Goal: Information Seeking & Learning: Learn about a topic

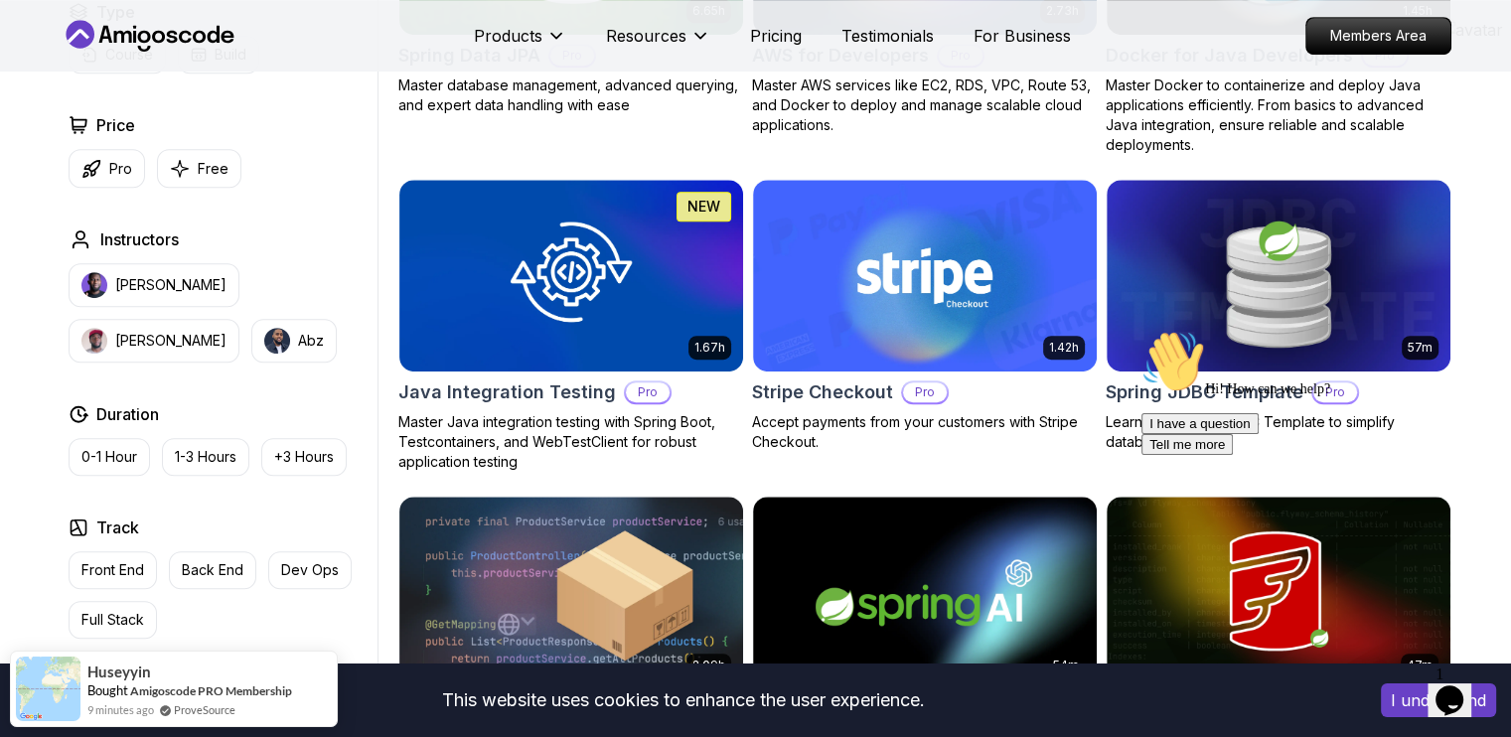
scroll to position [1080, 0]
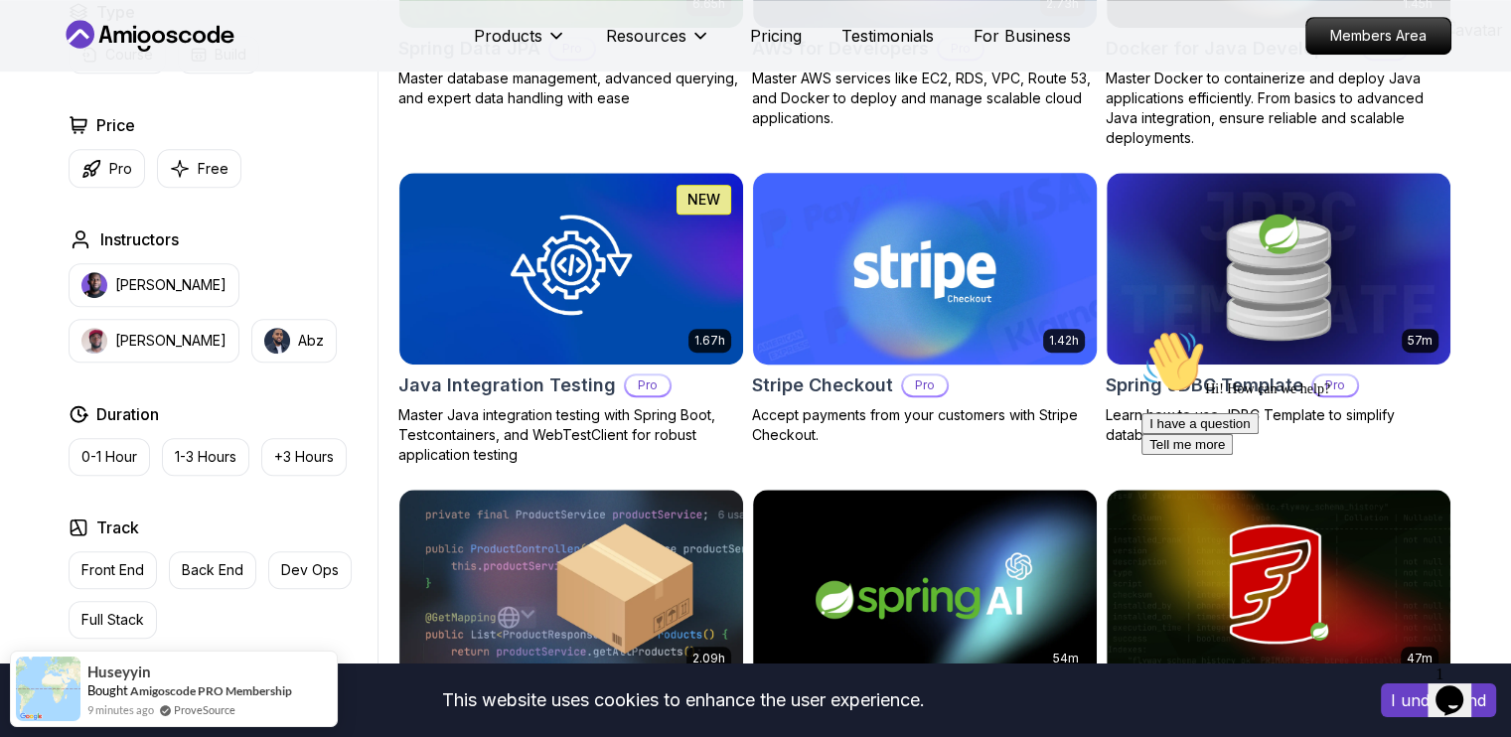
click at [1052, 198] on body "This website uses cookies to enhance the user experience. I understand Products…" at bounding box center [755, 542] width 1511 height 3245
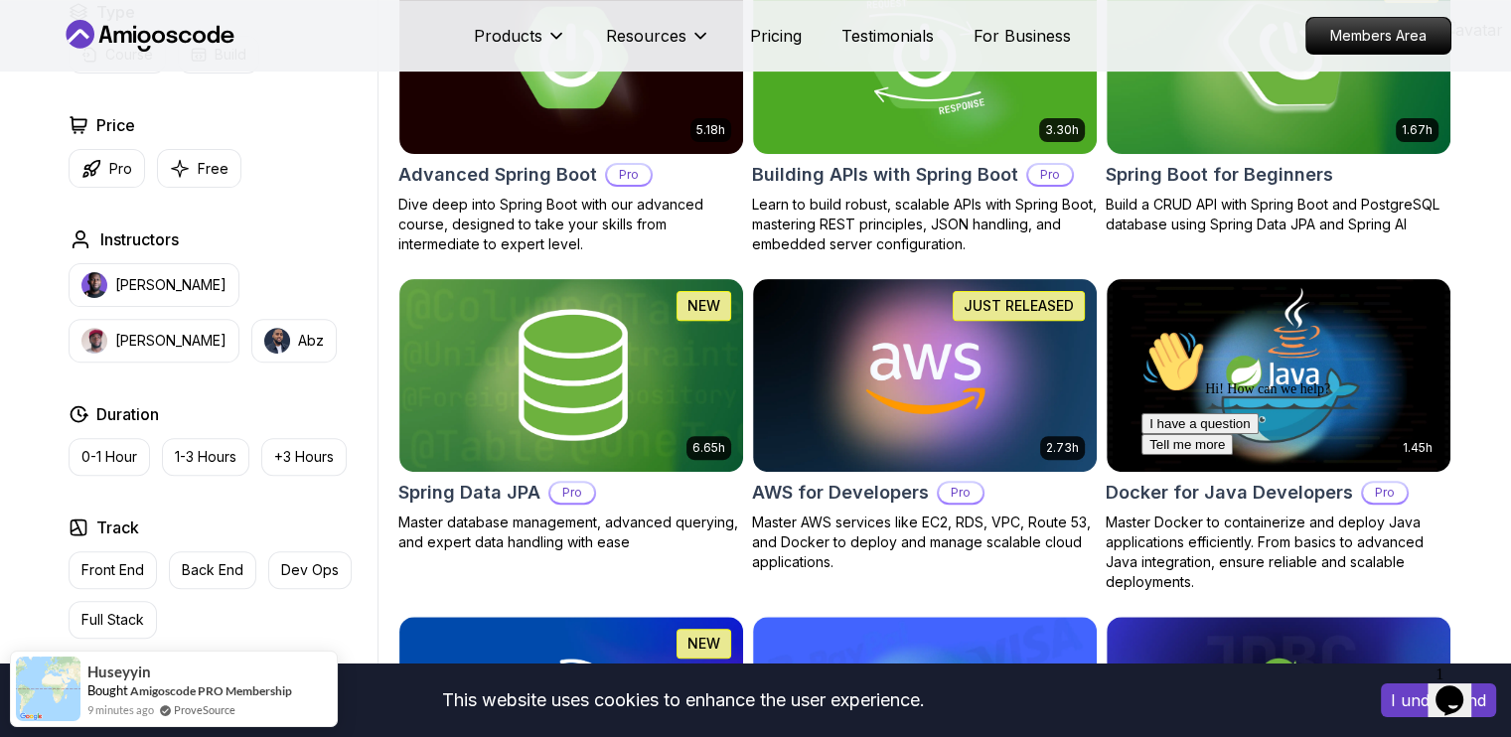
scroll to position [638, 0]
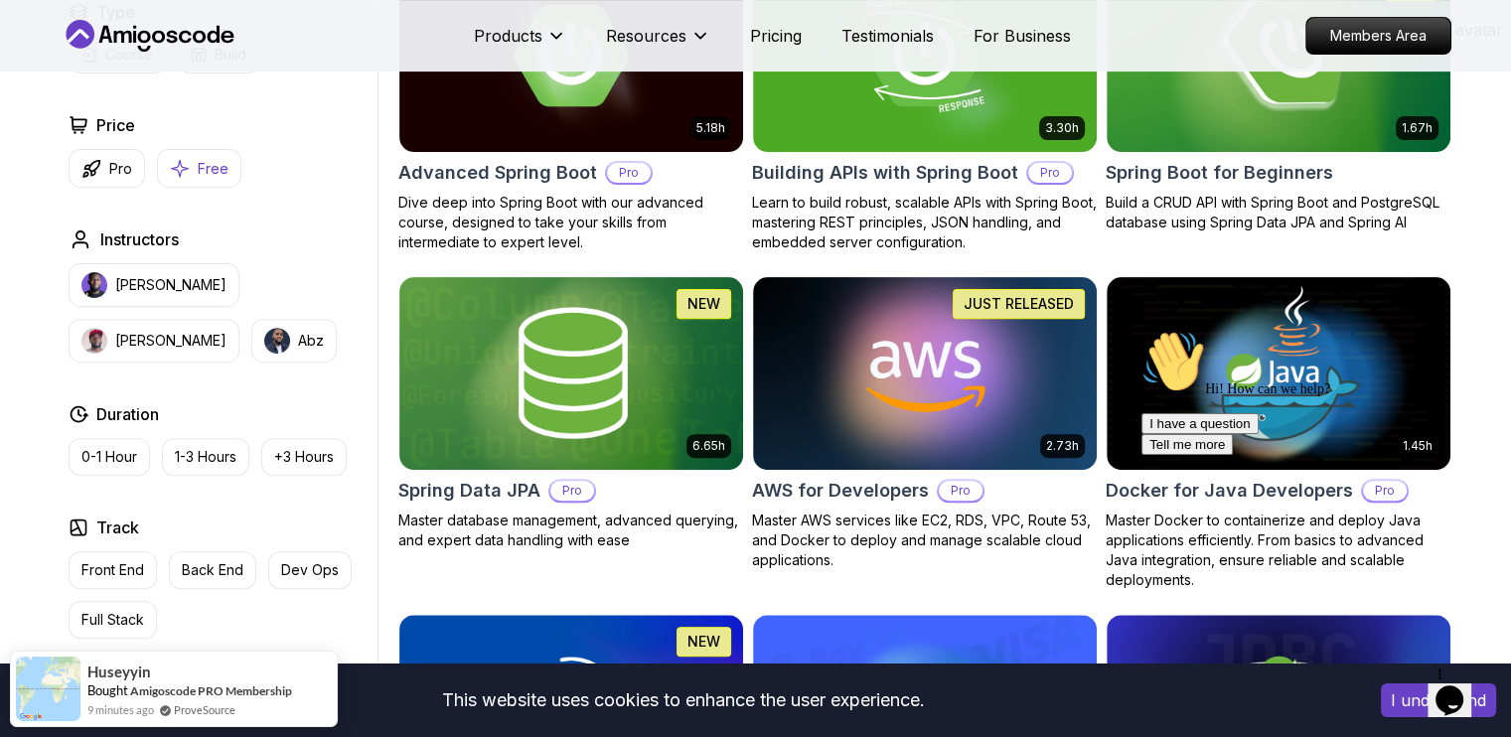
click at [209, 163] on p "Free" at bounding box center [213, 169] width 31 height 20
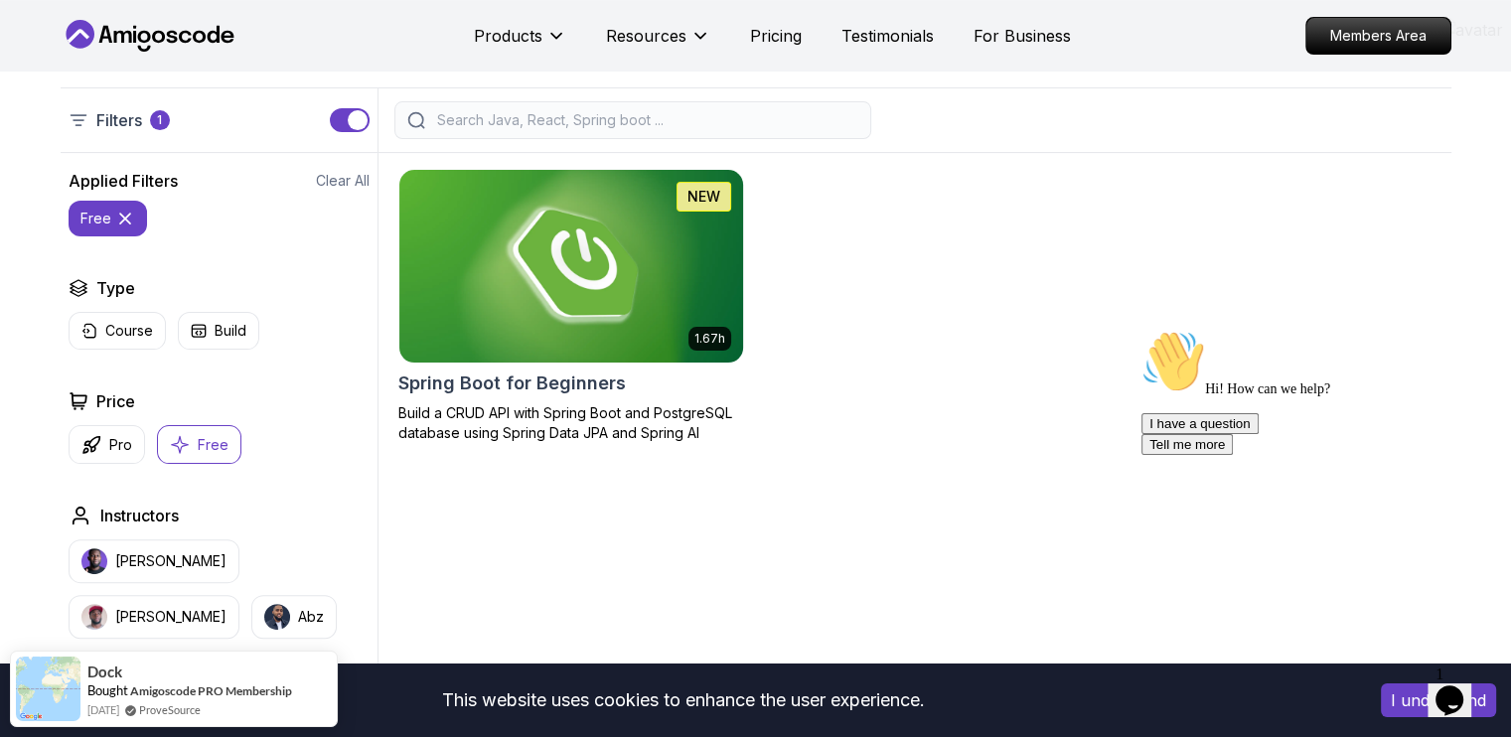
scroll to position [428, 0]
click at [547, 232] on img at bounding box center [570, 265] width 361 height 202
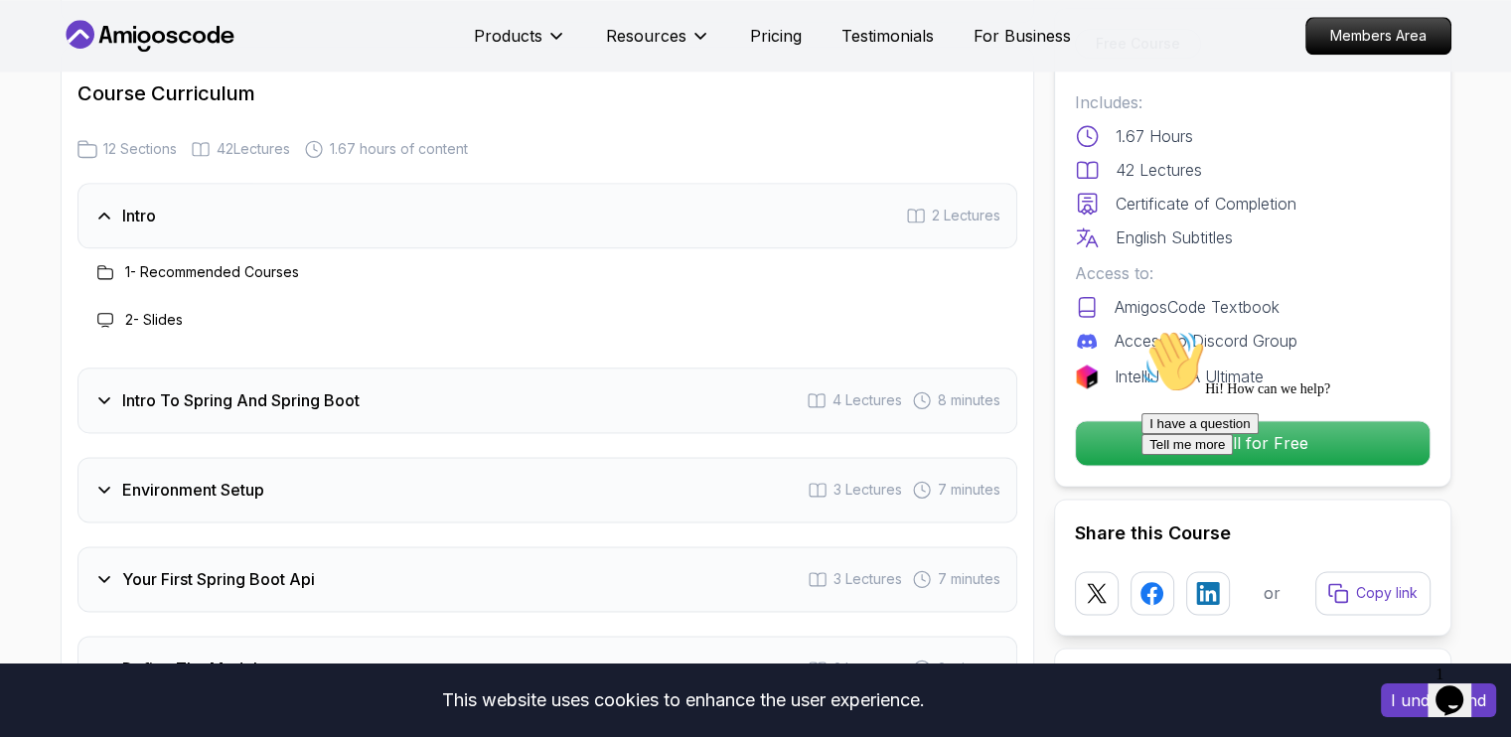
scroll to position [2443, 0]
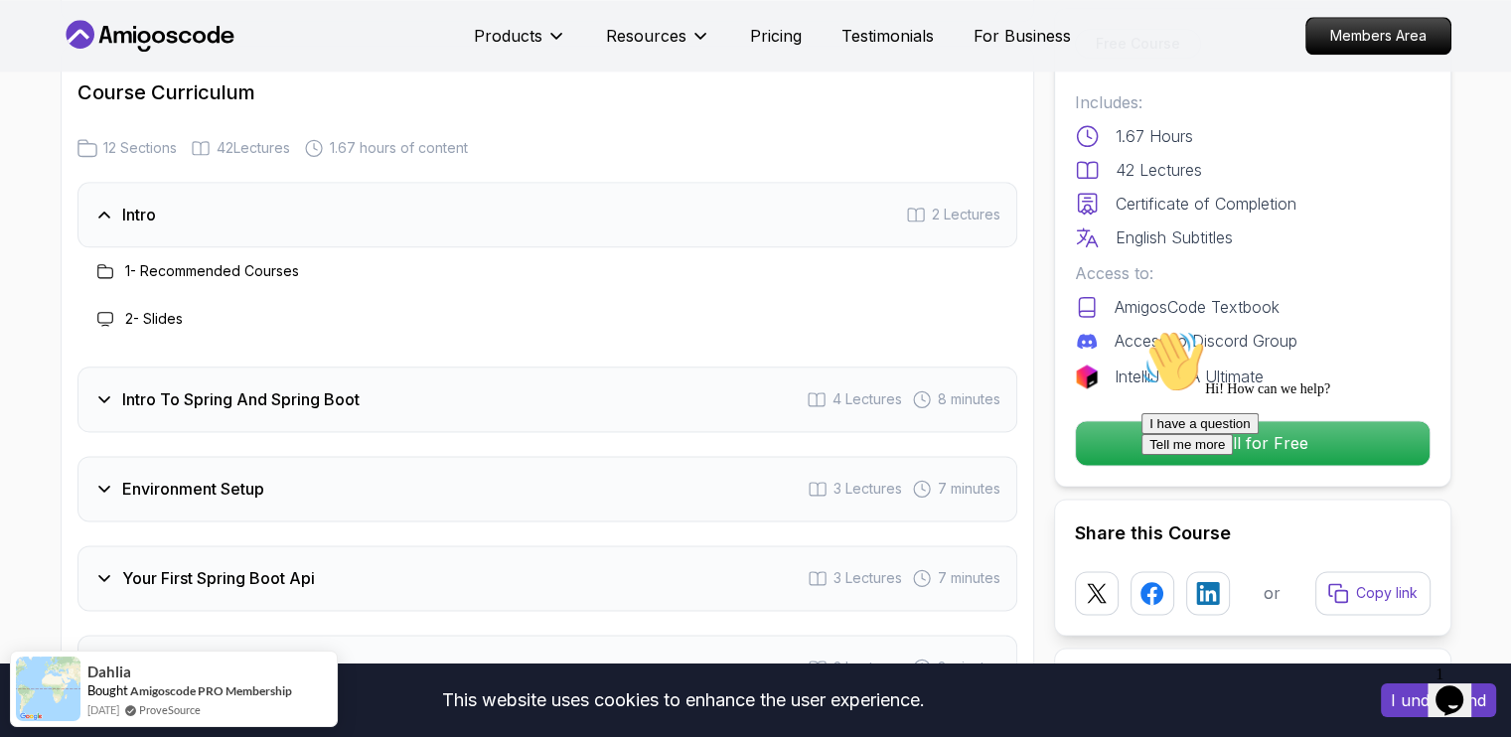
click at [99, 389] on icon at bounding box center [104, 399] width 20 height 20
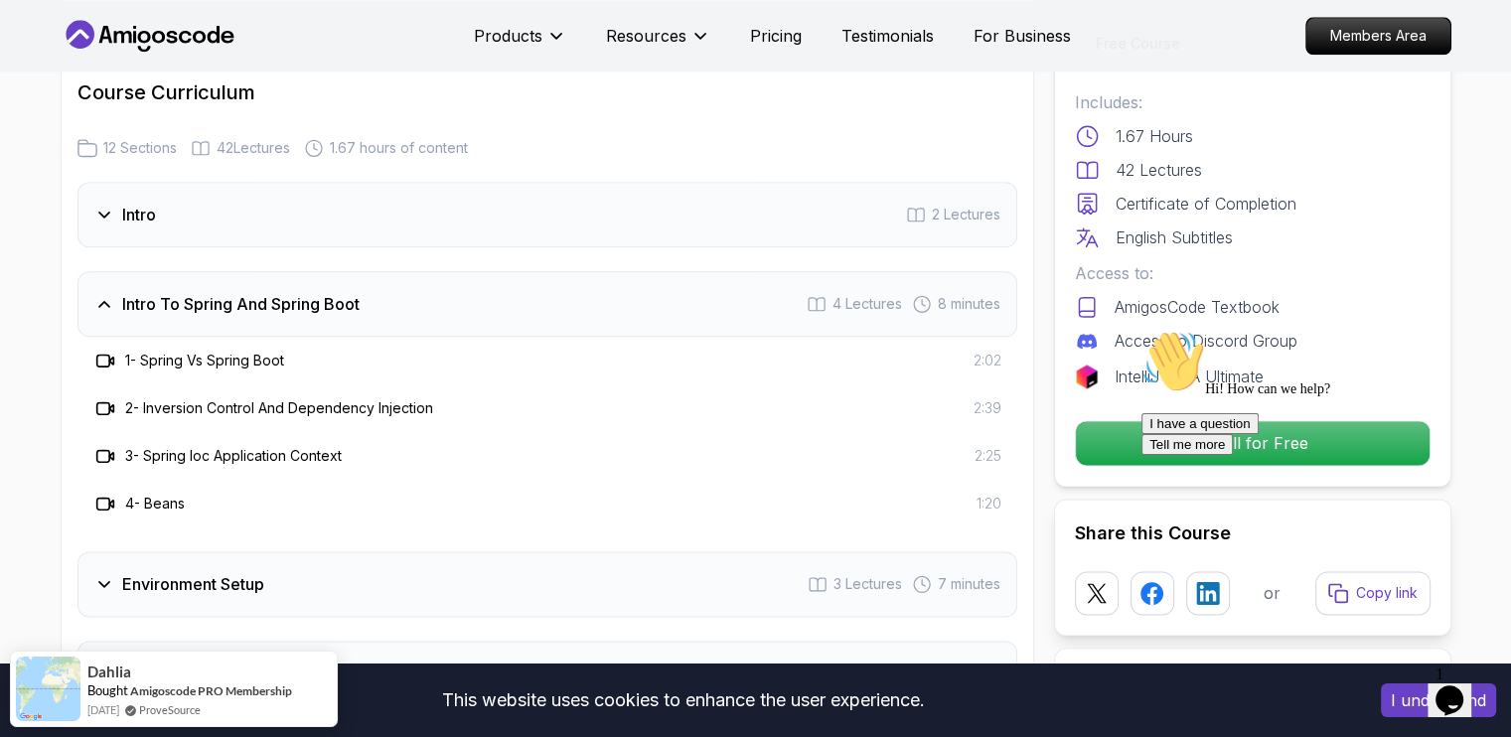
click at [99, 302] on icon at bounding box center [104, 304] width 10 height 5
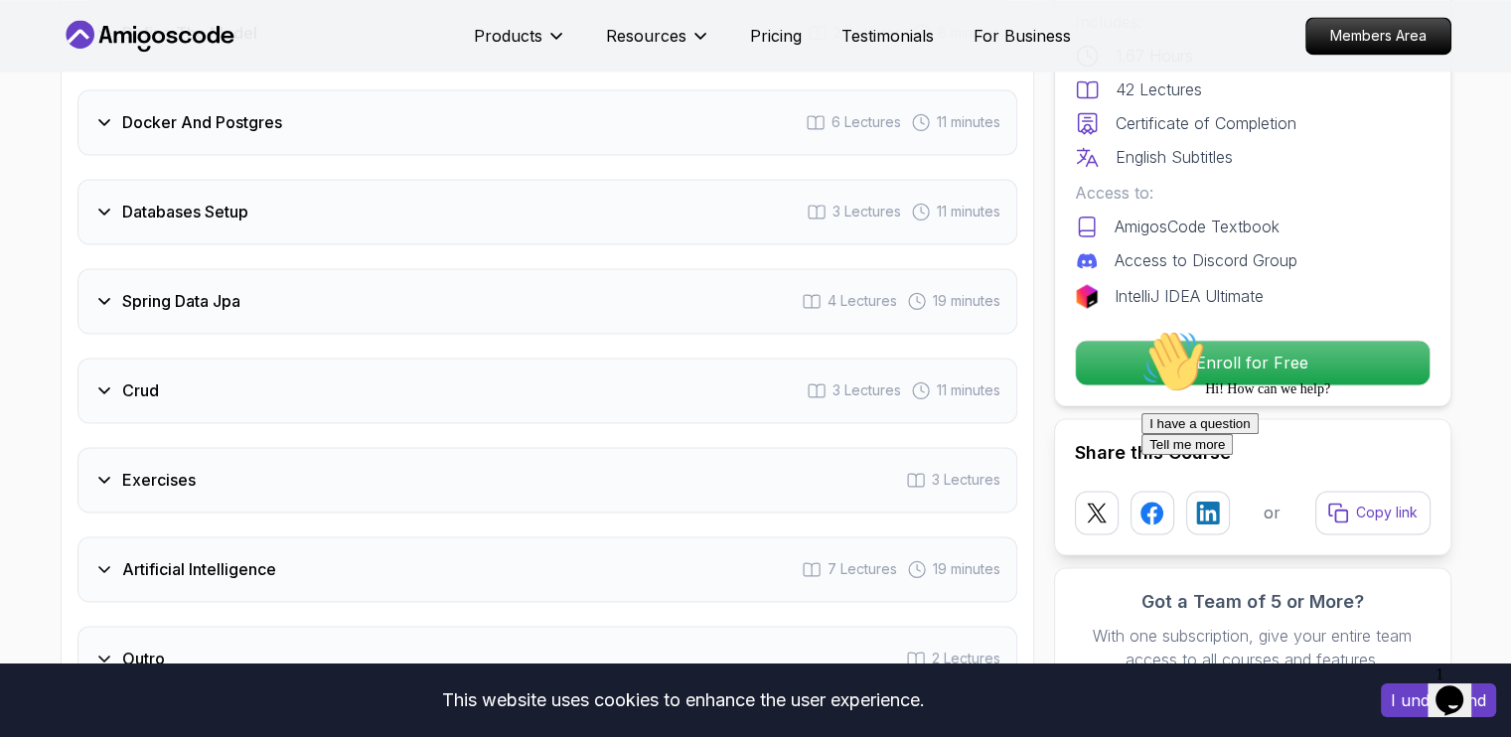
scroll to position [2971, 0]
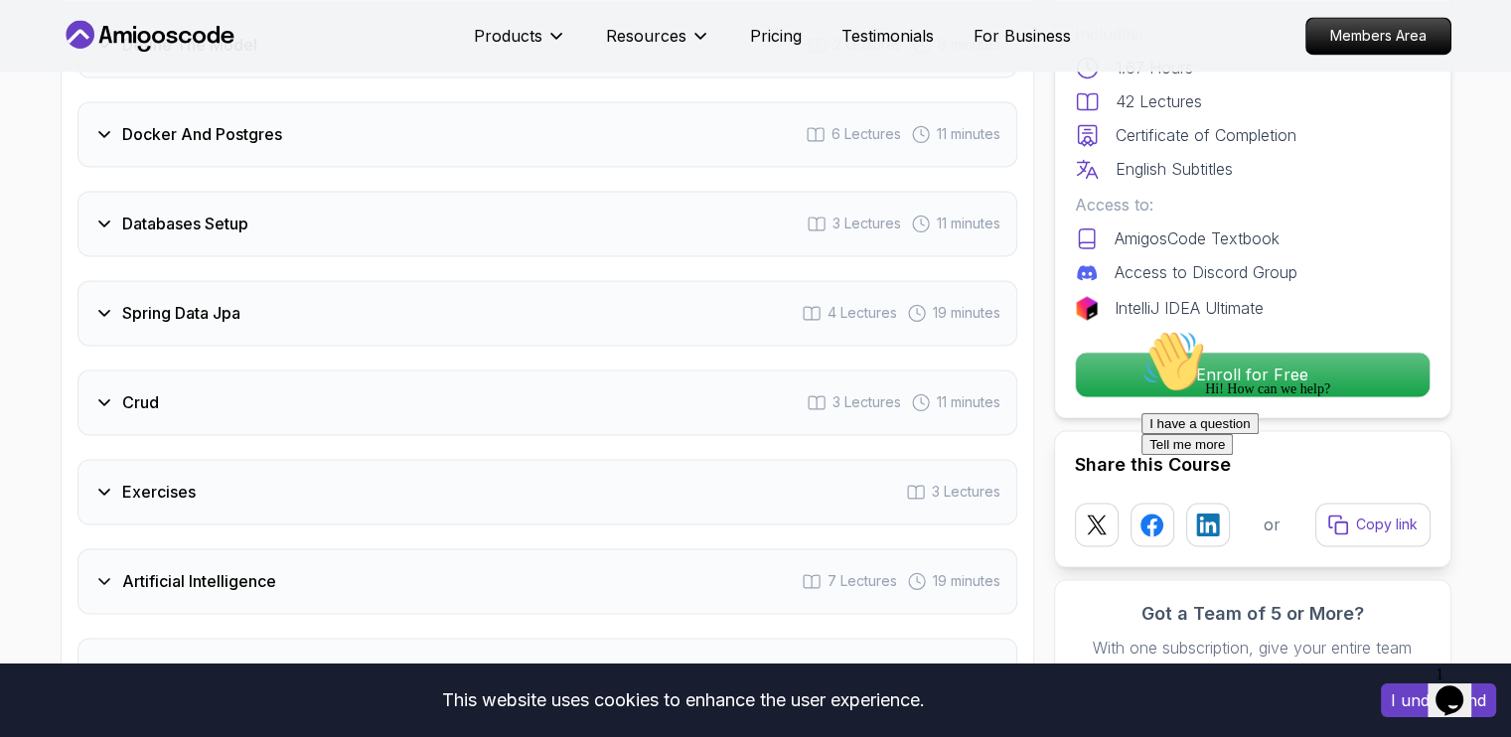
click at [1153, 339] on div "Hi! How can we help? I have a question Tell me more" at bounding box center [1321, 392] width 358 height 125
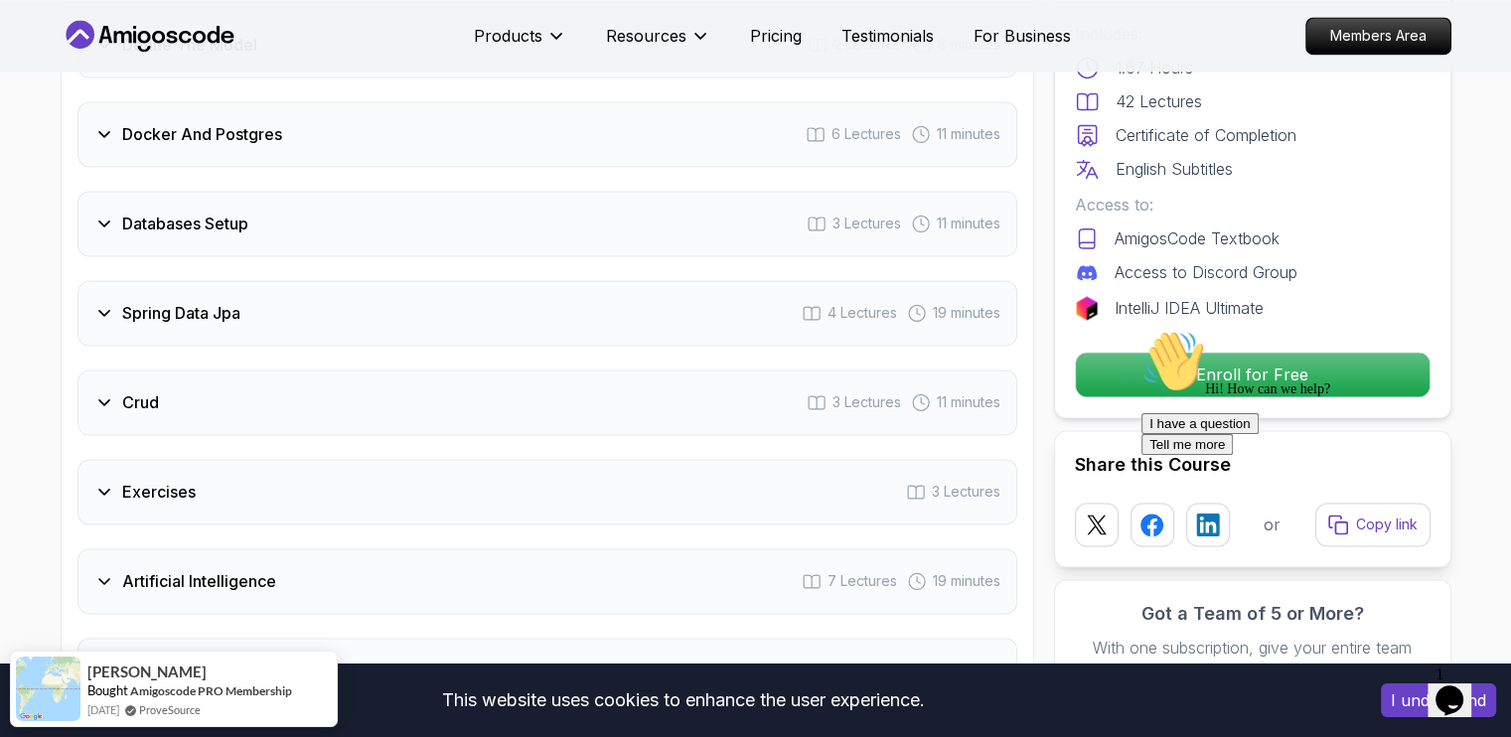
click at [1142, 330] on icon "Chat attention grabber" at bounding box center [1142, 330] width 0 height 0
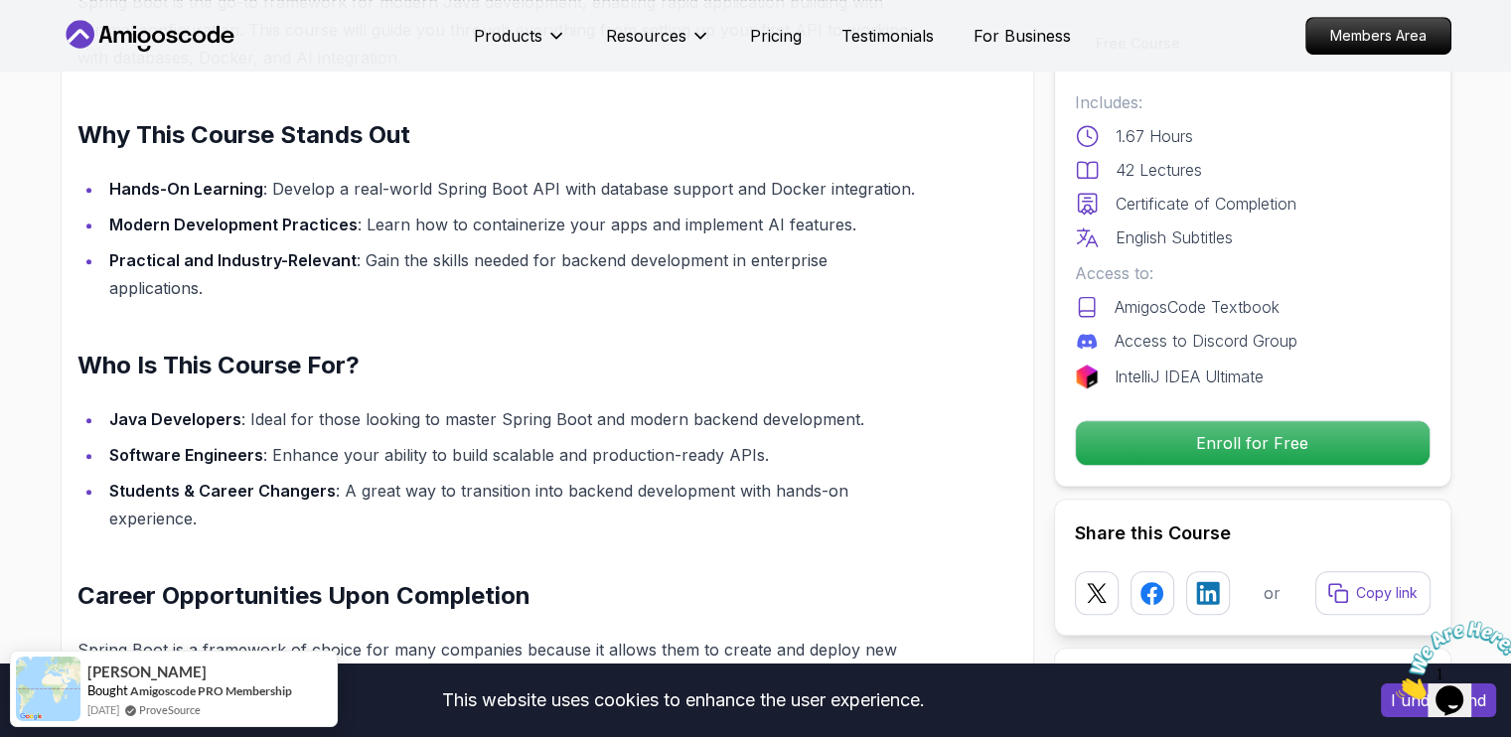
scroll to position [1375, 0]
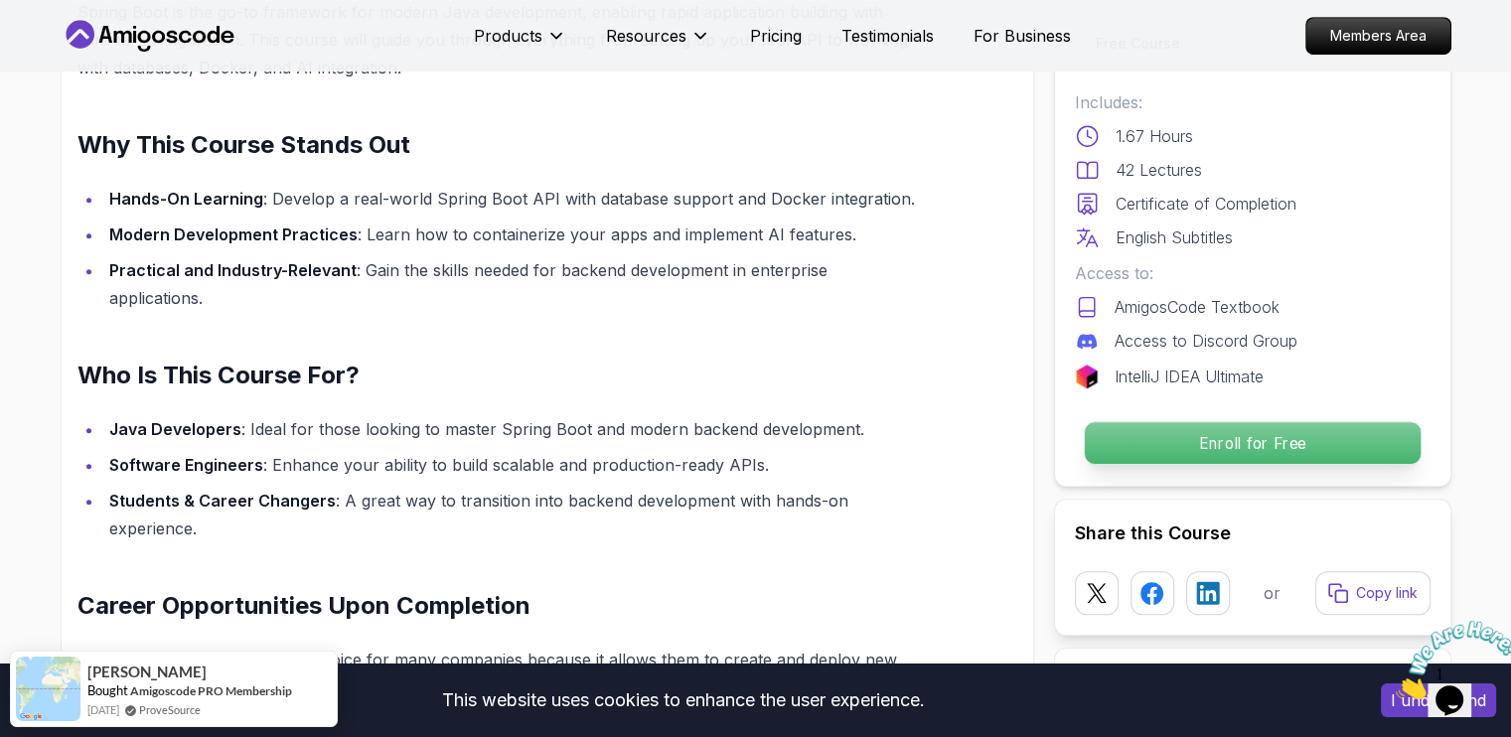
click at [1291, 456] on p "Enroll for Free" at bounding box center [1252, 443] width 336 height 42
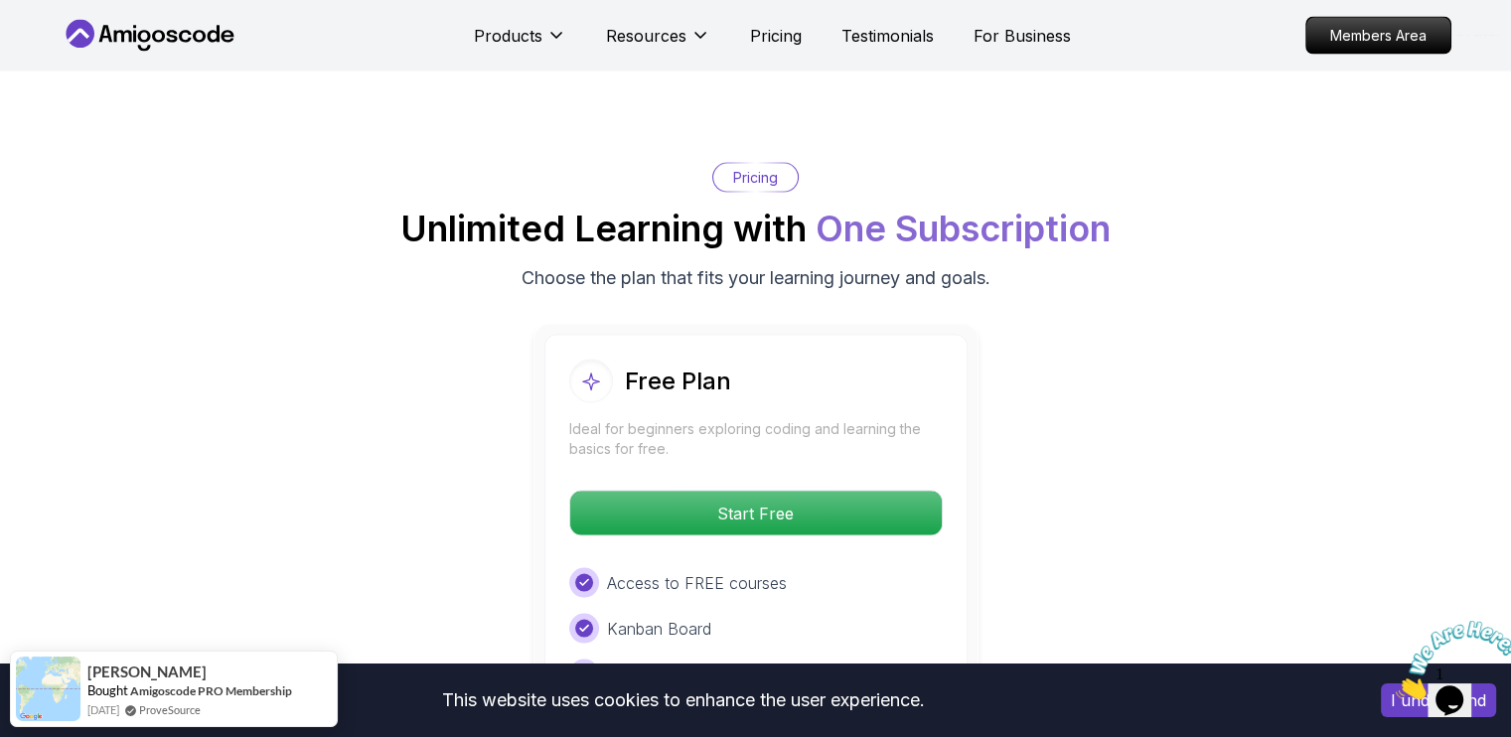
scroll to position [3799, 0]
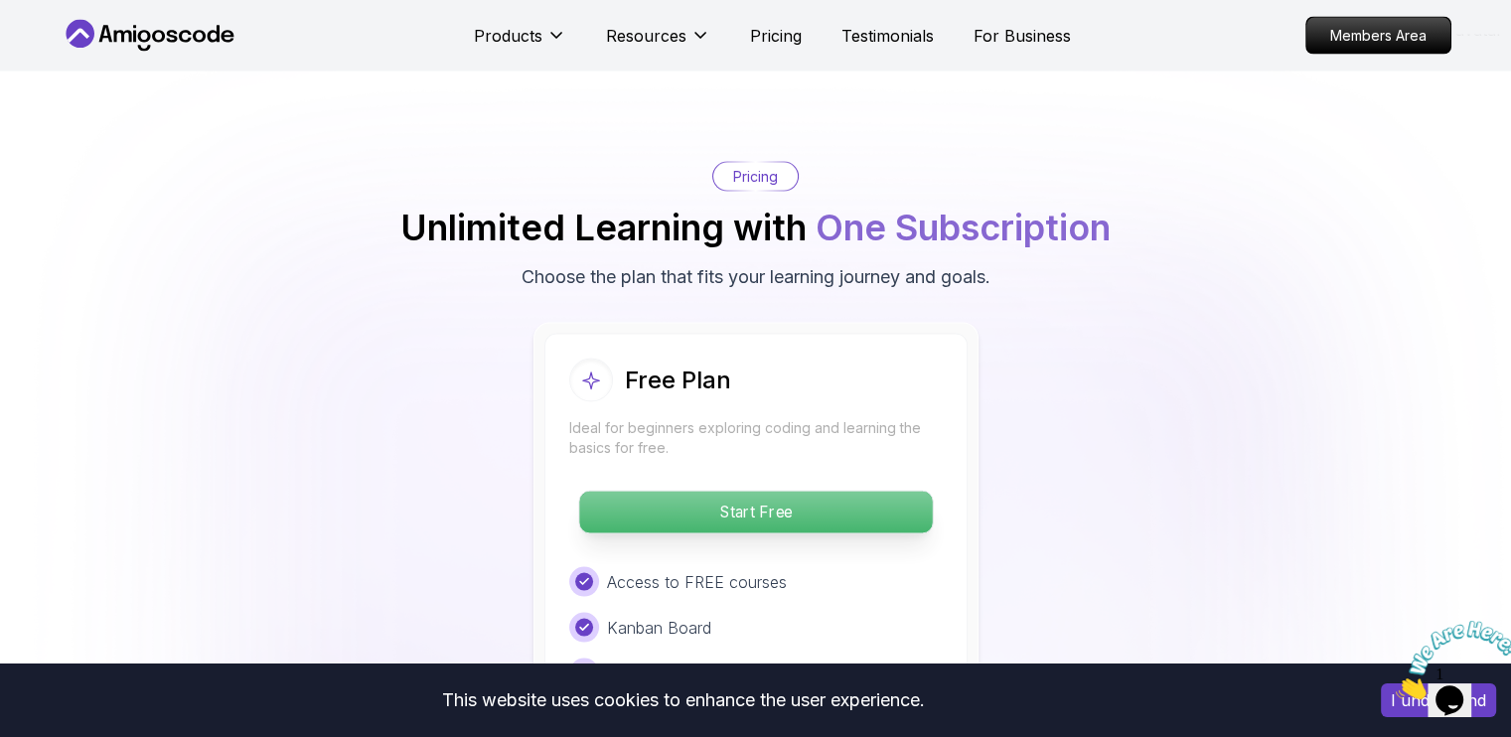
click at [744, 492] on p "Start Free" at bounding box center [755, 513] width 353 height 42
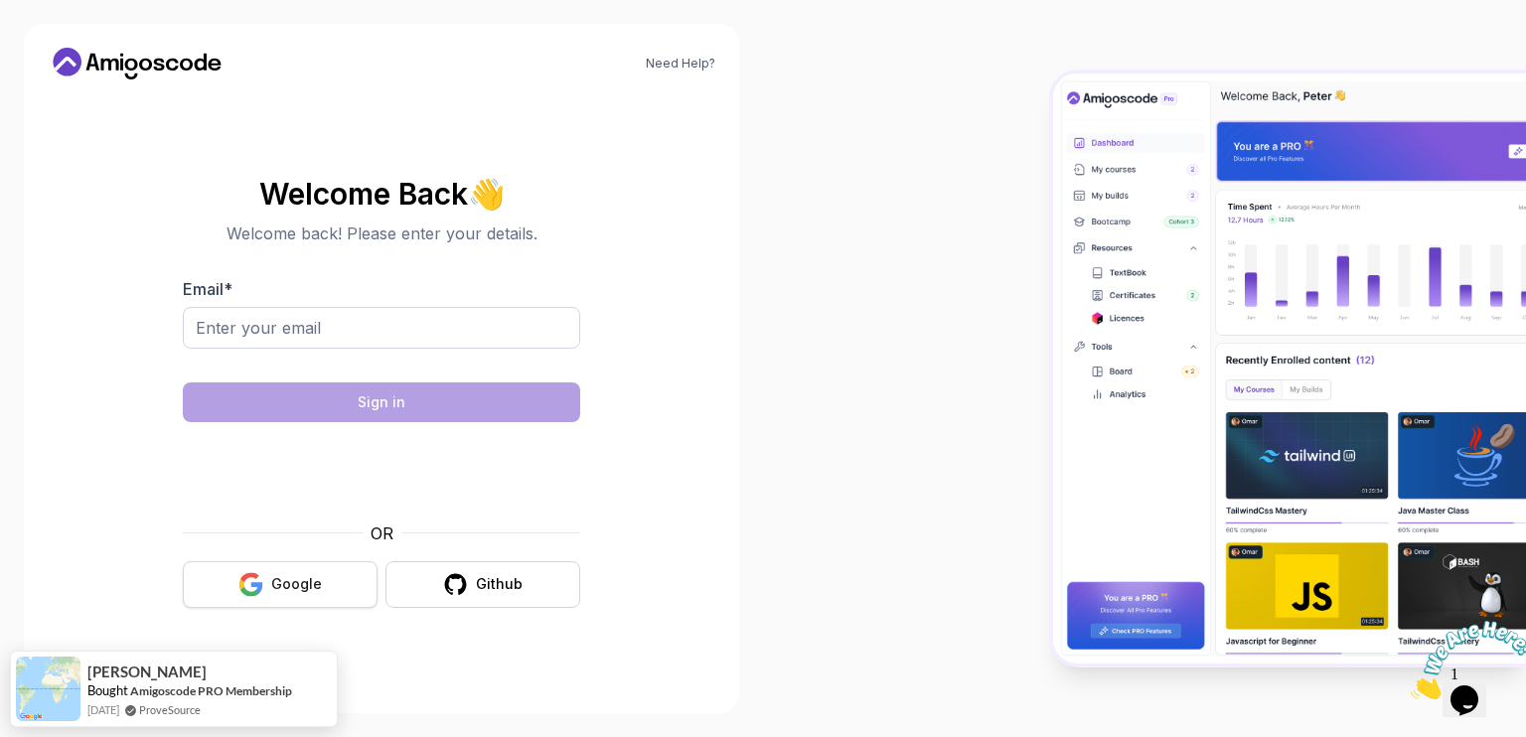
click at [331, 586] on button "Google" at bounding box center [280, 584] width 195 height 47
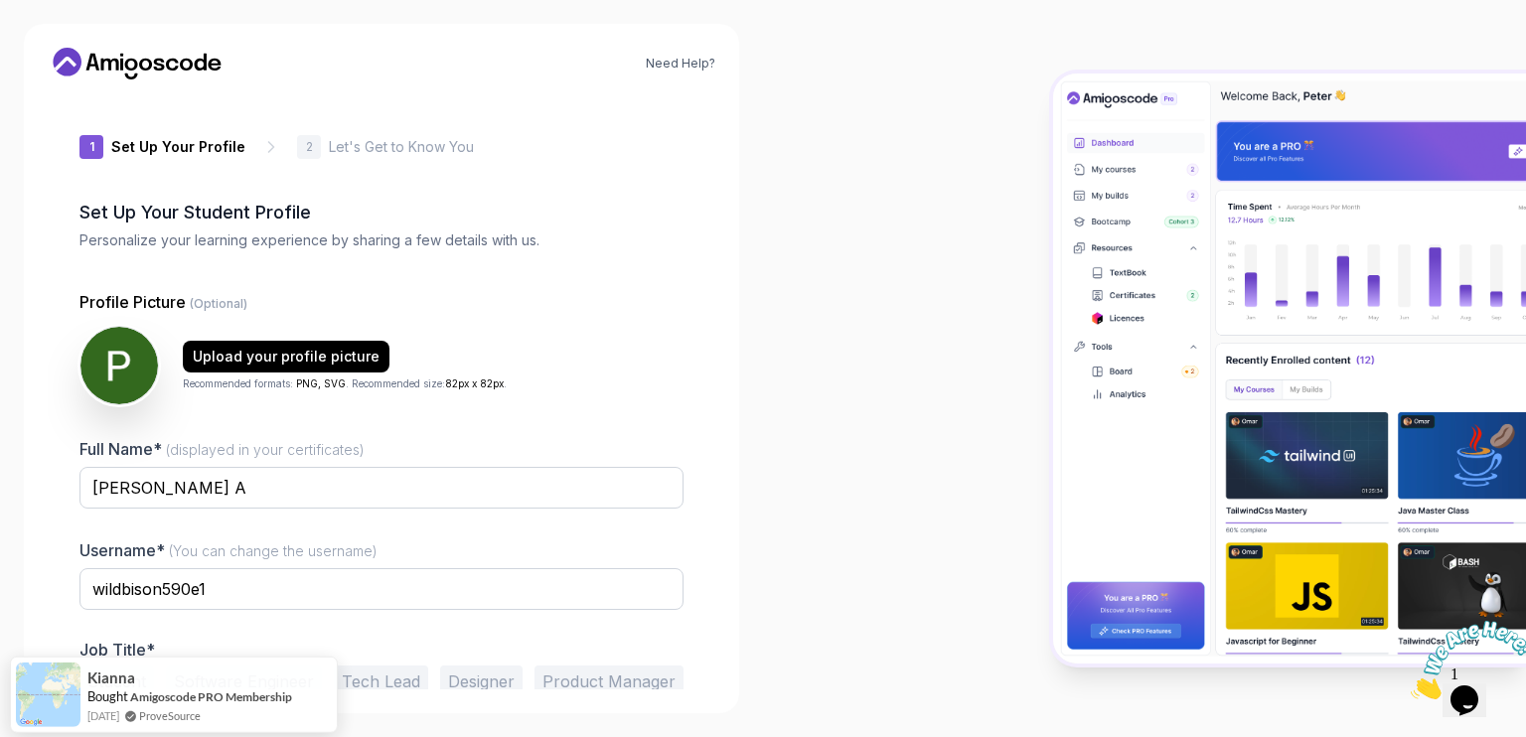
scroll to position [90, 0]
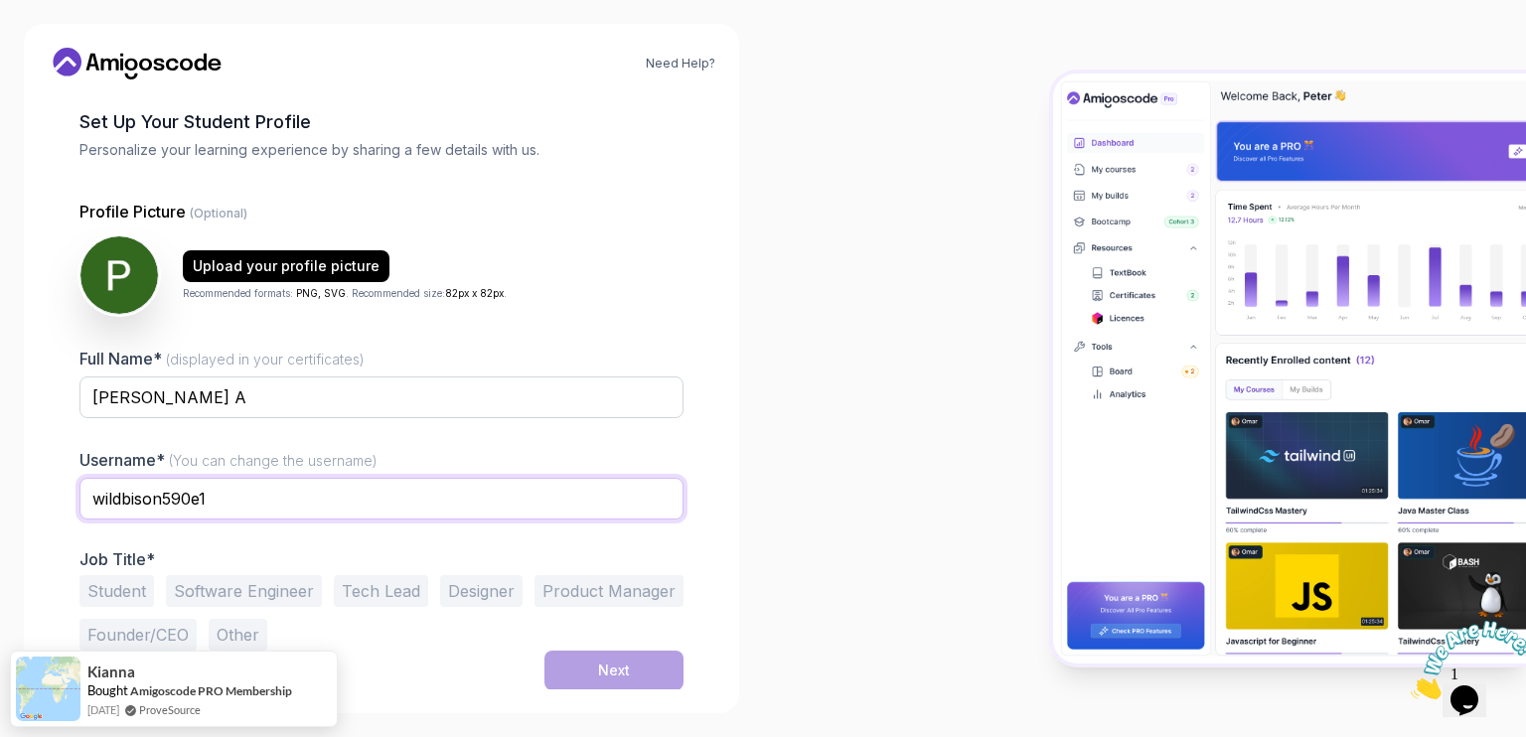
drag, startPoint x: 289, startPoint y: 496, endPoint x: 1, endPoint y: 459, distance: 290.5
click at [1, 459] on div "Need Help? 1 Set Up Your Profile 1 Set Up Your Profile 2 Let's Get to Know You …" at bounding box center [381, 368] width 763 height 737
type input "panneerselvam023"
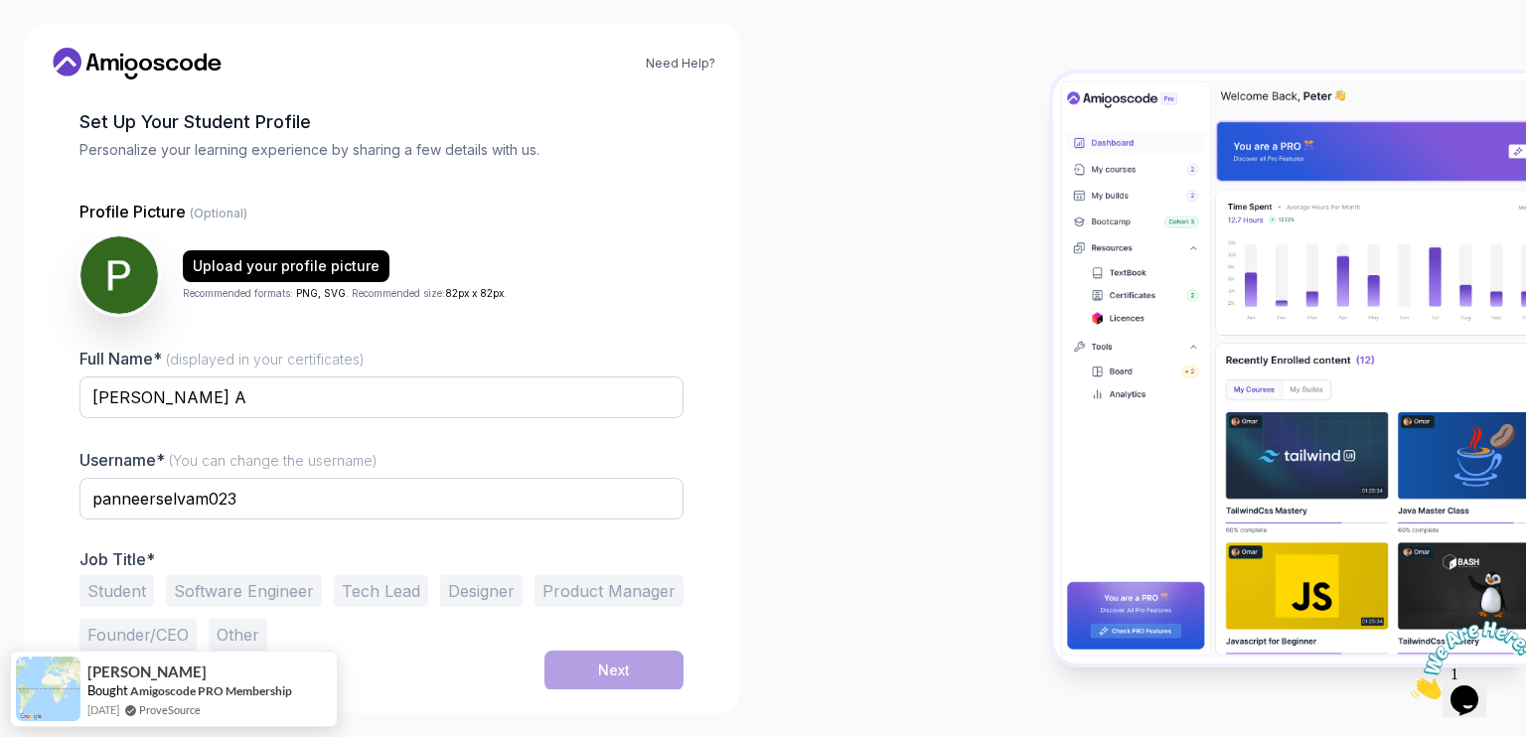
click at [217, 582] on button "Software Engineer" at bounding box center [244, 591] width 156 height 32
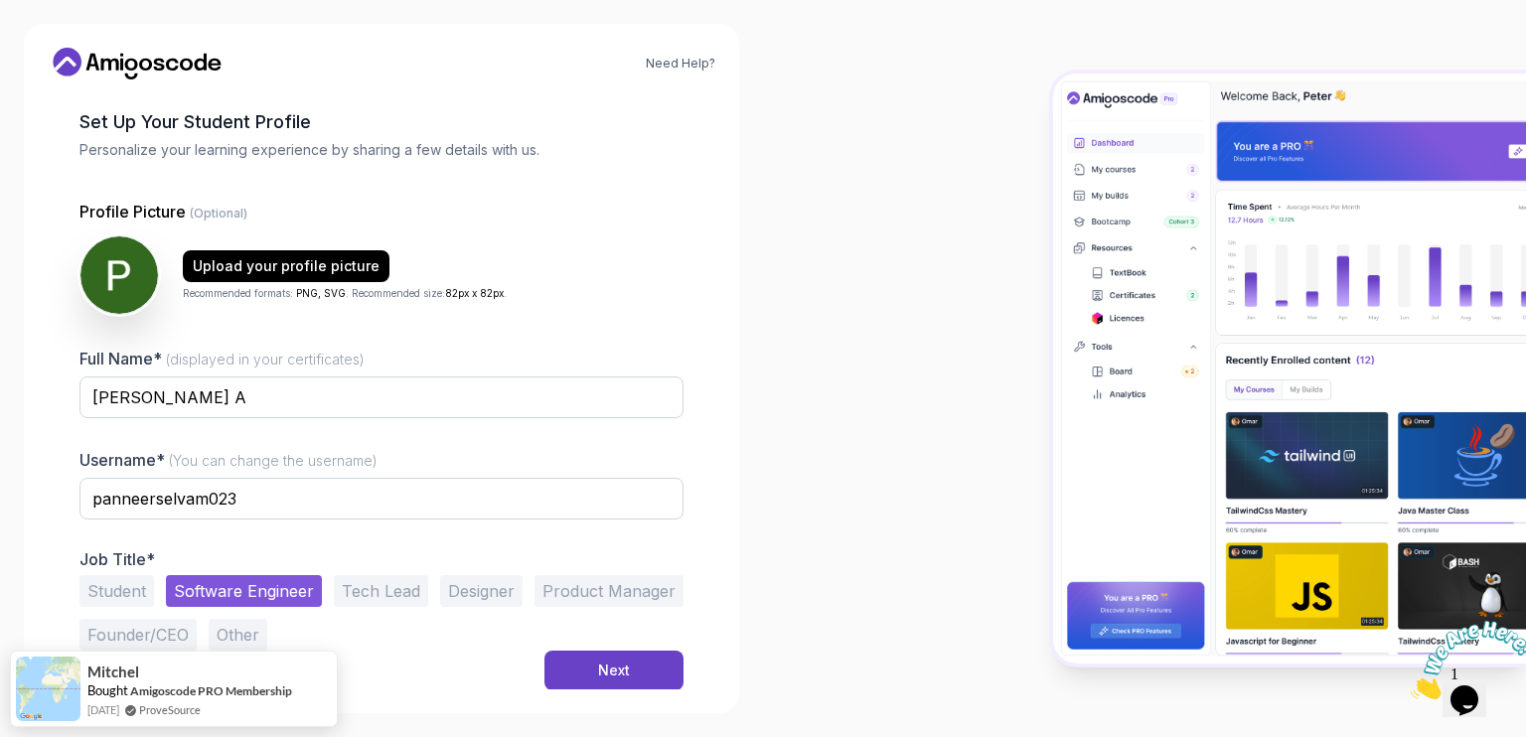
click at [120, 588] on button "Student" at bounding box center [116, 591] width 75 height 32
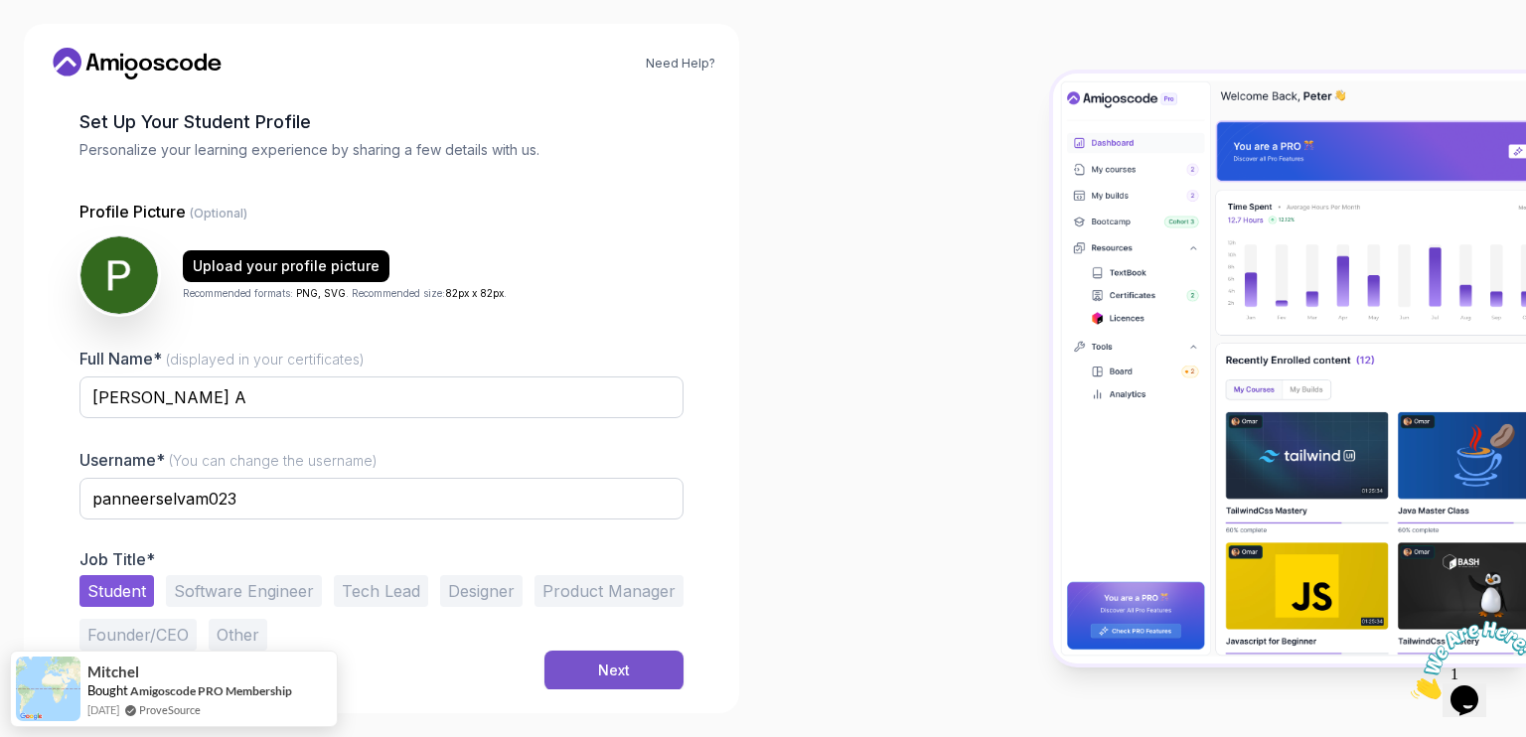
click at [575, 662] on button "Next" at bounding box center [613, 671] width 139 height 40
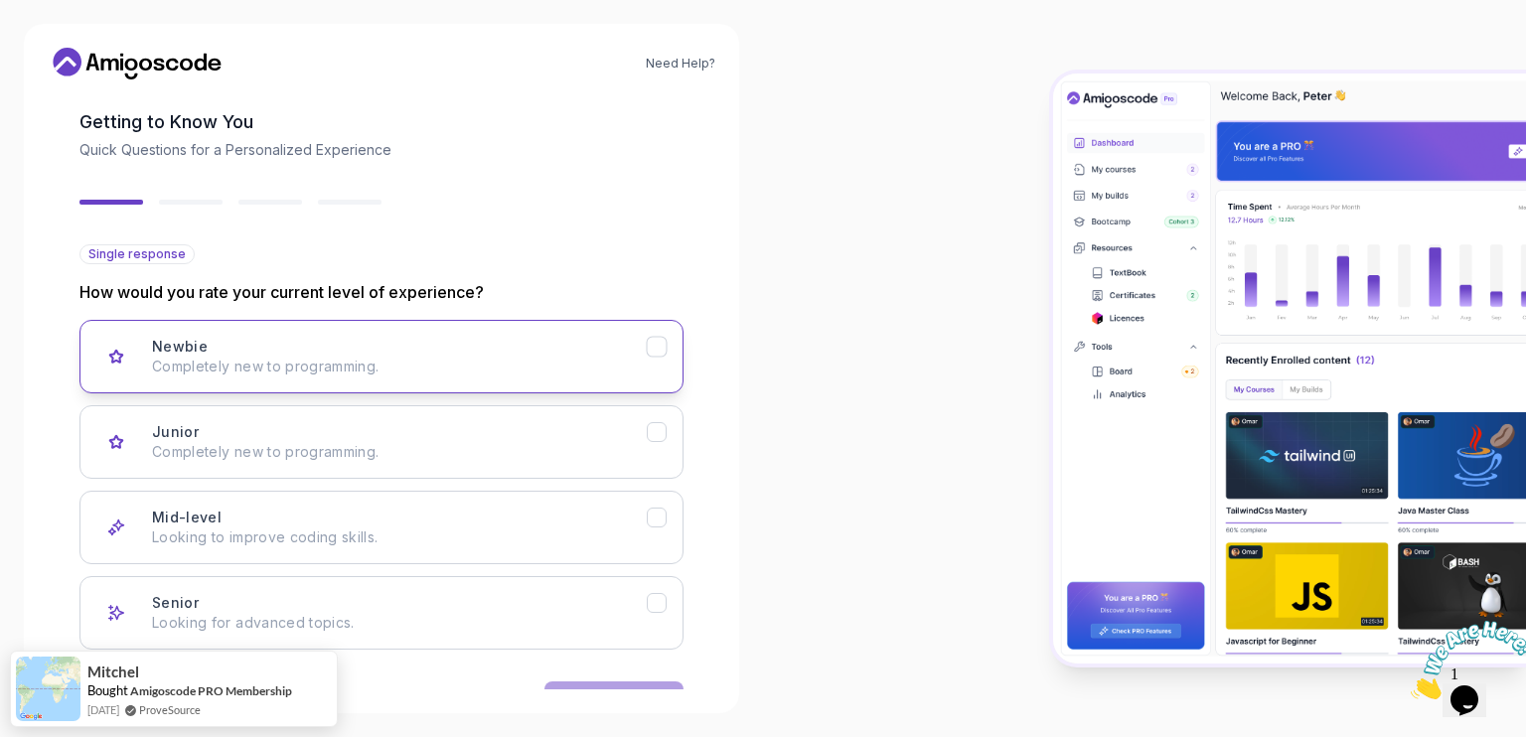
scroll to position [151, 0]
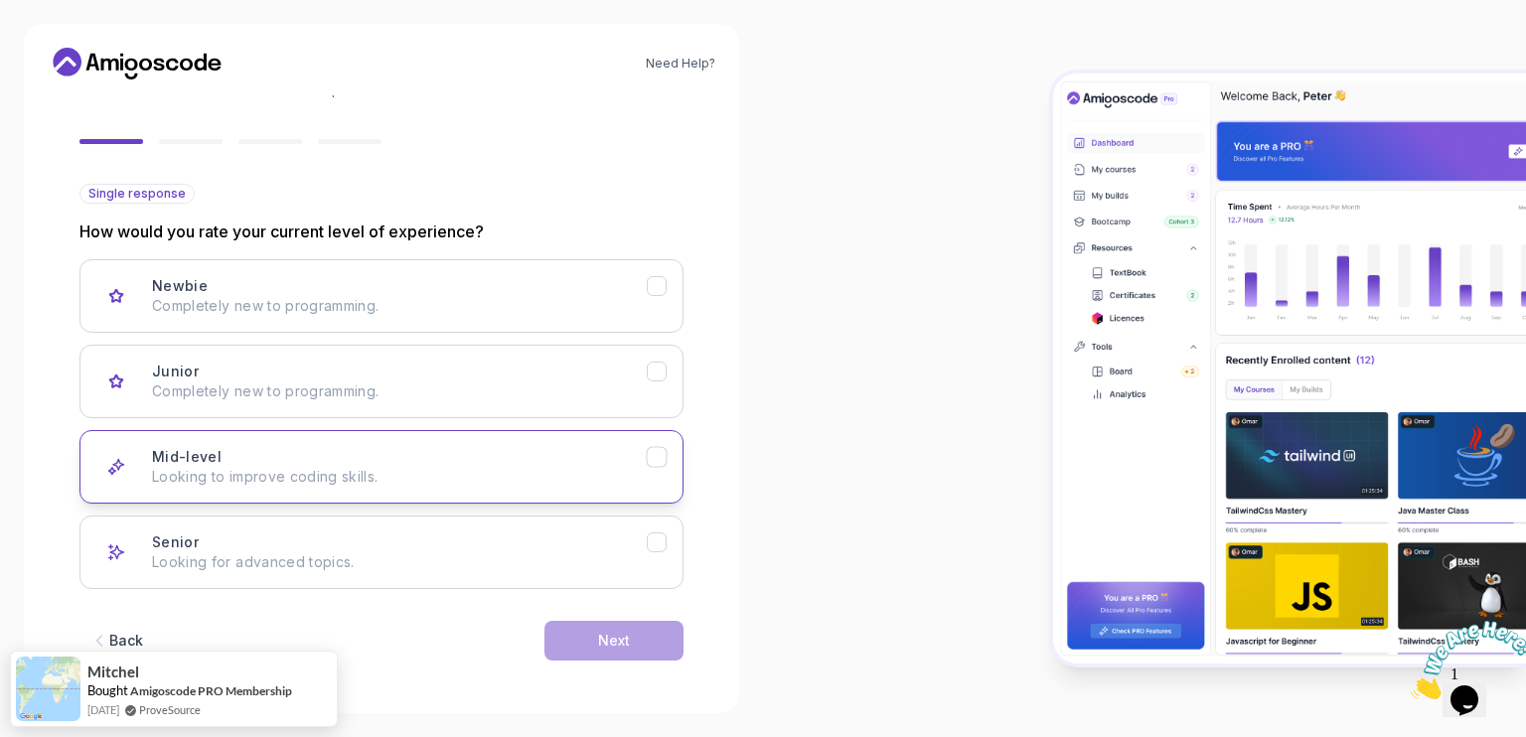
click at [595, 458] on div "Mid-level Looking to improve coding skills." at bounding box center [399, 467] width 495 height 40
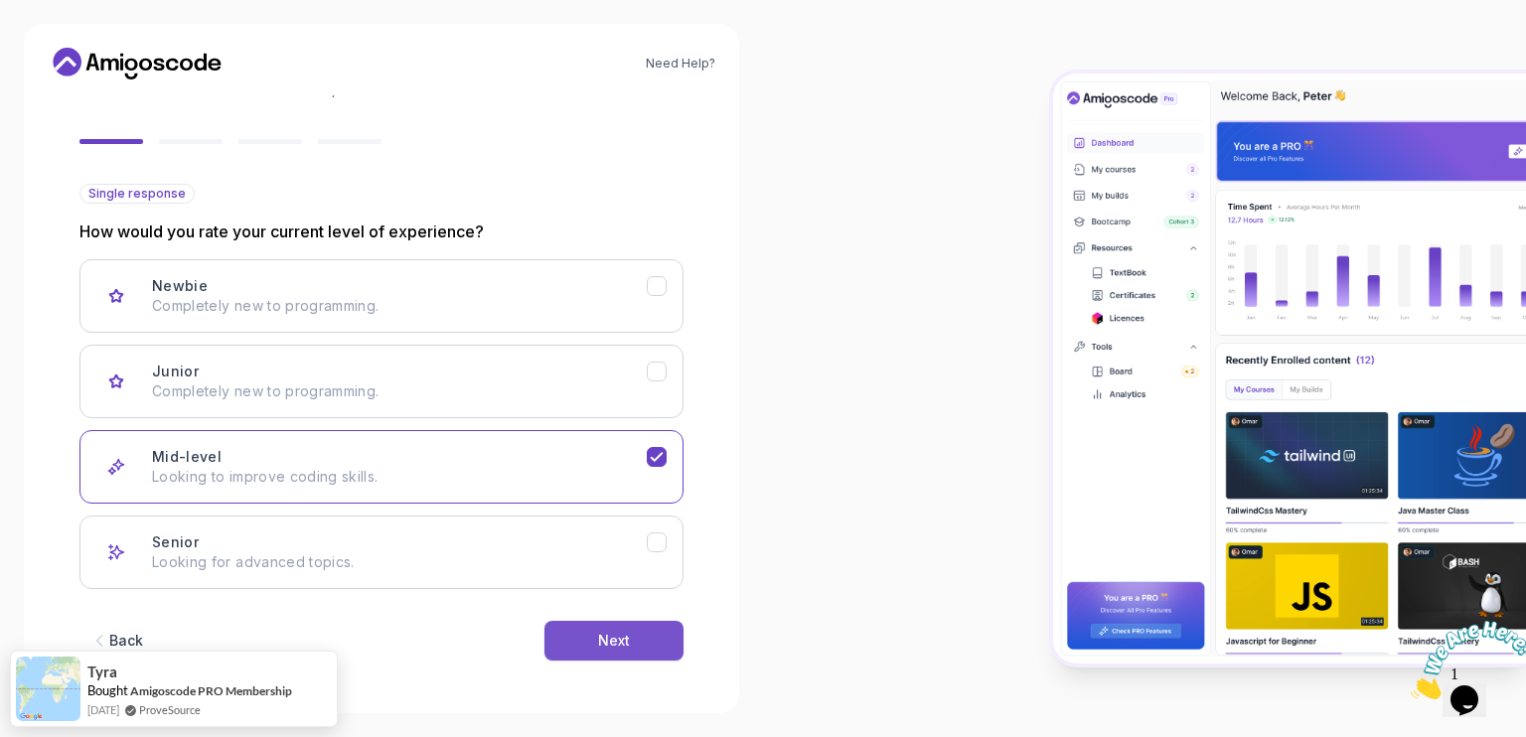
click at [652, 639] on button "Next" at bounding box center [613, 641] width 139 height 40
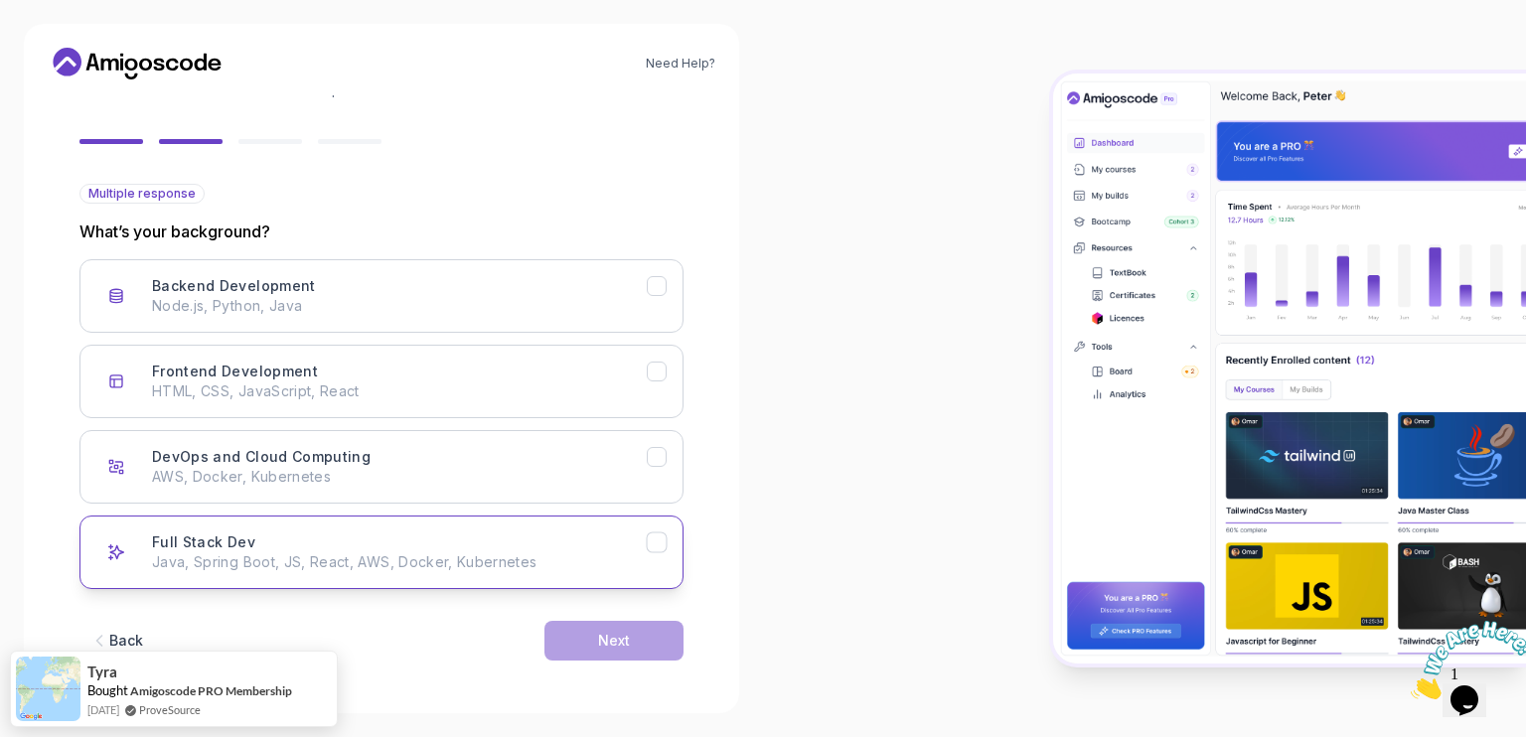
click at [481, 565] on p "Java, Spring Boot, JS, React, AWS, Docker, Kubernetes" at bounding box center [399, 562] width 495 height 20
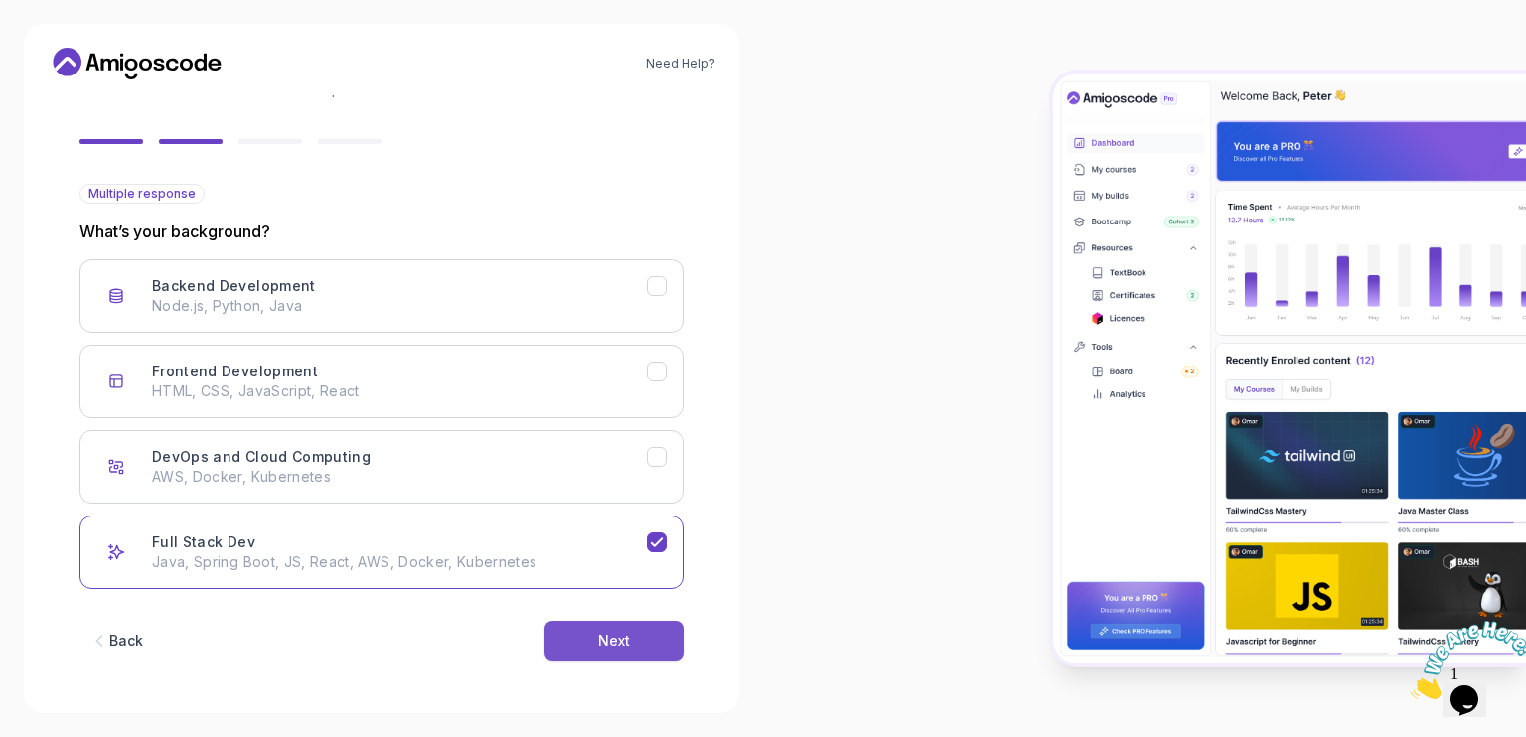
click at [617, 625] on button "Next" at bounding box center [613, 641] width 139 height 40
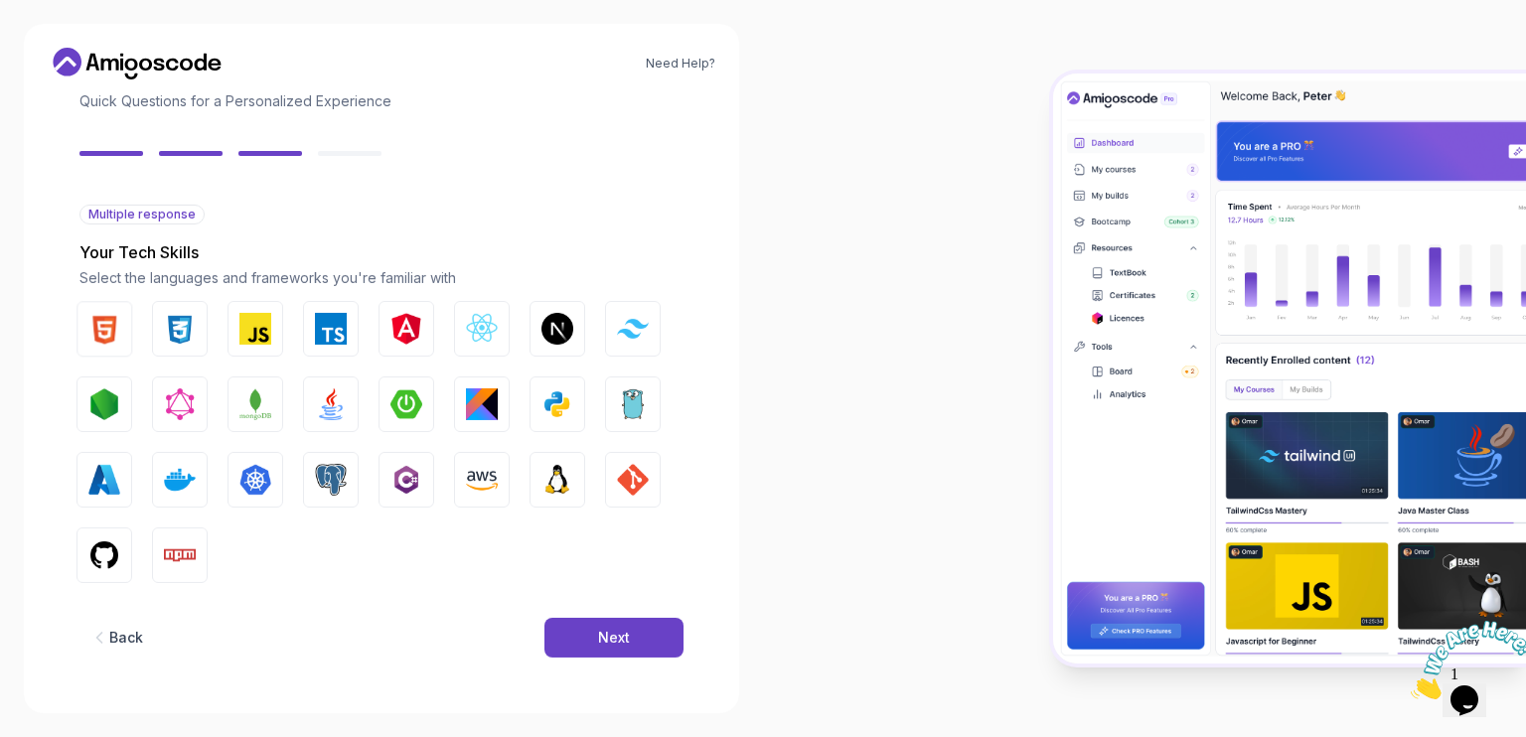
scroll to position [129, 0]
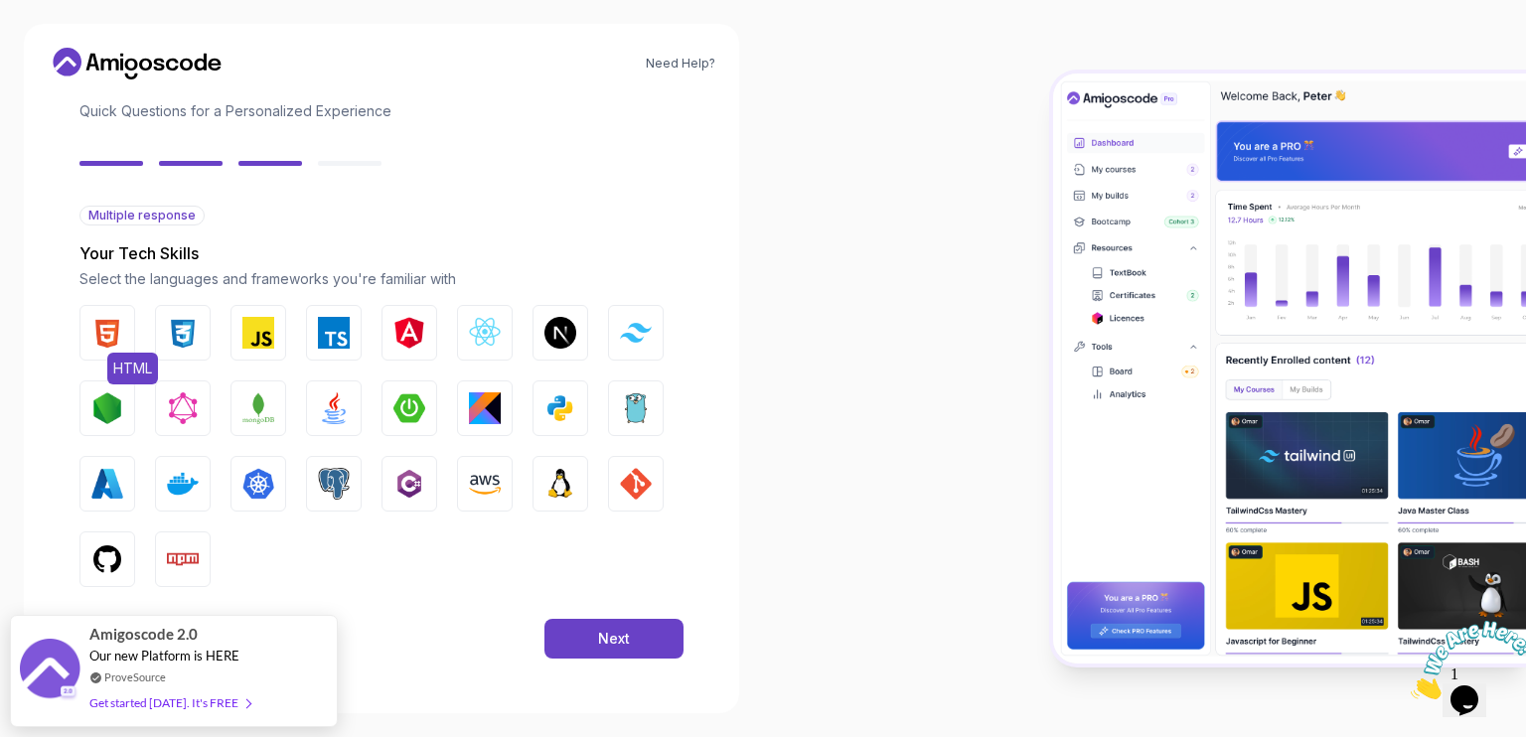
click at [112, 319] on img "button" at bounding box center [107, 333] width 32 height 32
click at [195, 351] on button "CSS" at bounding box center [183, 333] width 56 height 56
click at [256, 348] on img "button" at bounding box center [258, 333] width 32 height 32
click at [312, 419] on button "Java" at bounding box center [334, 409] width 56 height 56
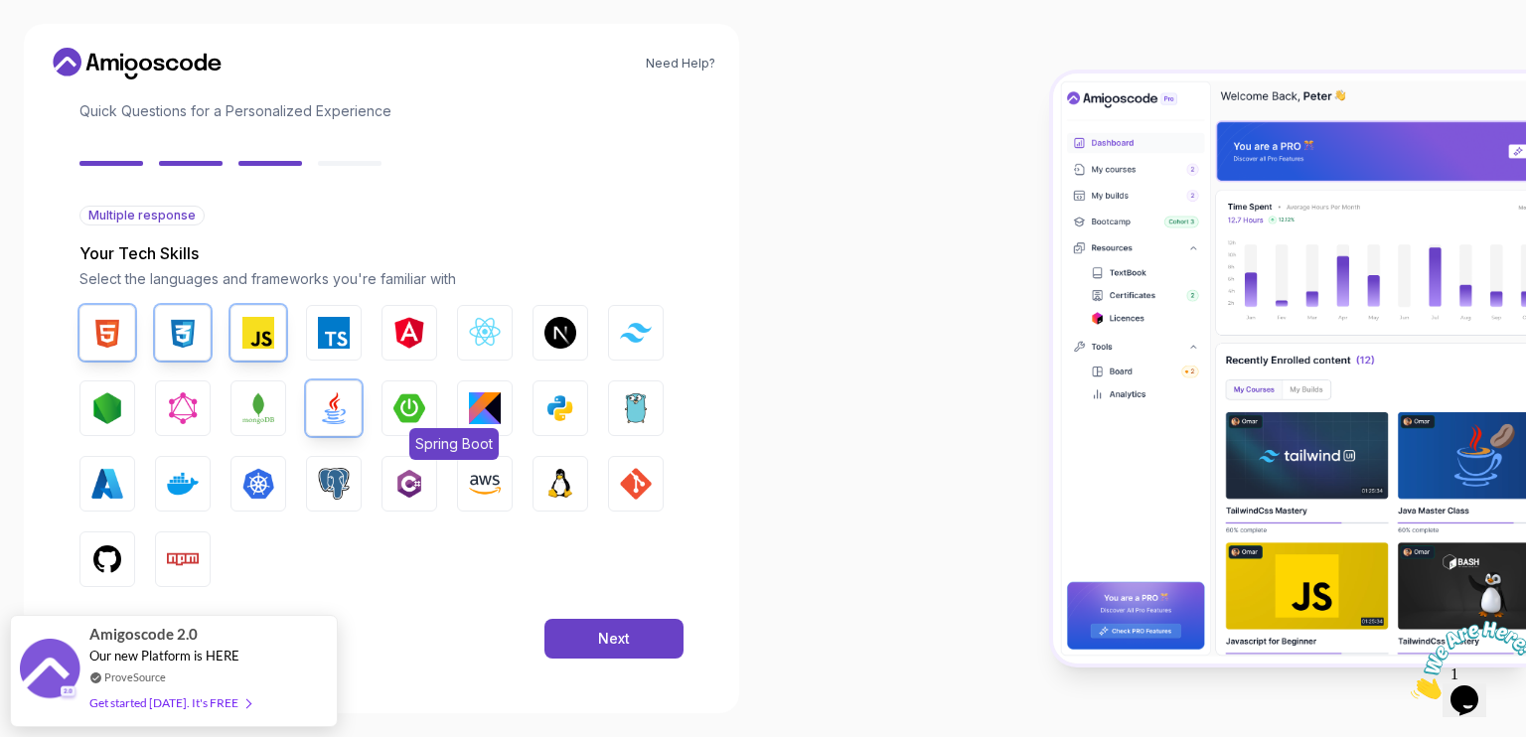
click at [398, 417] on img "button" at bounding box center [409, 408] width 32 height 32
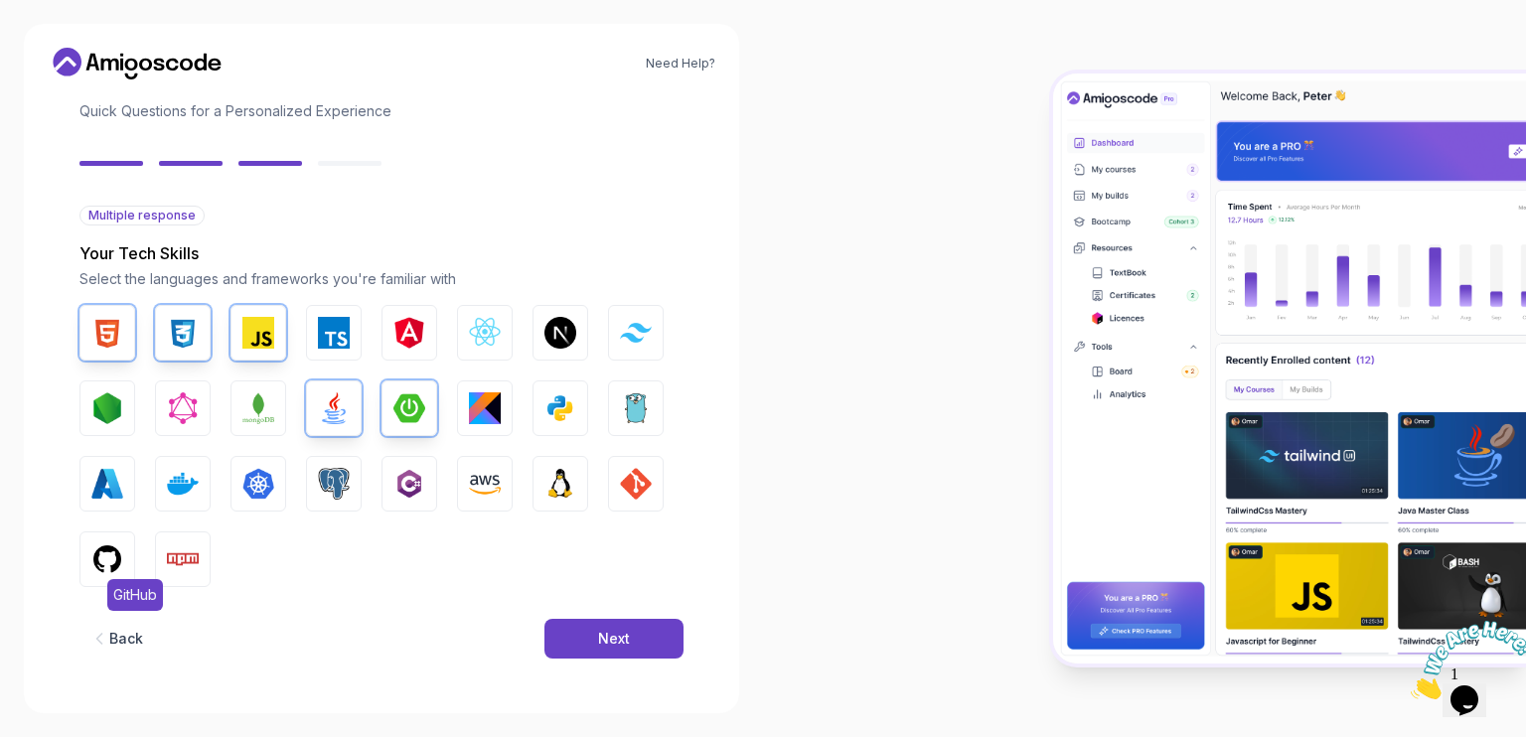
click at [104, 576] on button "GitHub" at bounding box center [107, 560] width 56 height 56
click at [564, 631] on button "Next" at bounding box center [613, 639] width 139 height 40
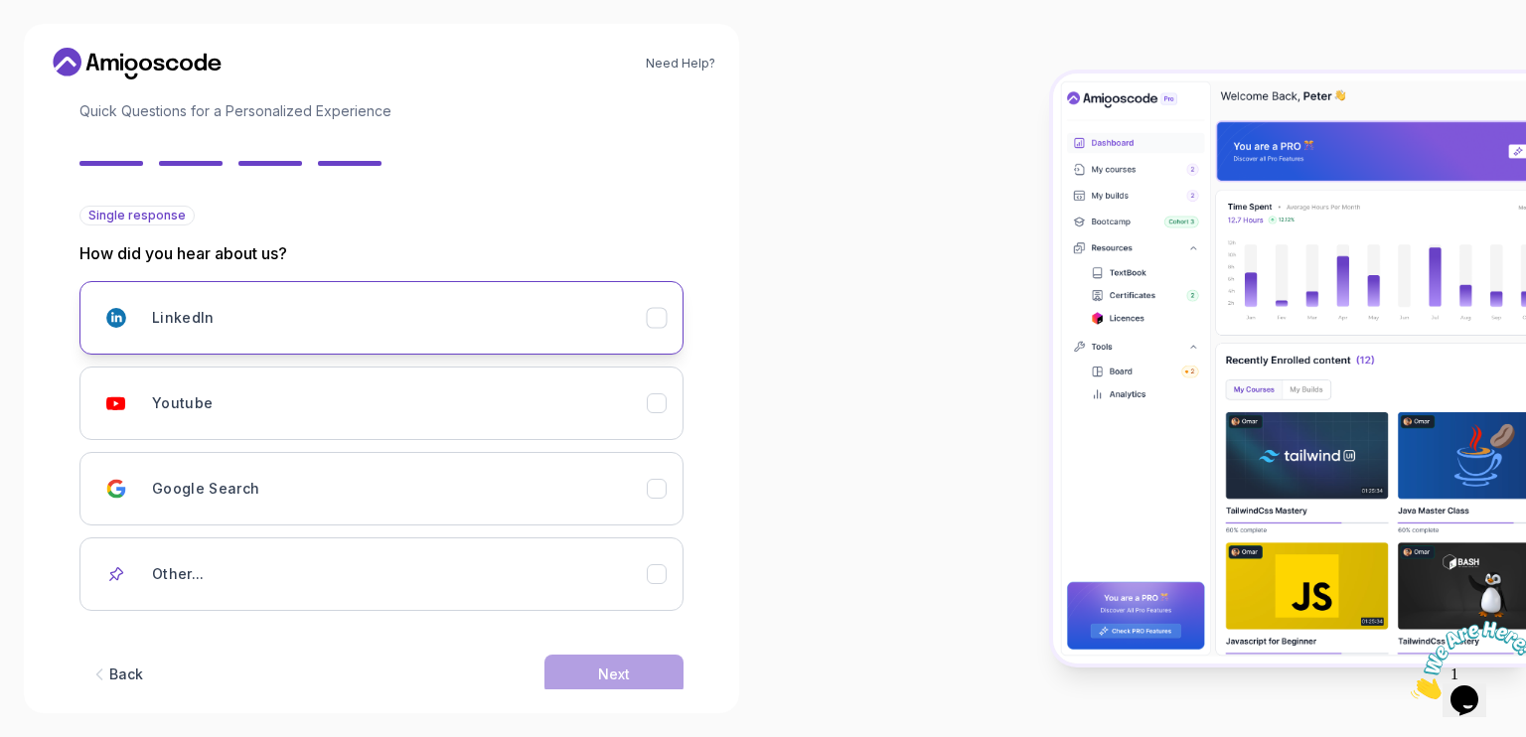
scroll to position [163, 0]
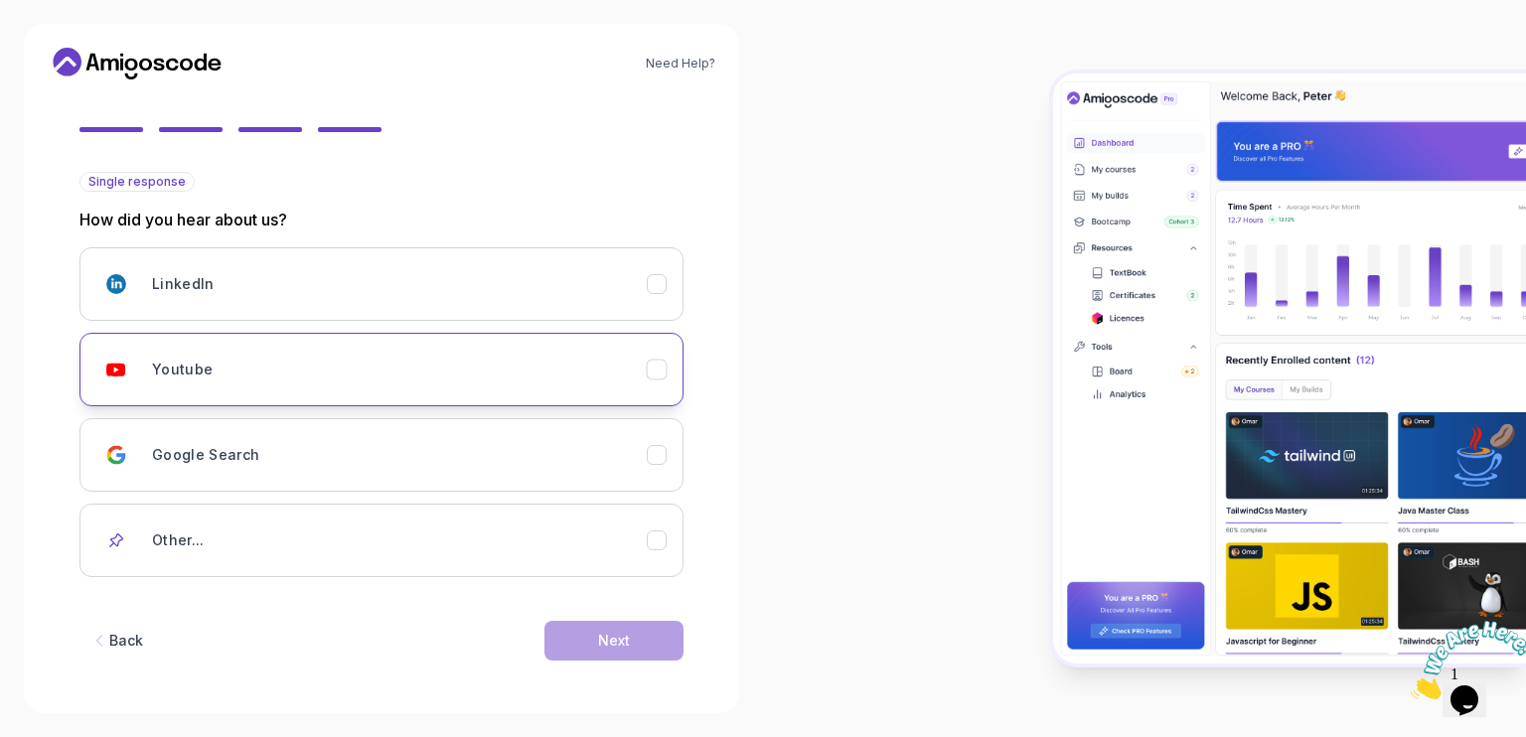
click at [427, 376] on div "Youtube" at bounding box center [399, 370] width 495 height 40
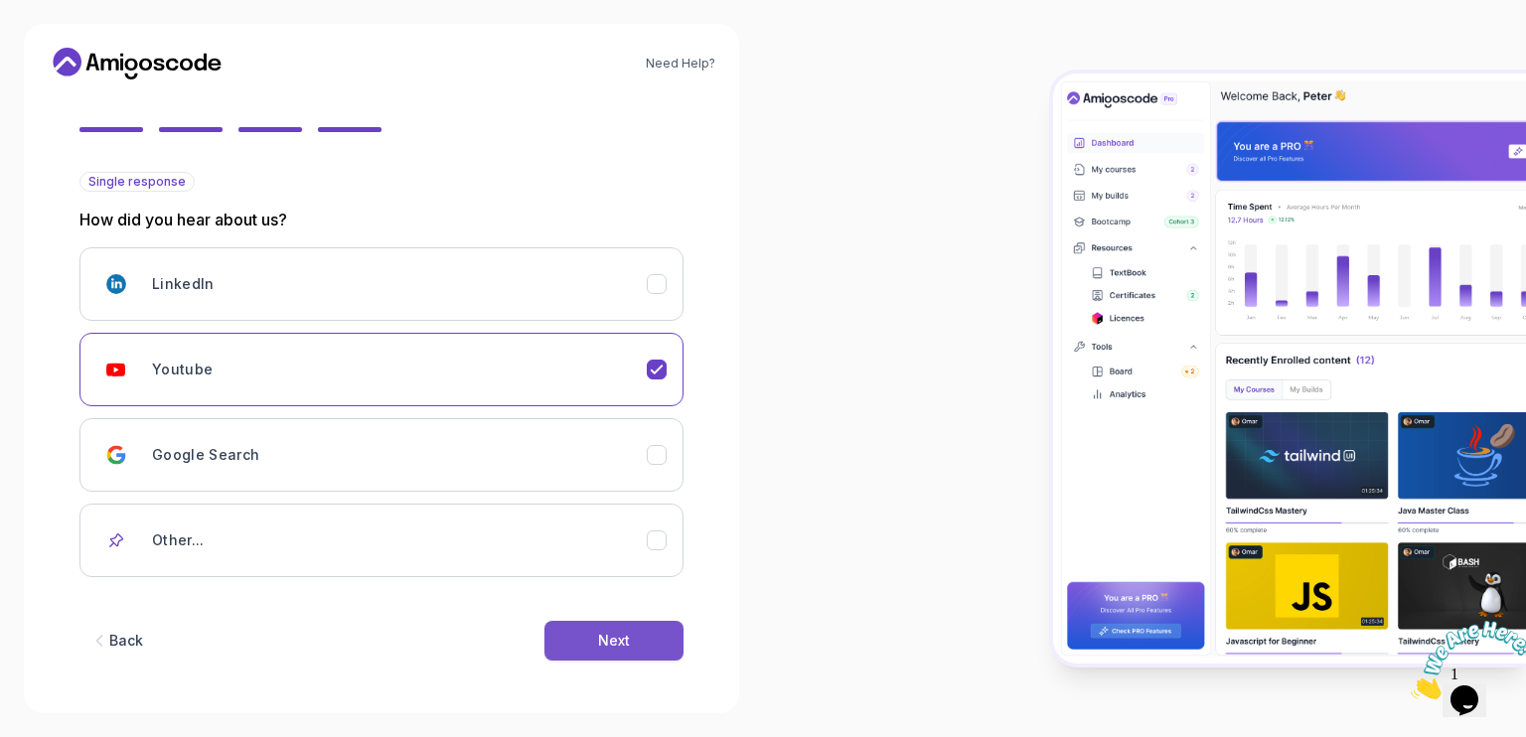
click at [612, 631] on div "Next" at bounding box center [614, 641] width 32 height 20
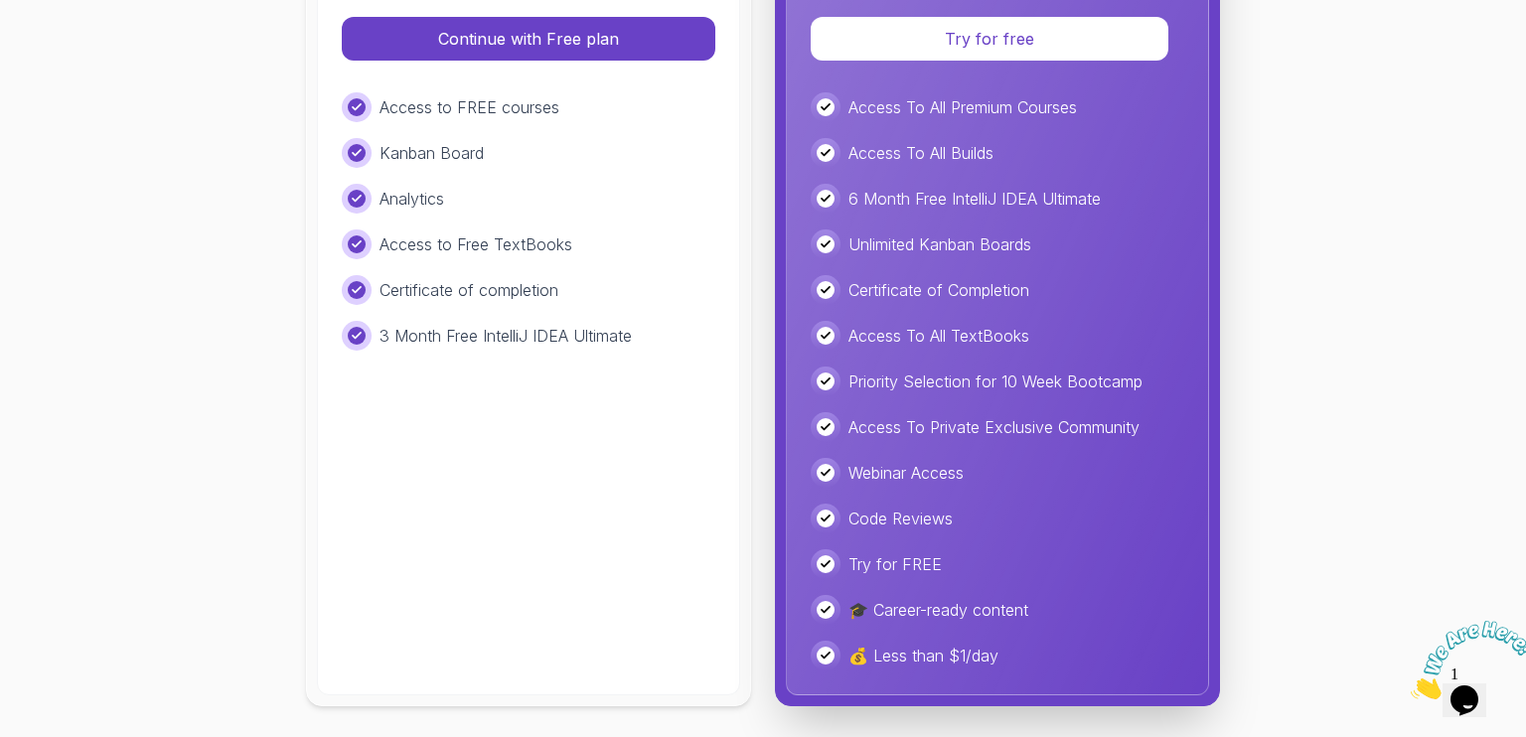
scroll to position [0, 0]
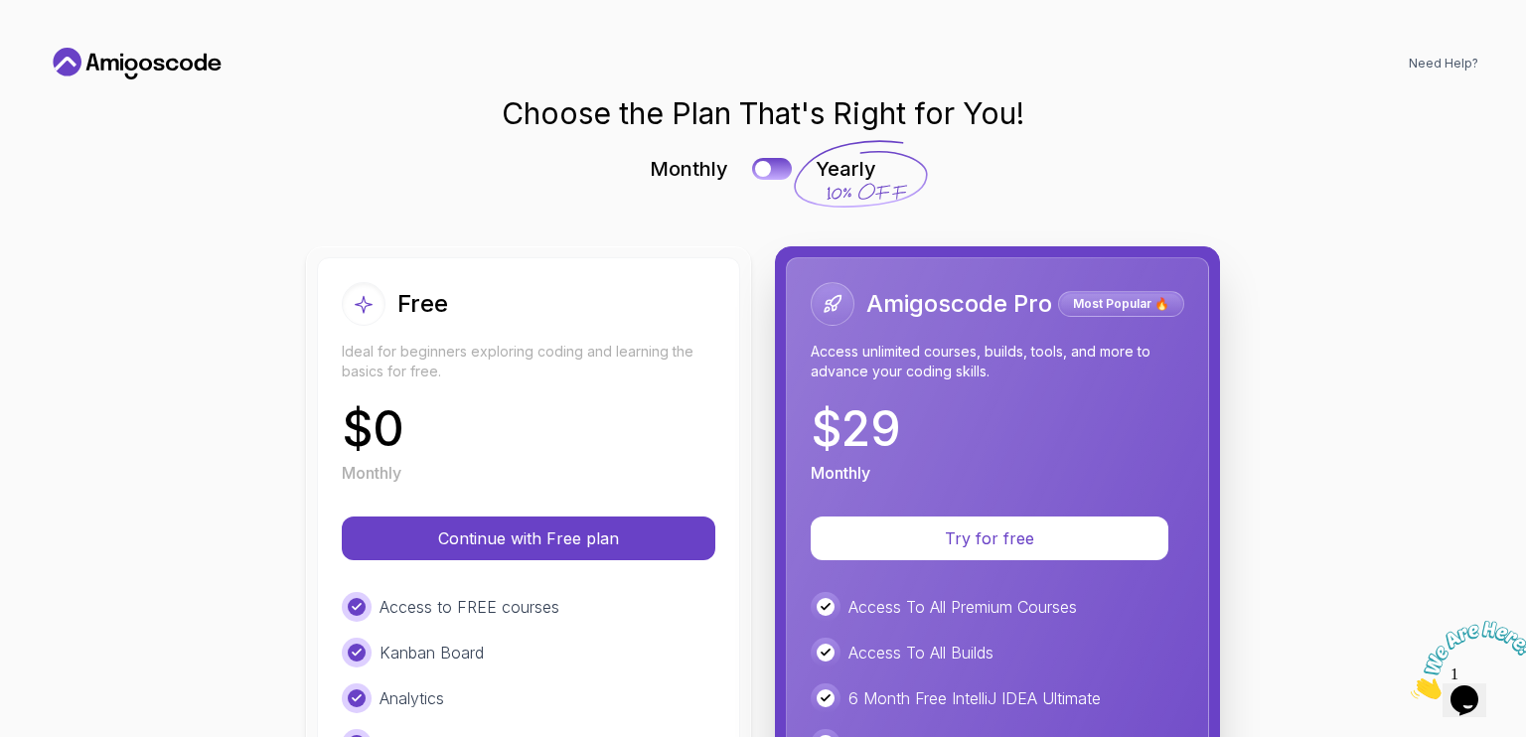
click at [570, 502] on div "Free Ideal for beginners exploring coding and learning the basics for free. $ 0…" at bounding box center [528, 726] width 423 height 938
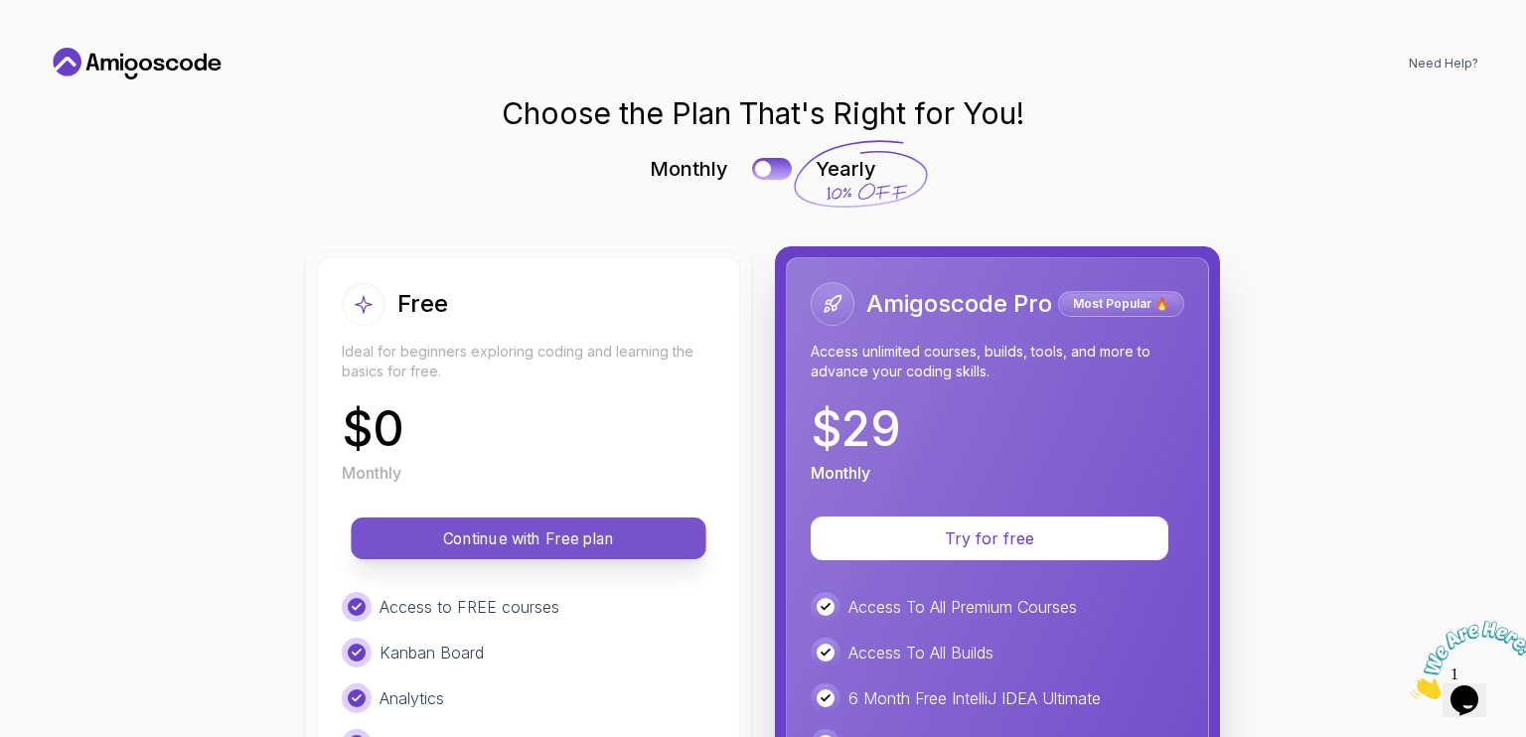
click at [536, 538] on p "Continue with Free plan" at bounding box center [529, 539] width 310 height 23
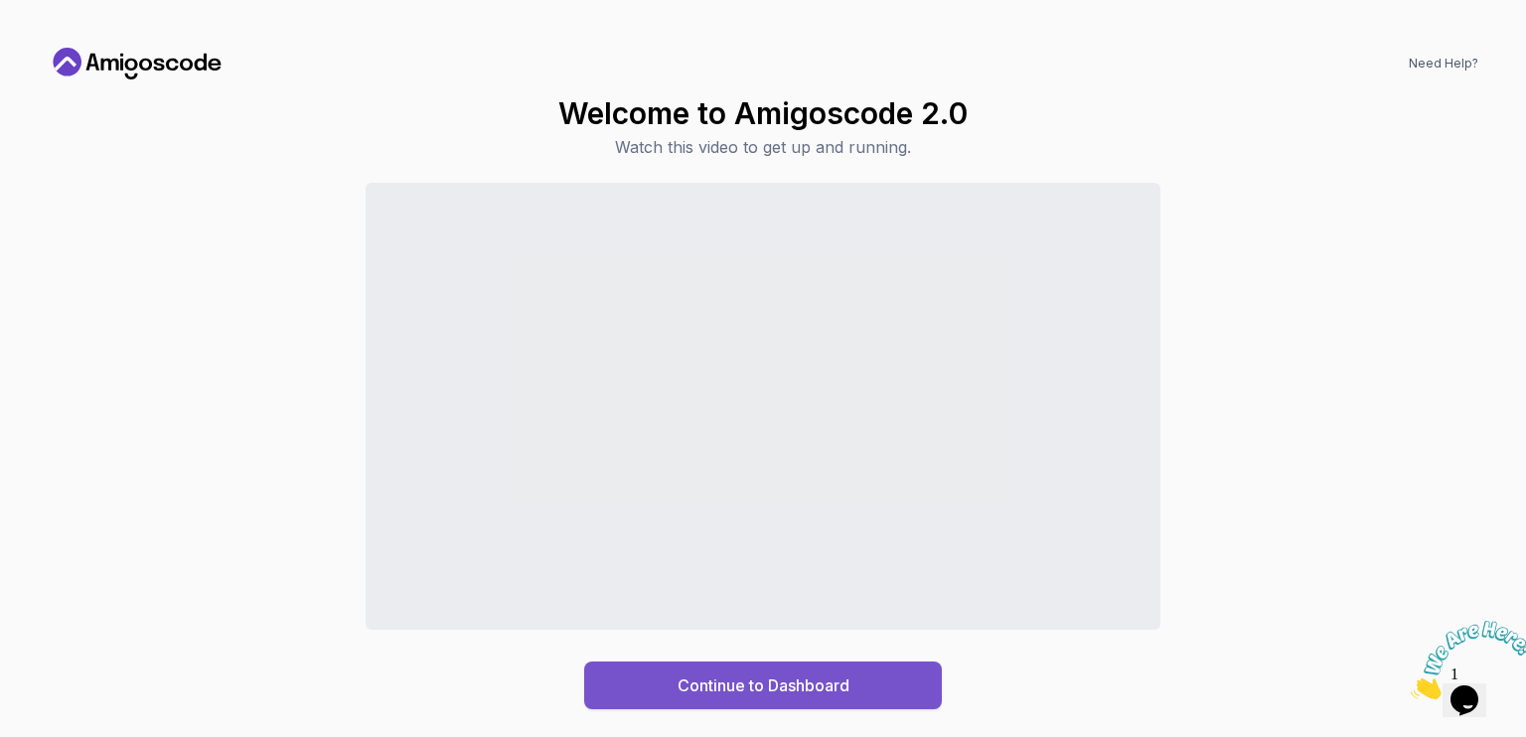
click at [826, 683] on div "Continue to Dashboard" at bounding box center [764, 686] width 172 height 24
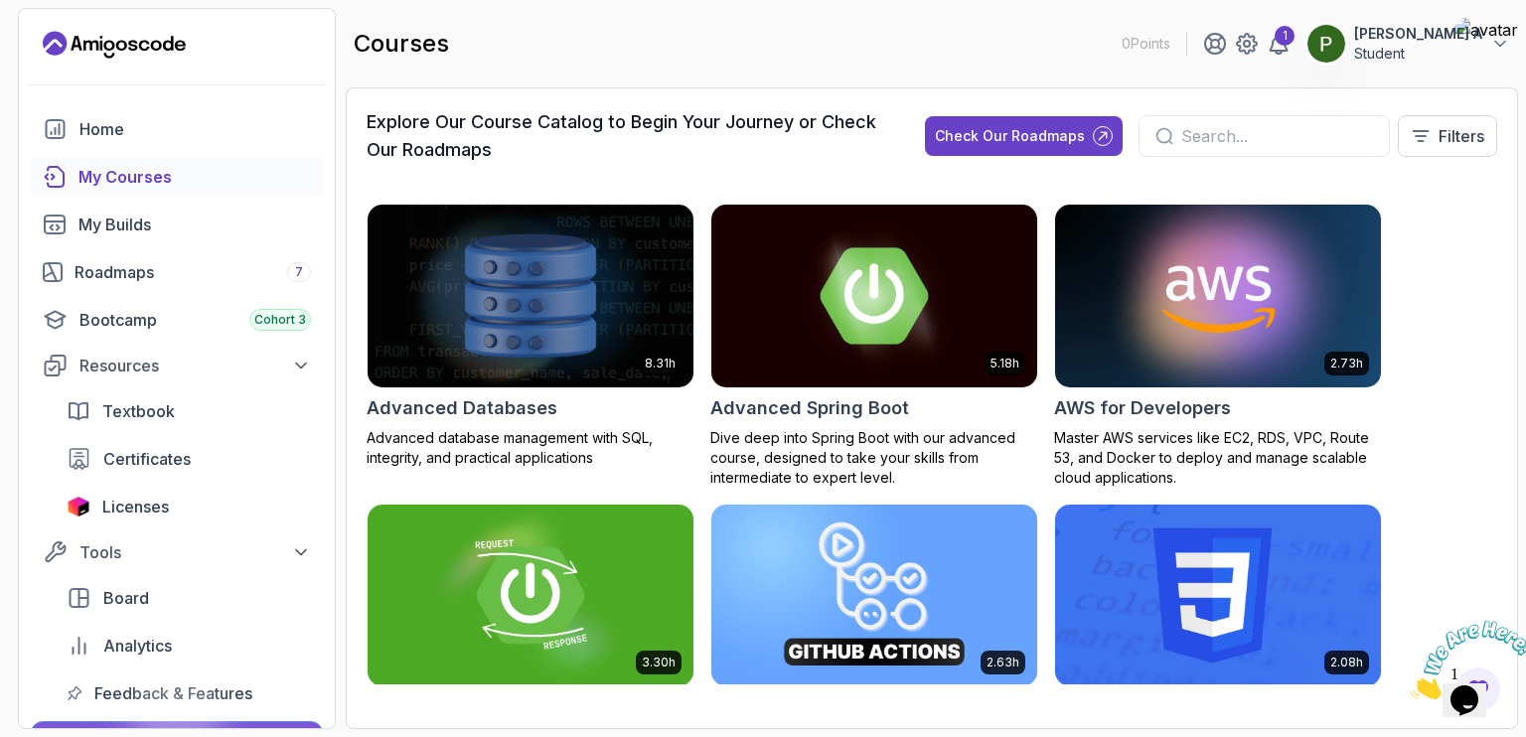
click at [238, 182] on div "My Courses" at bounding box center [194, 177] width 232 height 24
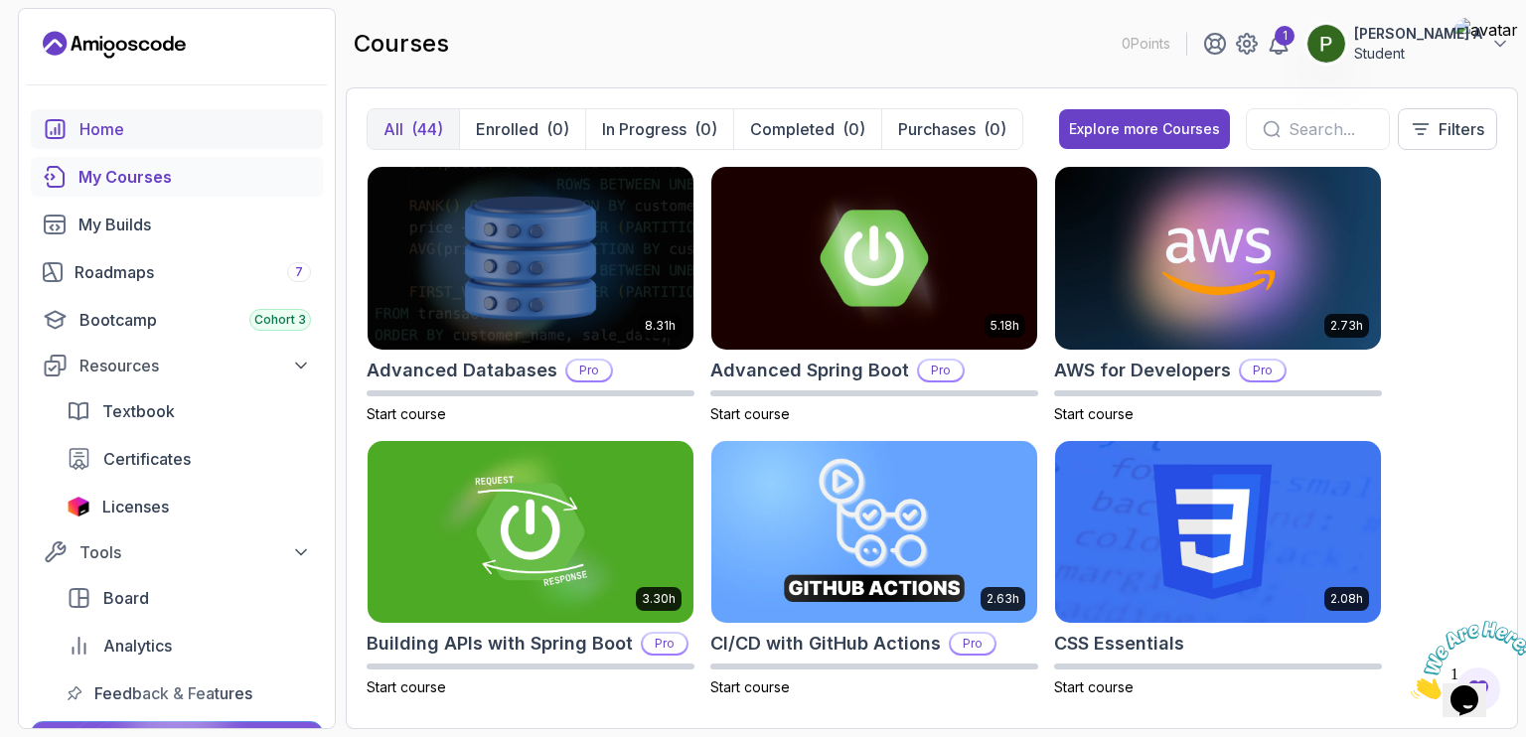
click at [120, 132] on div "Home" at bounding box center [194, 129] width 231 height 24
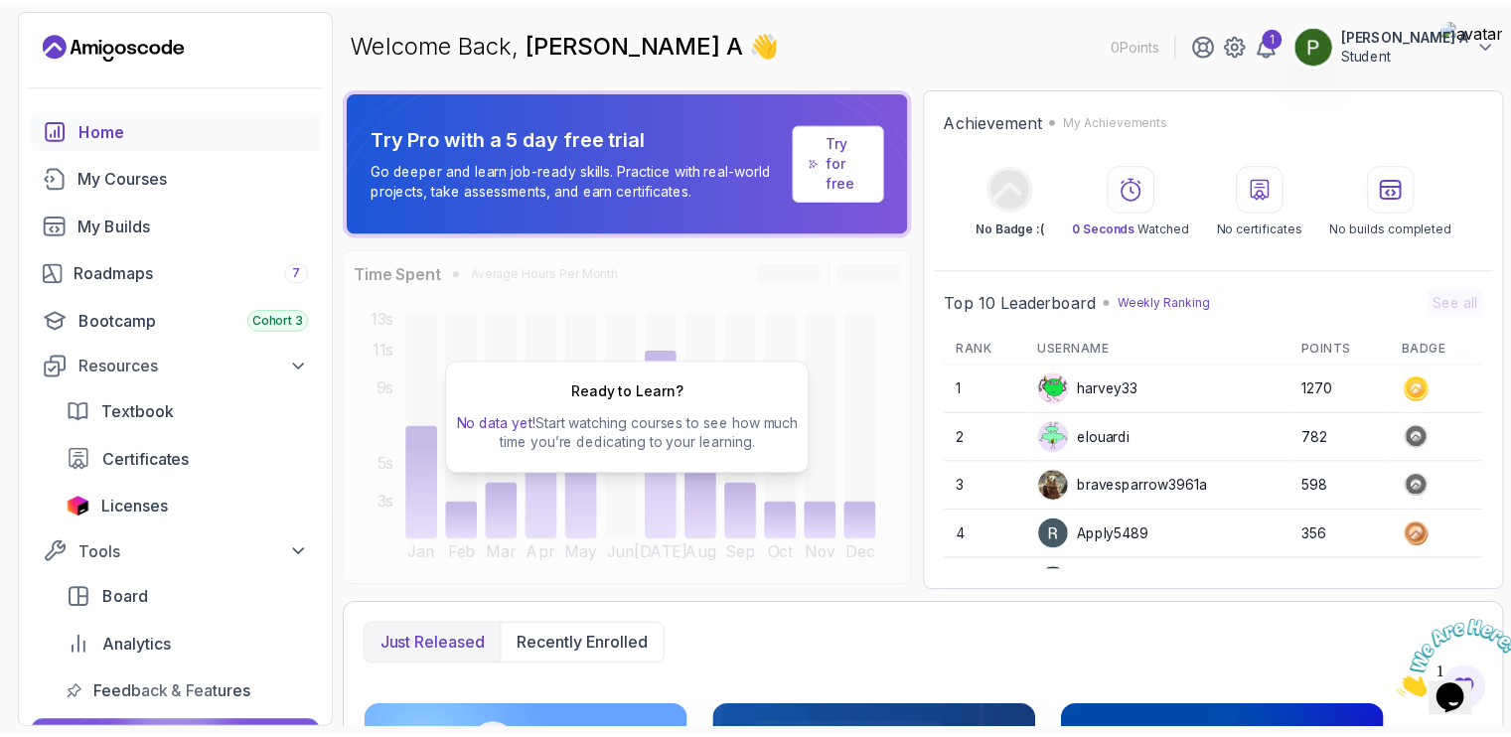
scroll to position [278, 0]
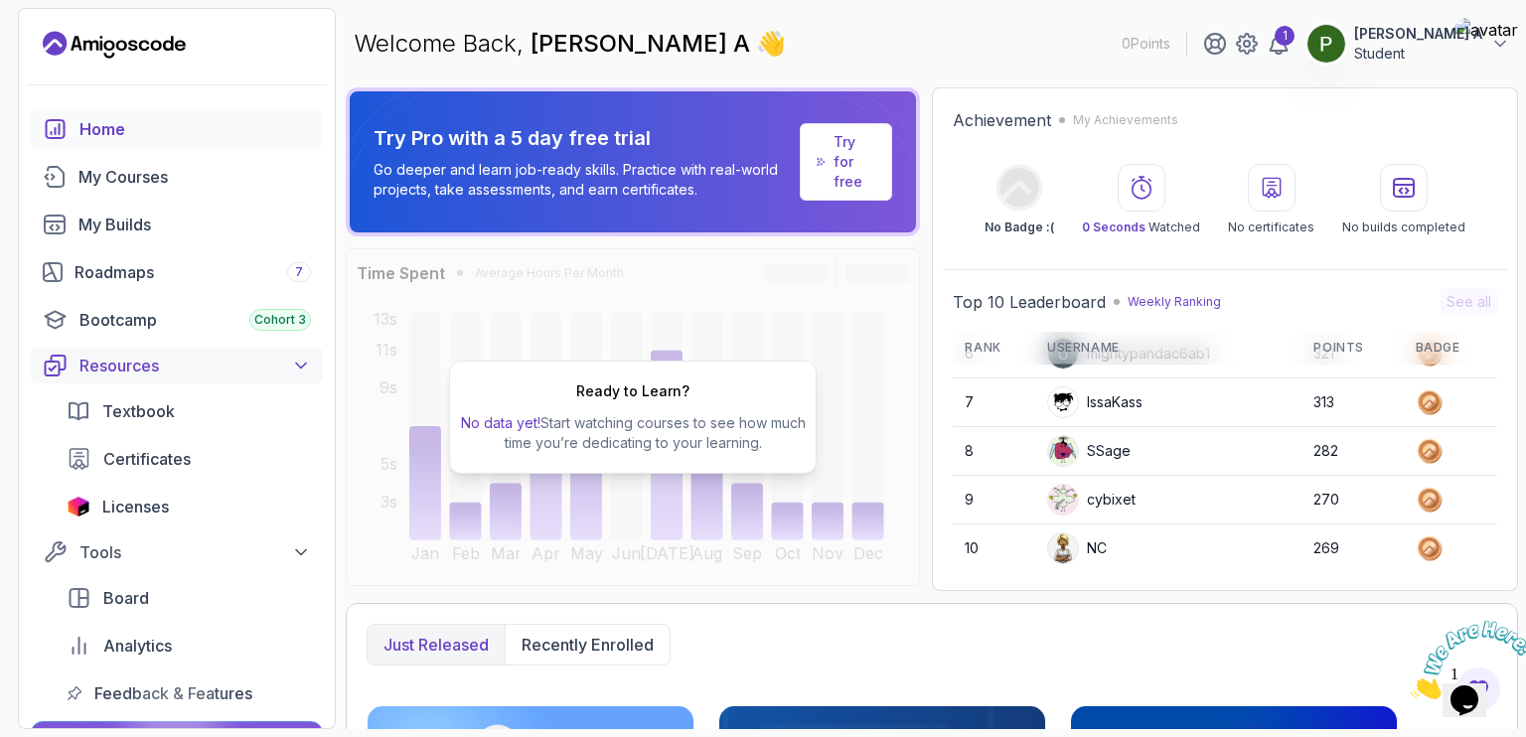
click at [301, 351] on button "Resources" at bounding box center [177, 366] width 292 height 36
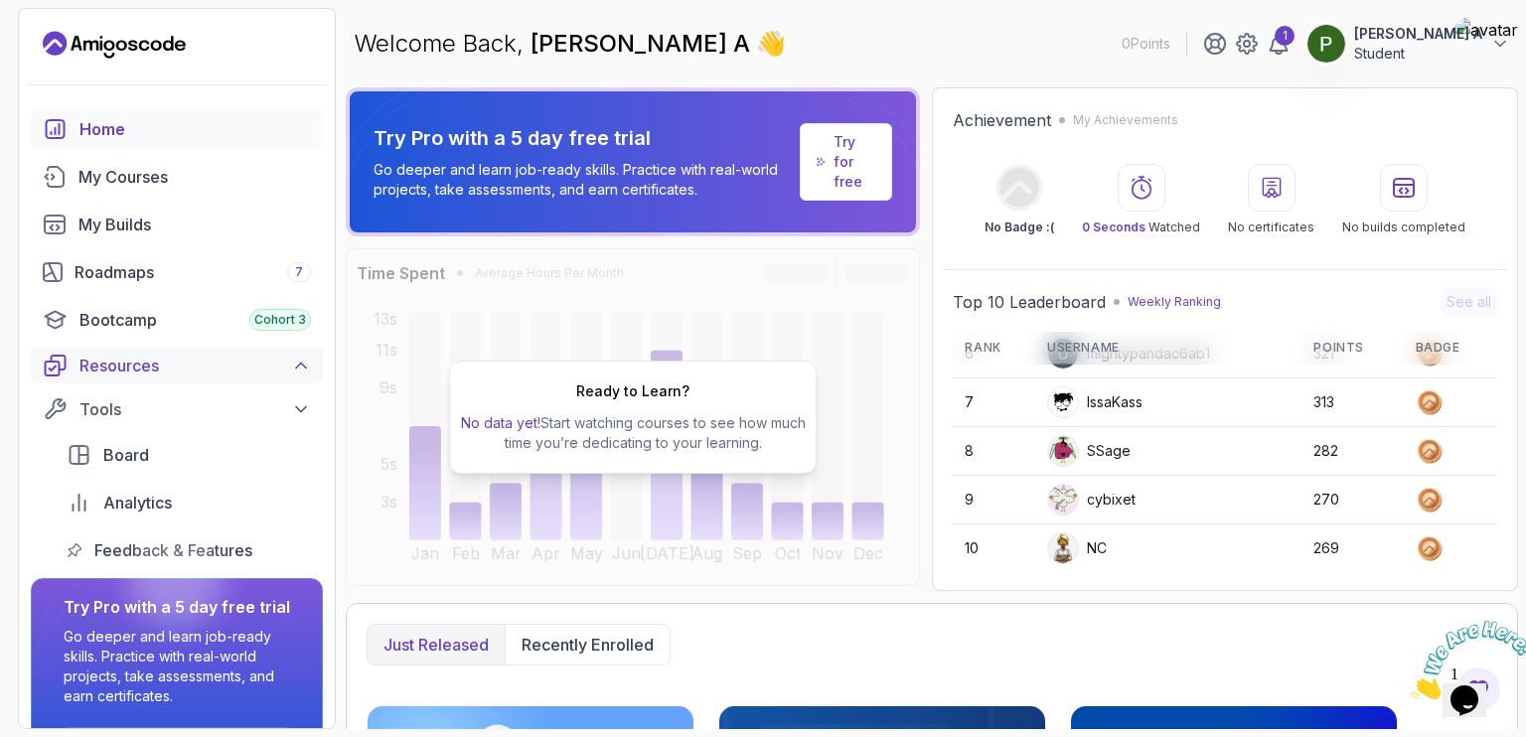
click at [301, 351] on button "Resources" at bounding box center [177, 366] width 292 height 36
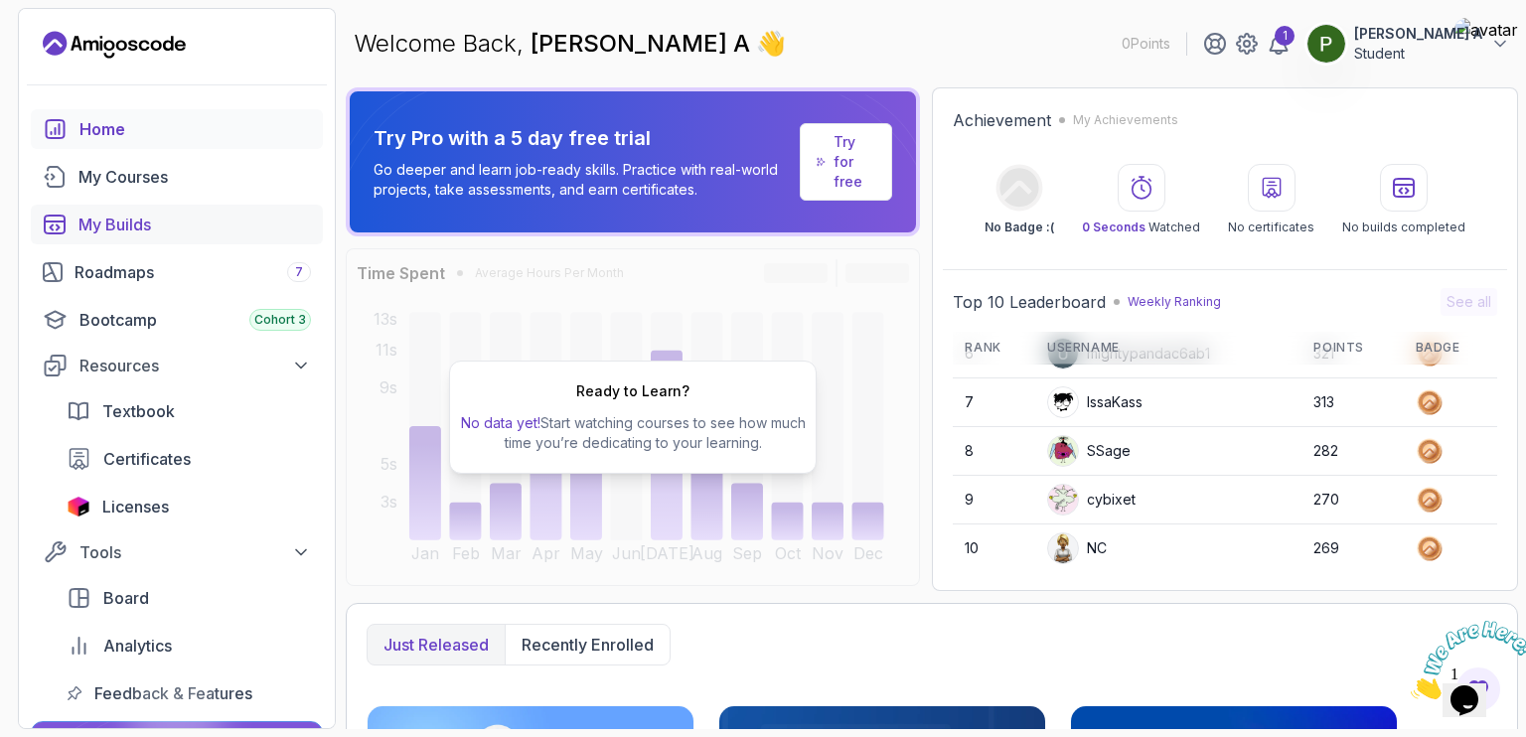
click at [186, 215] on div "My Builds" at bounding box center [194, 225] width 232 height 24
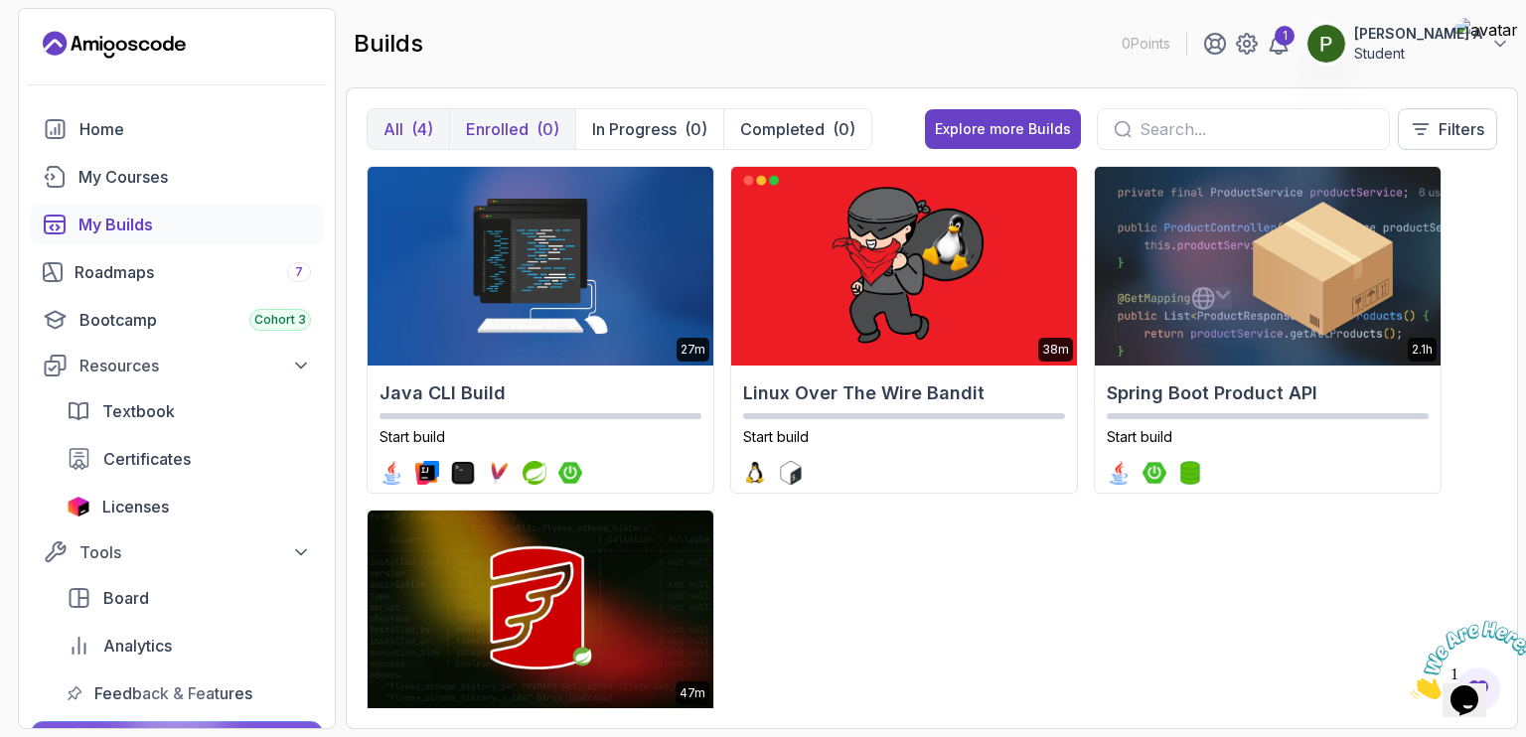
click at [512, 120] on p "Enrolled" at bounding box center [497, 129] width 63 height 24
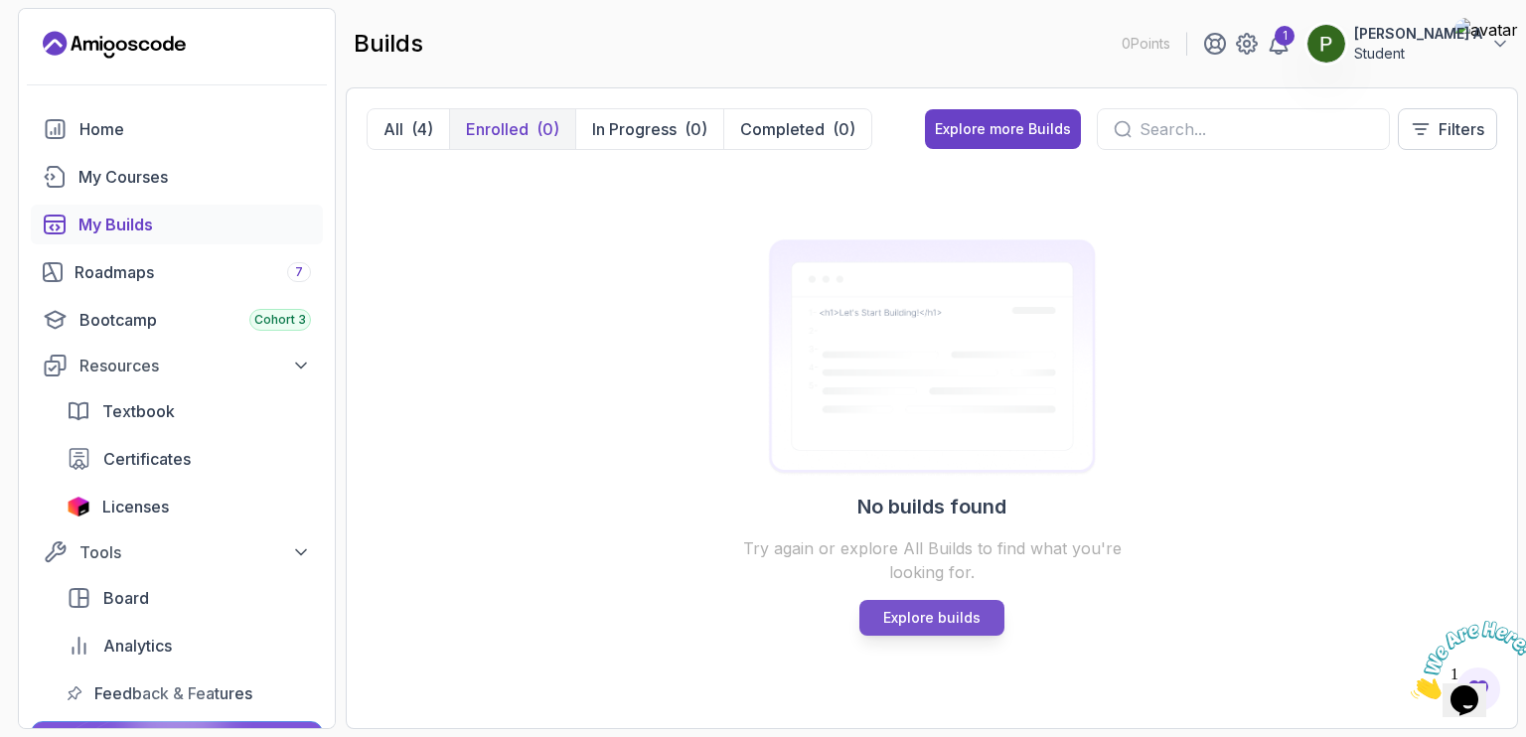
click at [940, 632] on link "Explore builds" at bounding box center [931, 618] width 145 height 36
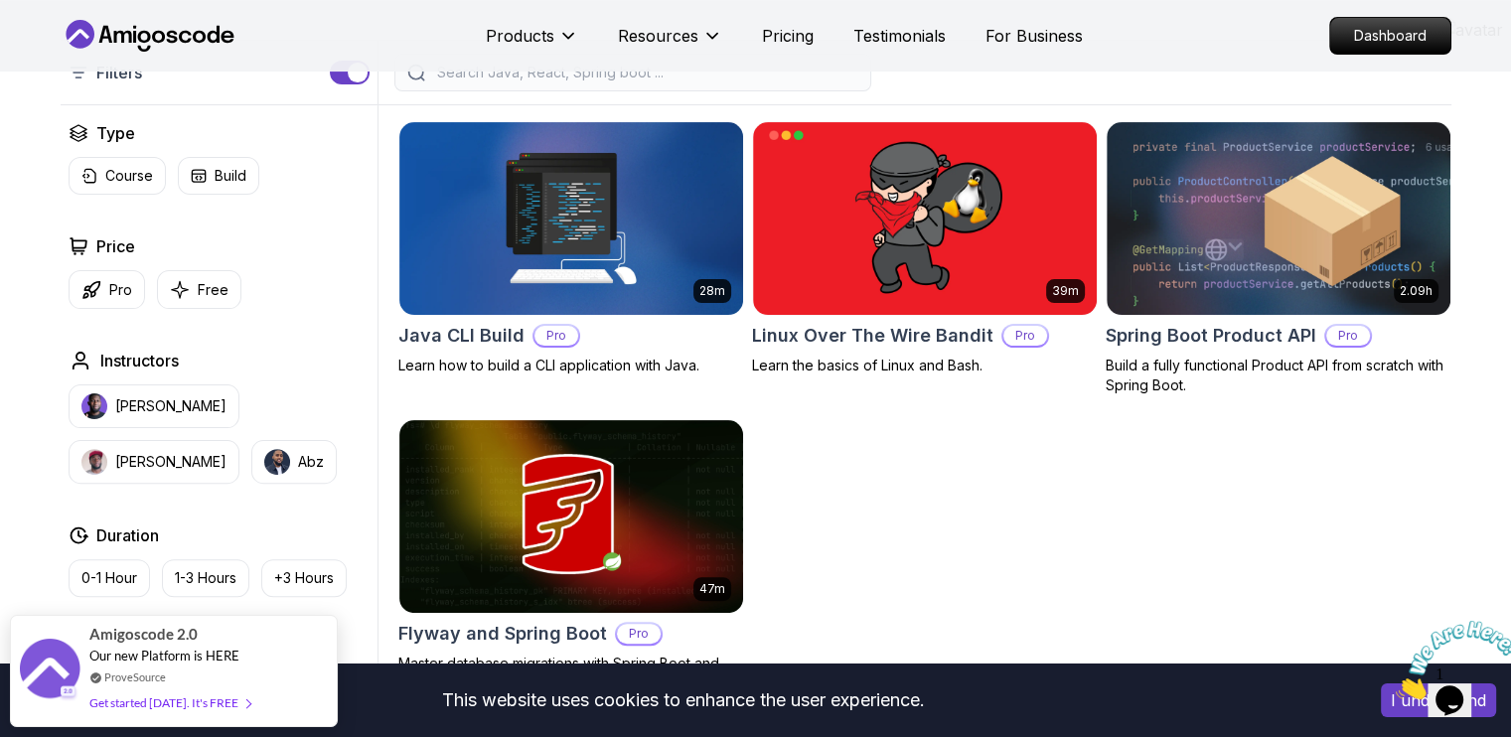
scroll to position [504, 0]
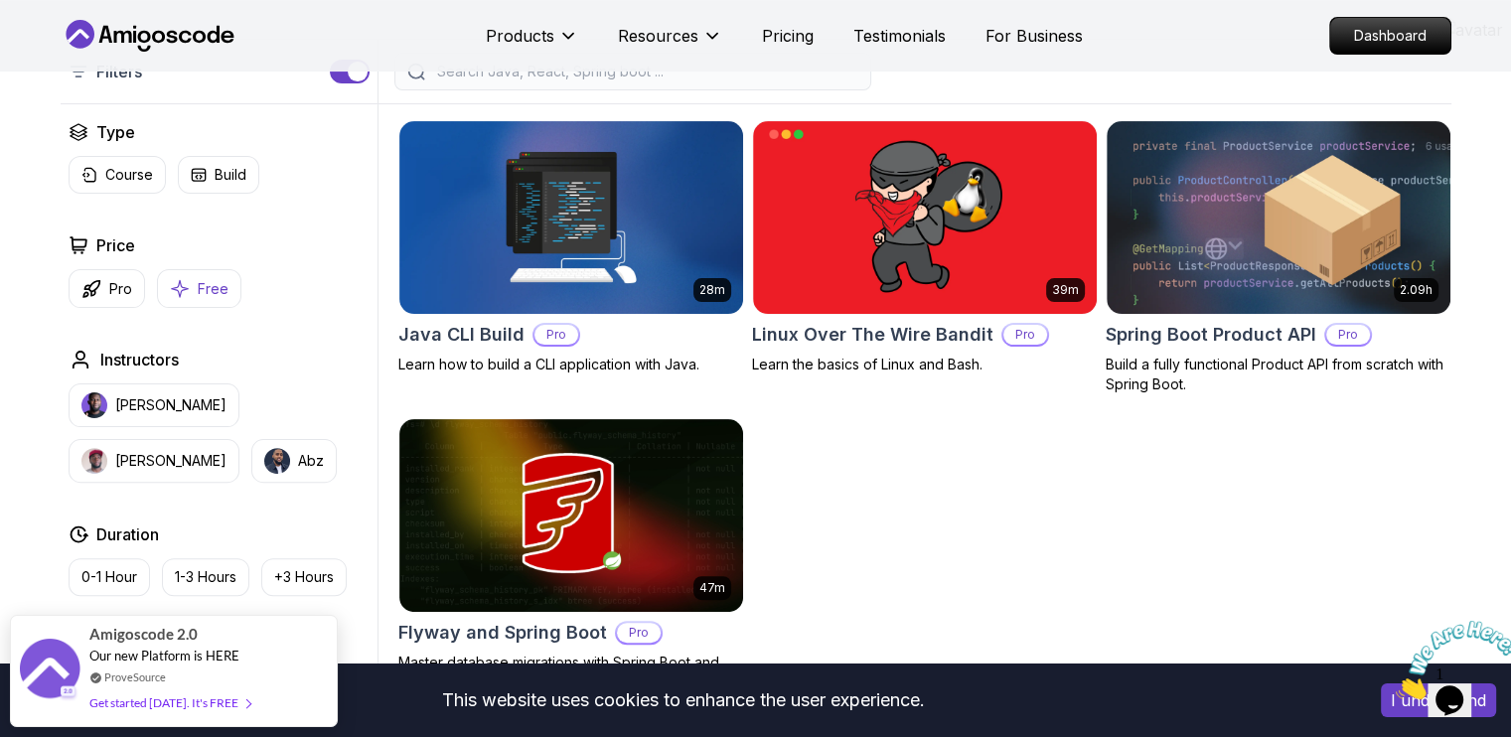
click at [217, 298] on button "Free" at bounding box center [199, 288] width 84 height 39
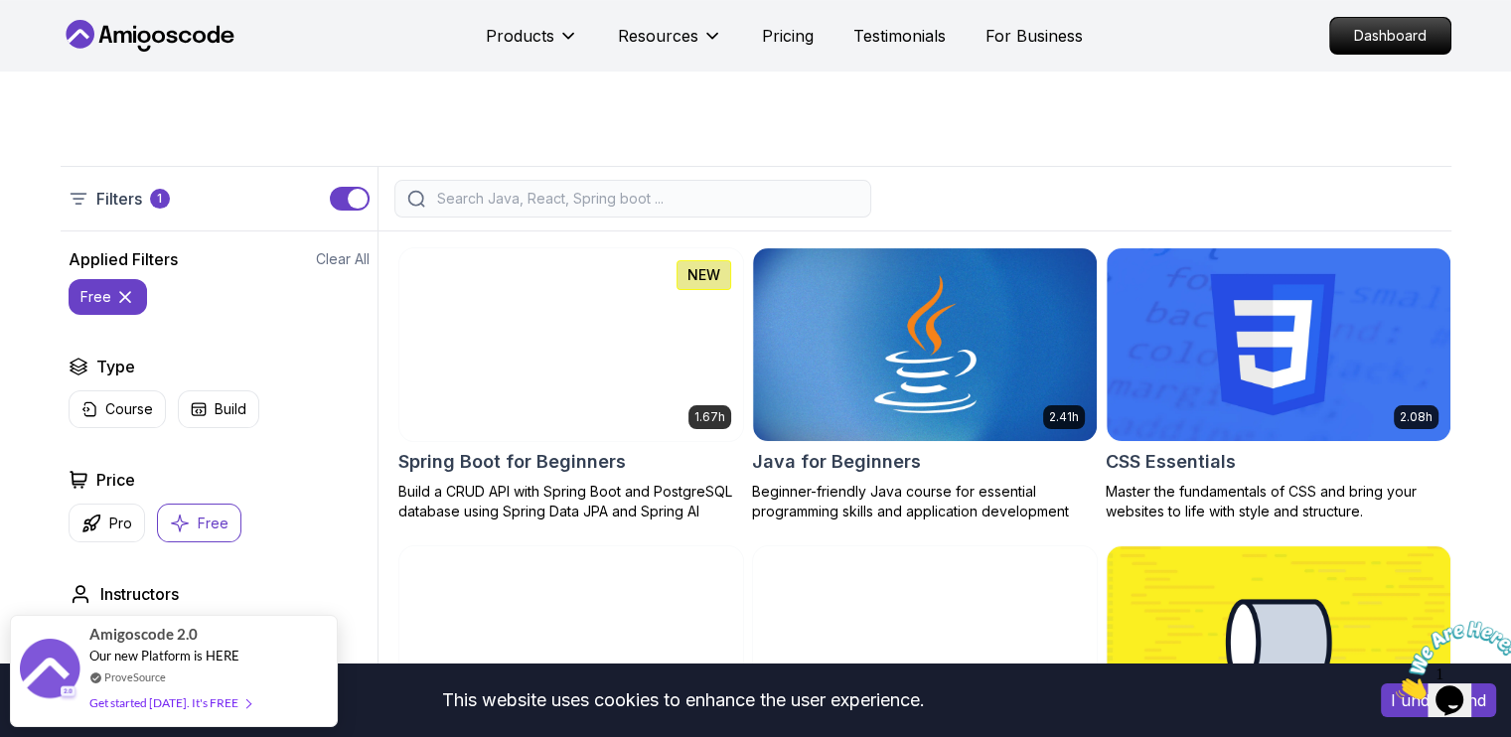
scroll to position [372, 0]
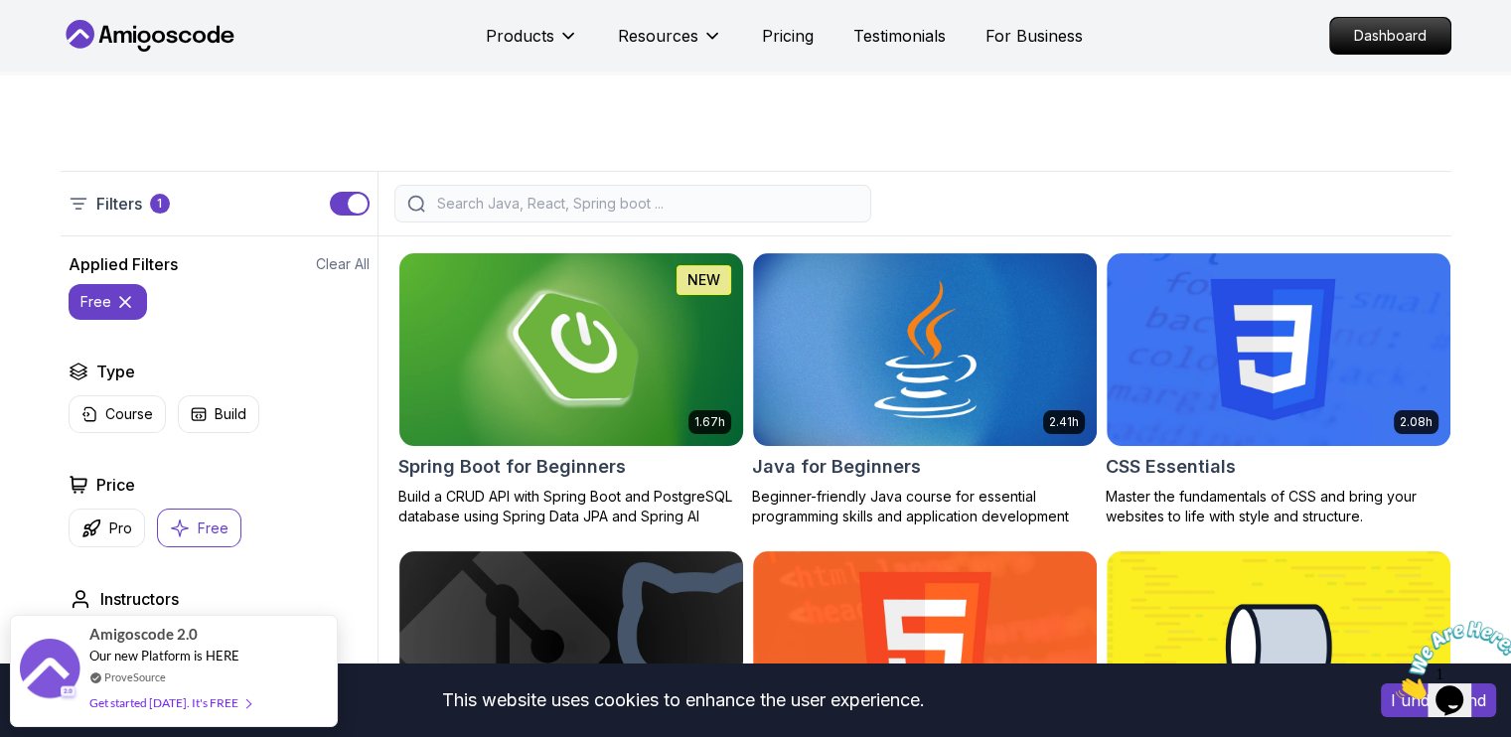
click at [514, 400] on img at bounding box center [570, 349] width 361 height 202
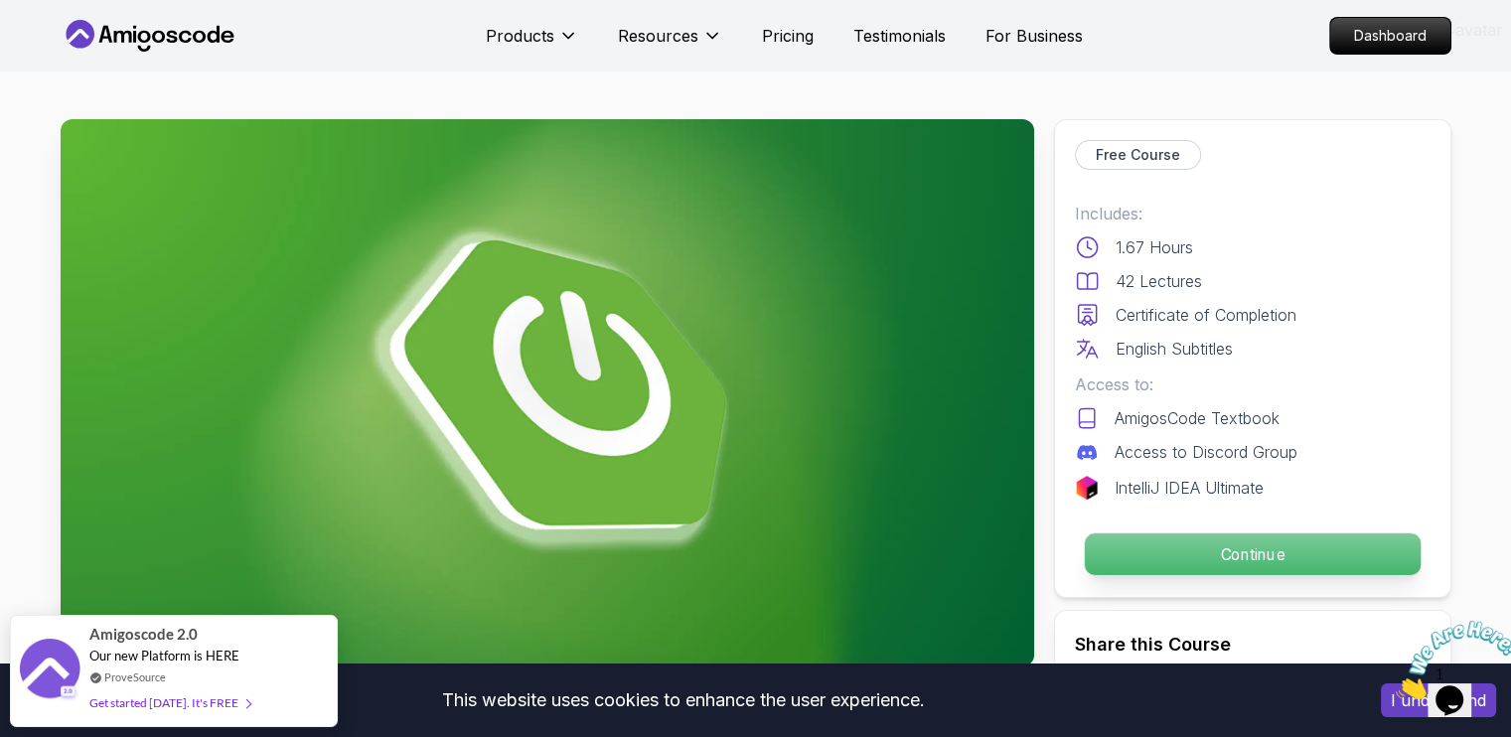
click at [1122, 557] on p "Continue" at bounding box center [1252, 555] width 336 height 42
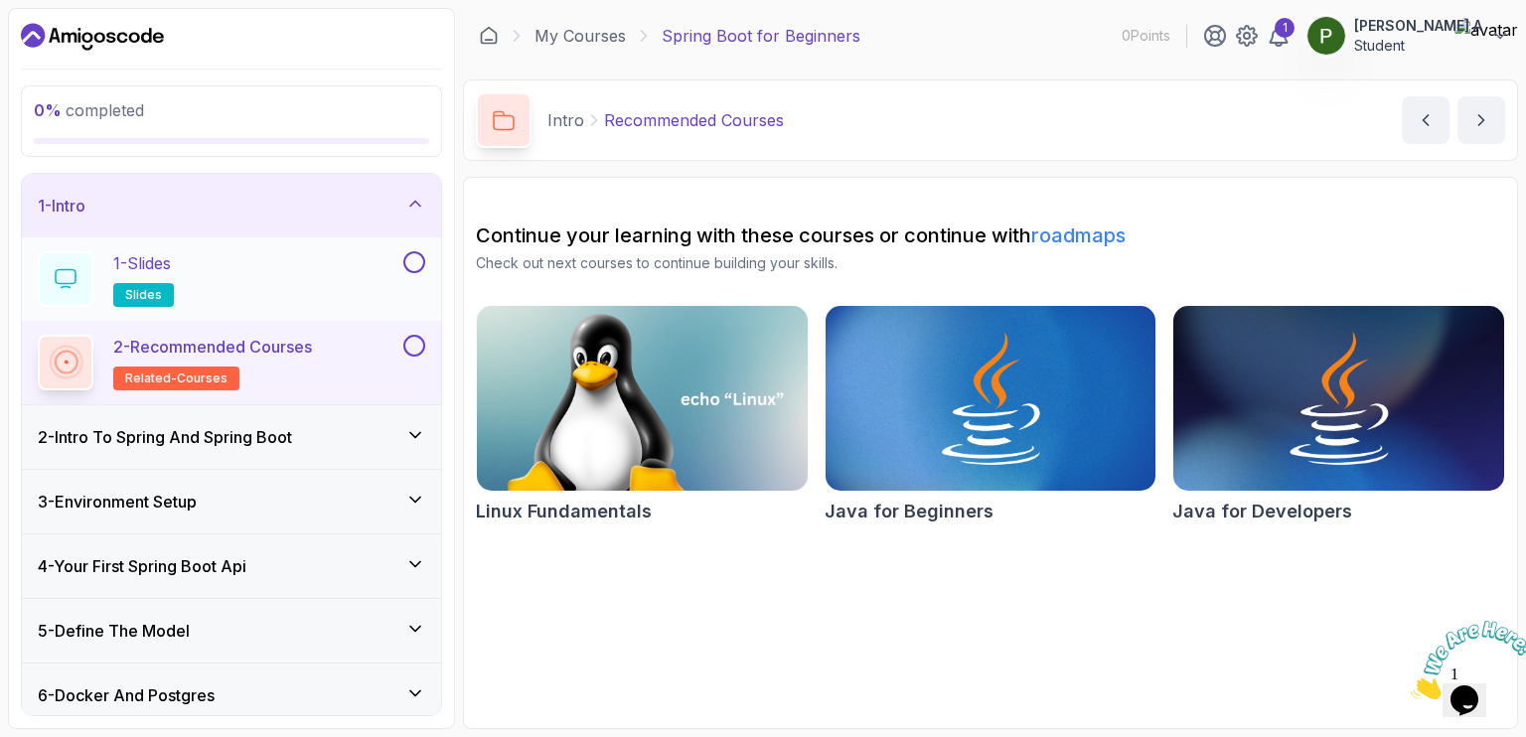
click at [334, 277] on div "1 - Slides slides" at bounding box center [219, 279] width 362 height 56
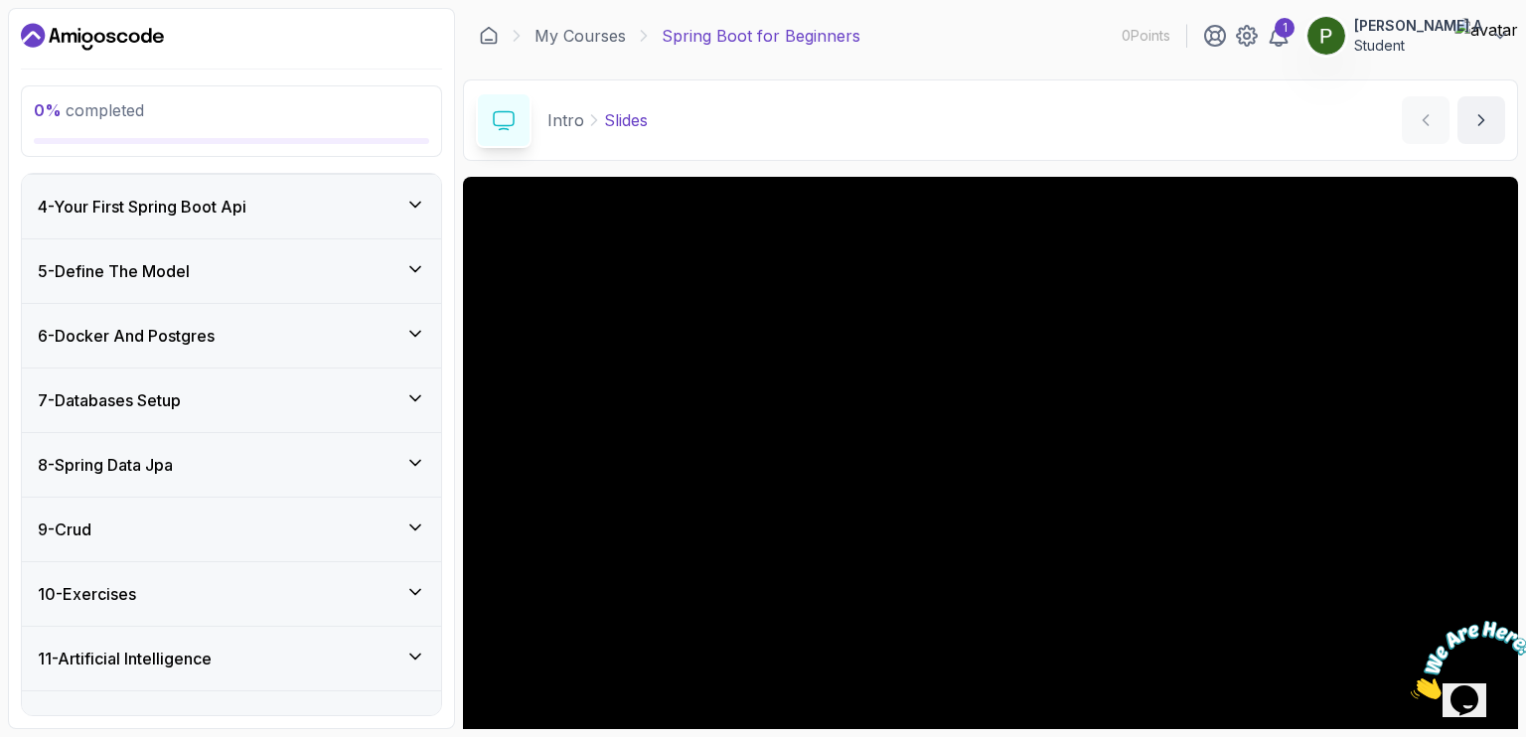
scroll to position [394, 0]
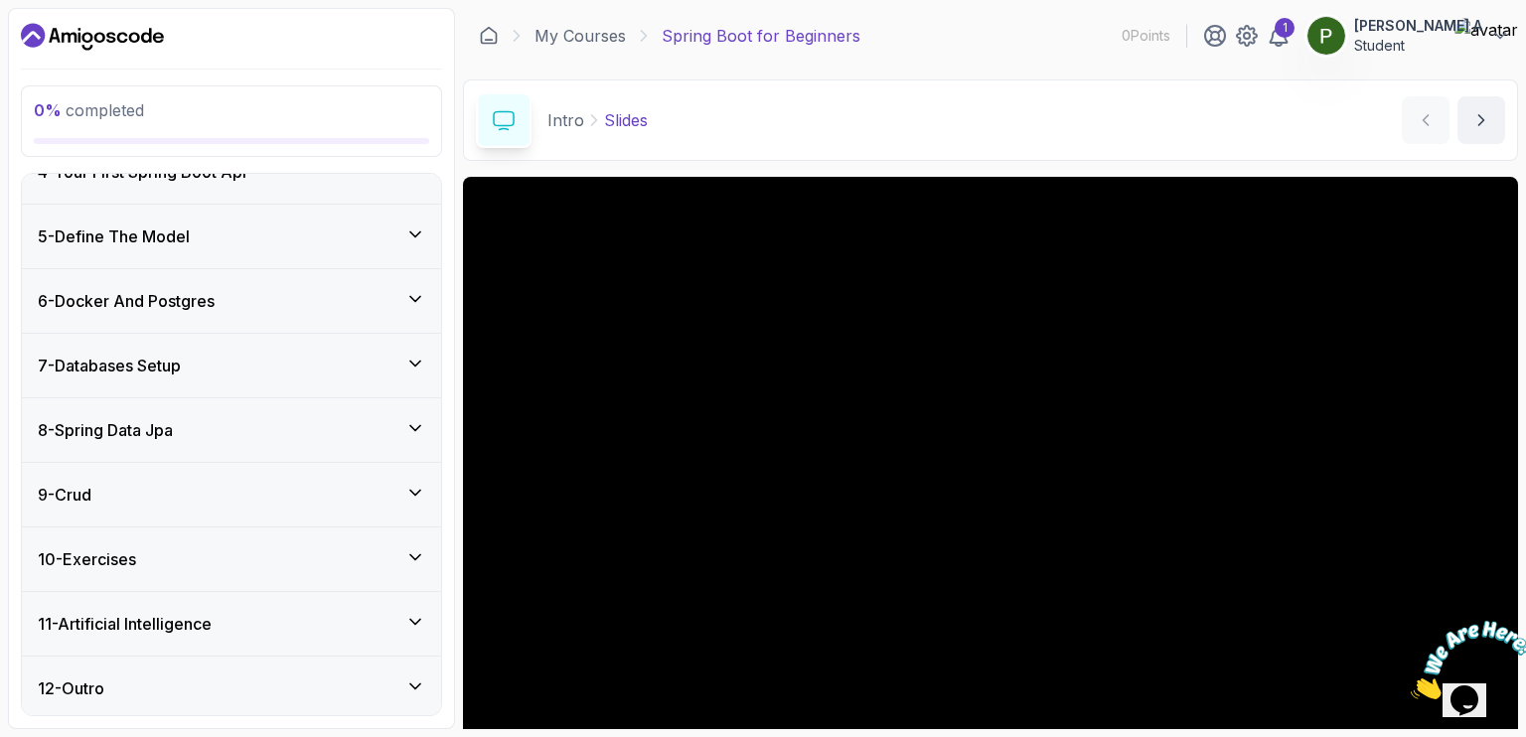
click at [424, 688] on icon at bounding box center [415, 687] width 20 height 20
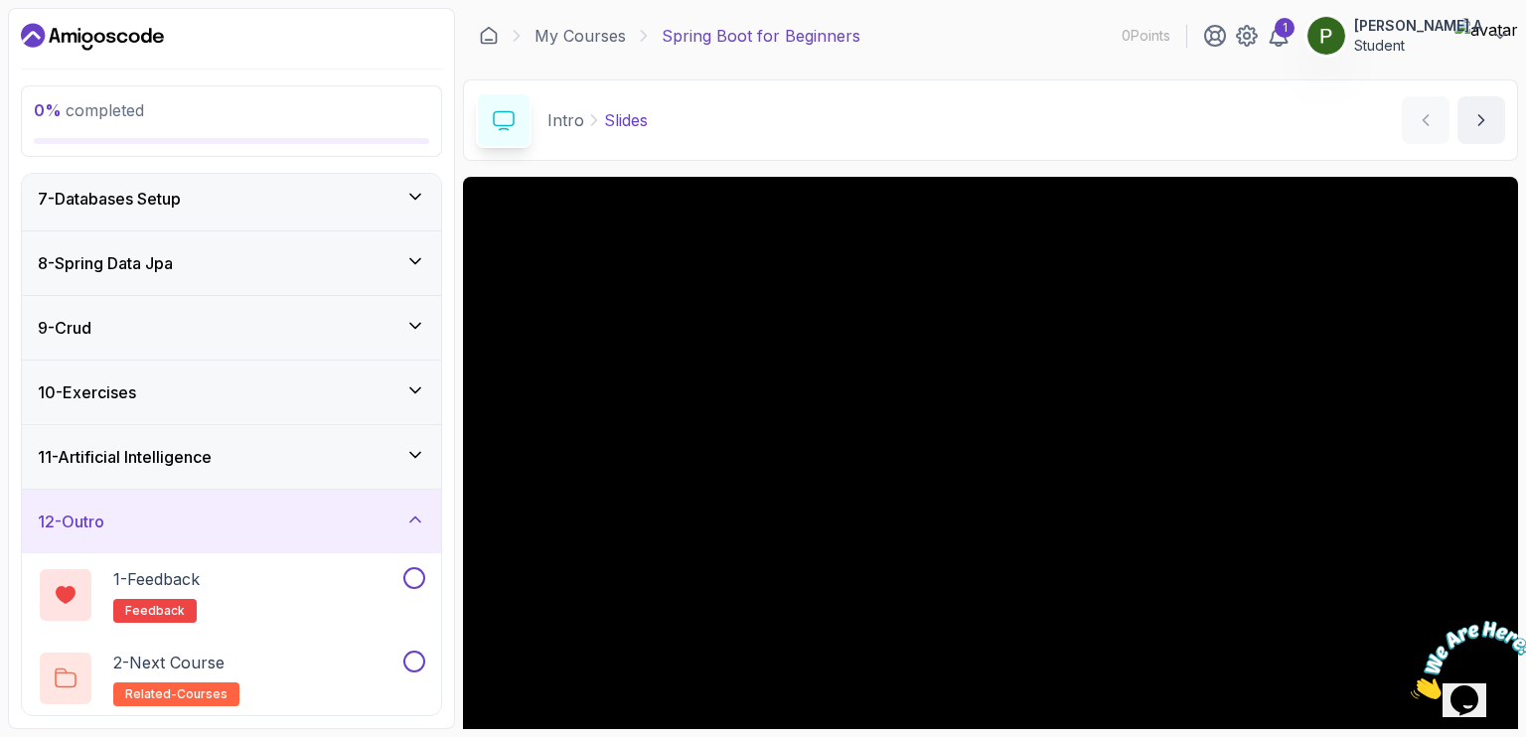
click at [415, 453] on icon at bounding box center [415, 454] width 10 height 5
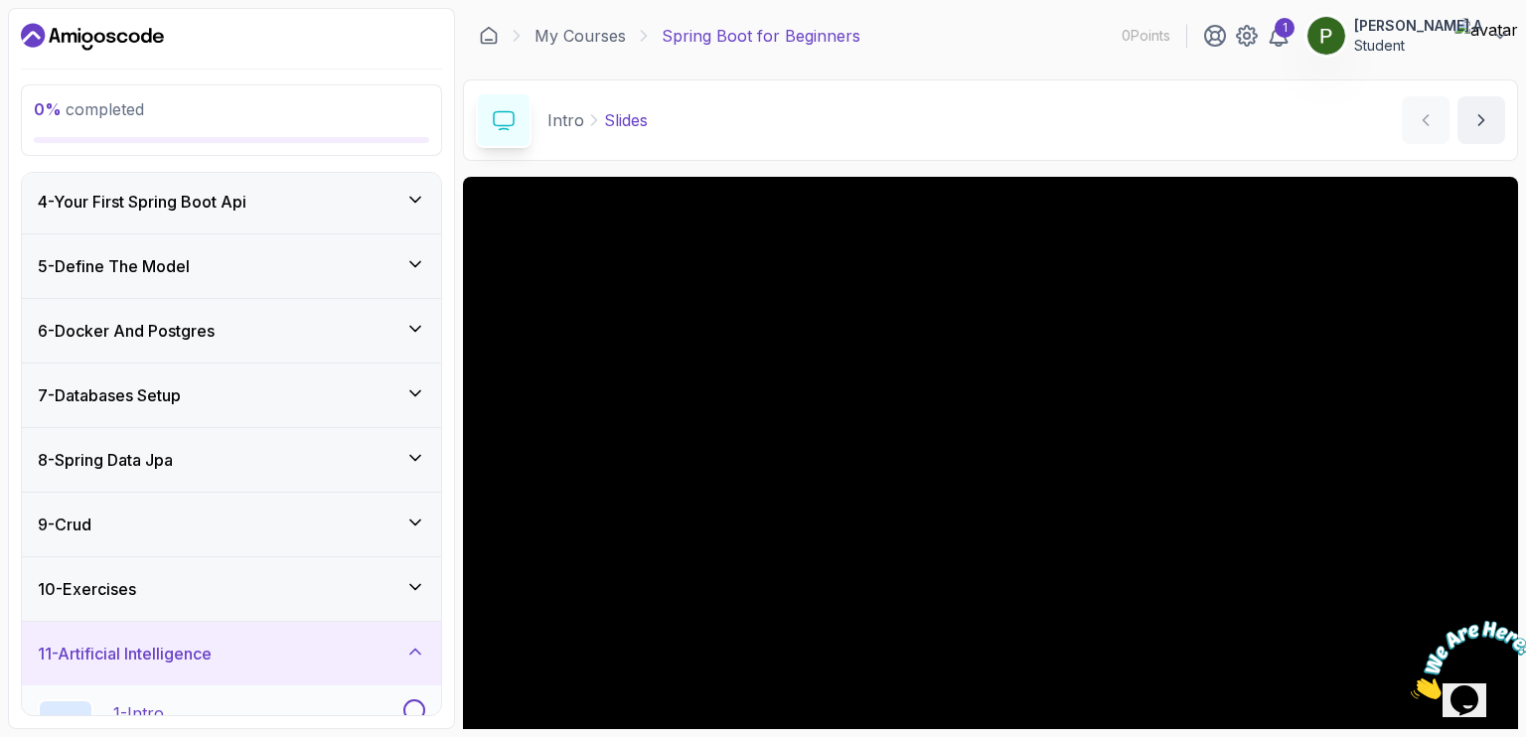
scroll to position [199, 0]
click at [411, 508] on div "9 - Crud" at bounding box center [231, 523] width 419 height 64
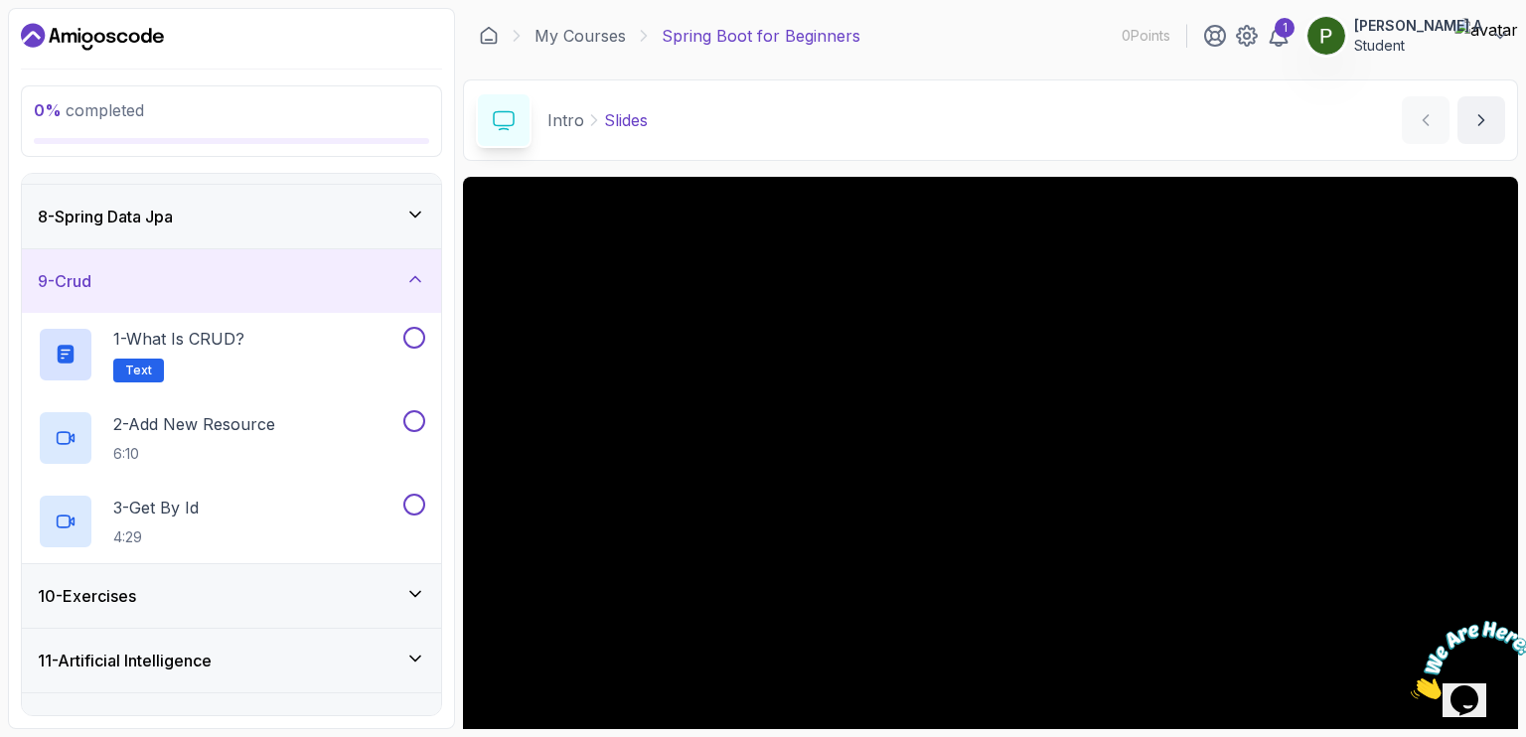
scroll to position [443, 0]
click at [414, 583] on icon at bounding box center [415, 592] width 20 height 20
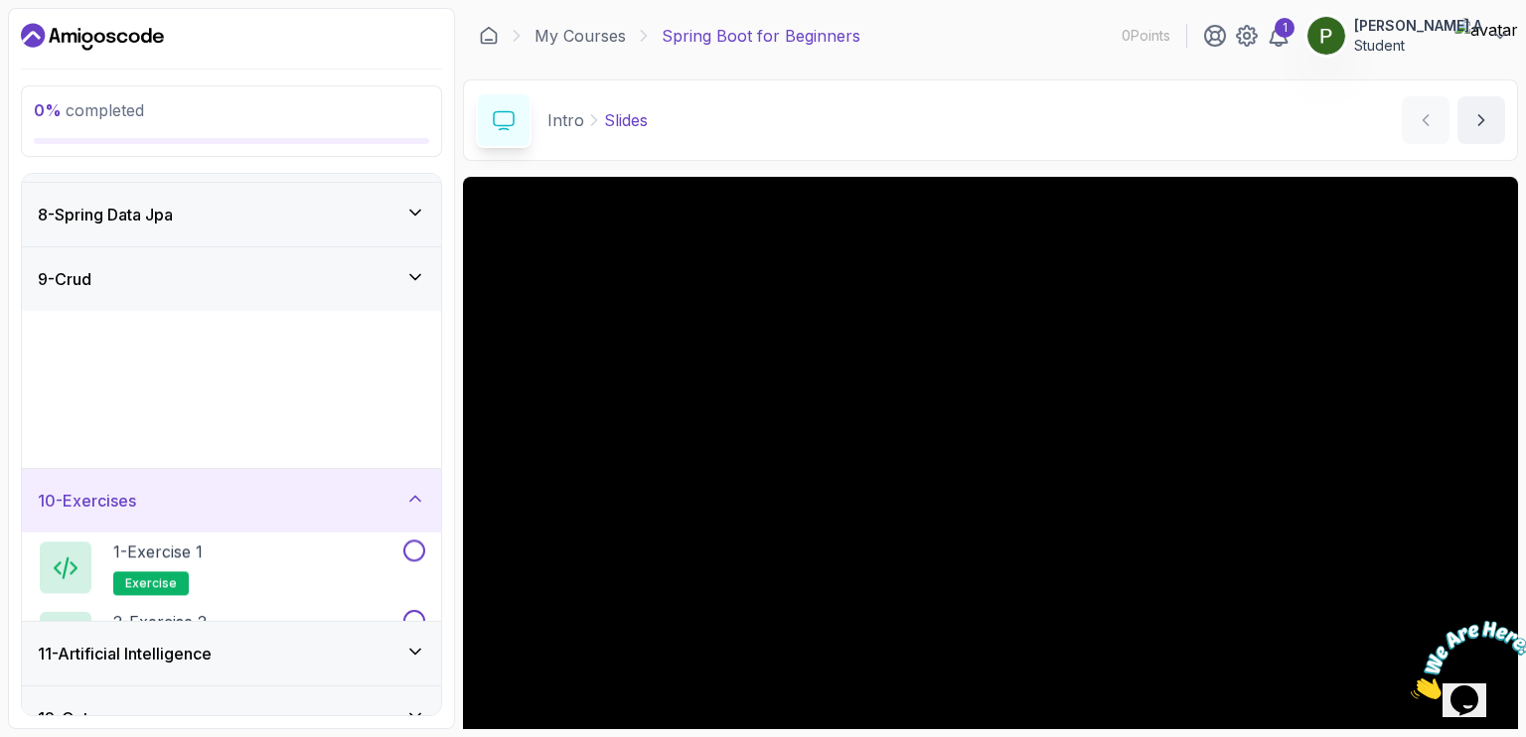
scroll to position [478, 0]
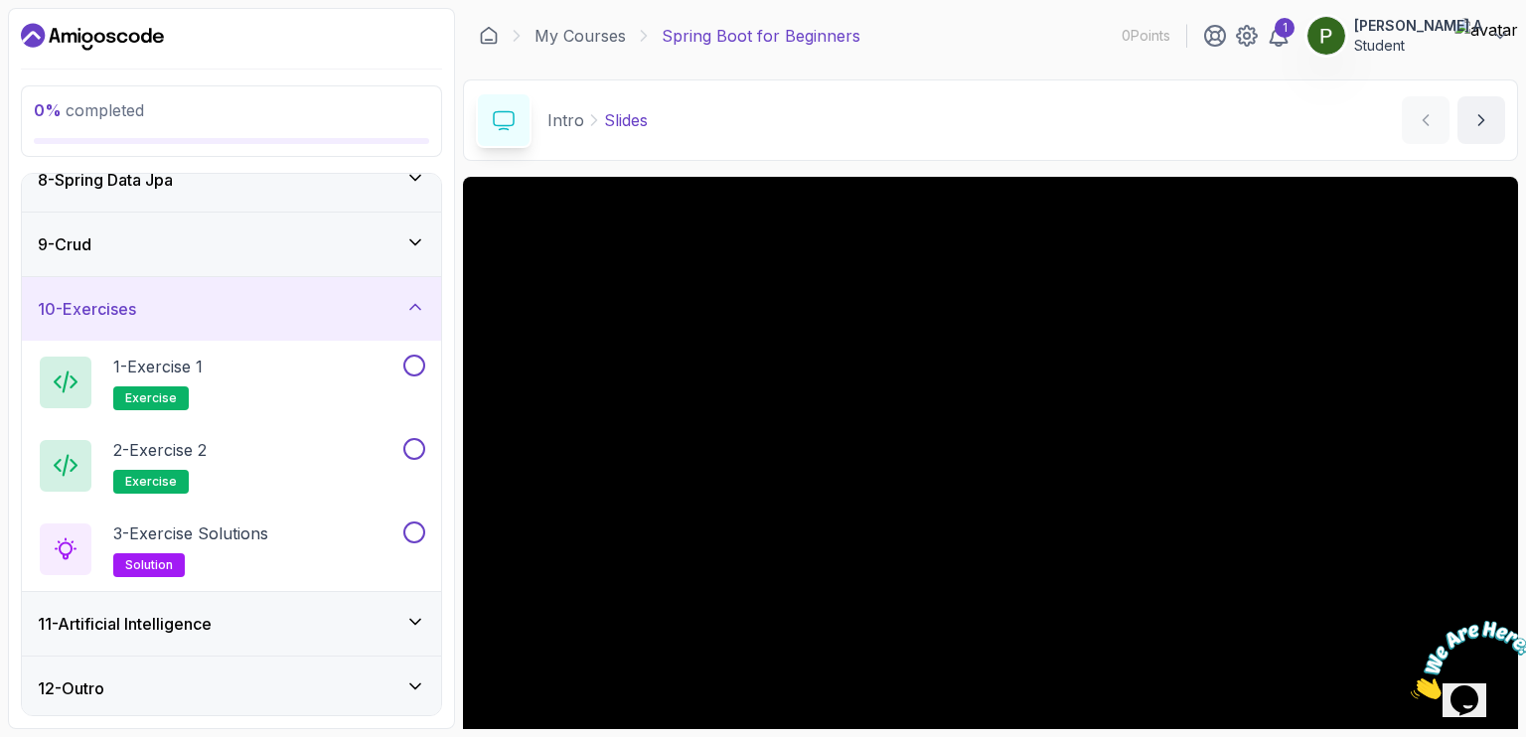
click at [413, 623] on icon at bounding box center [415, 622] width 20 height 20
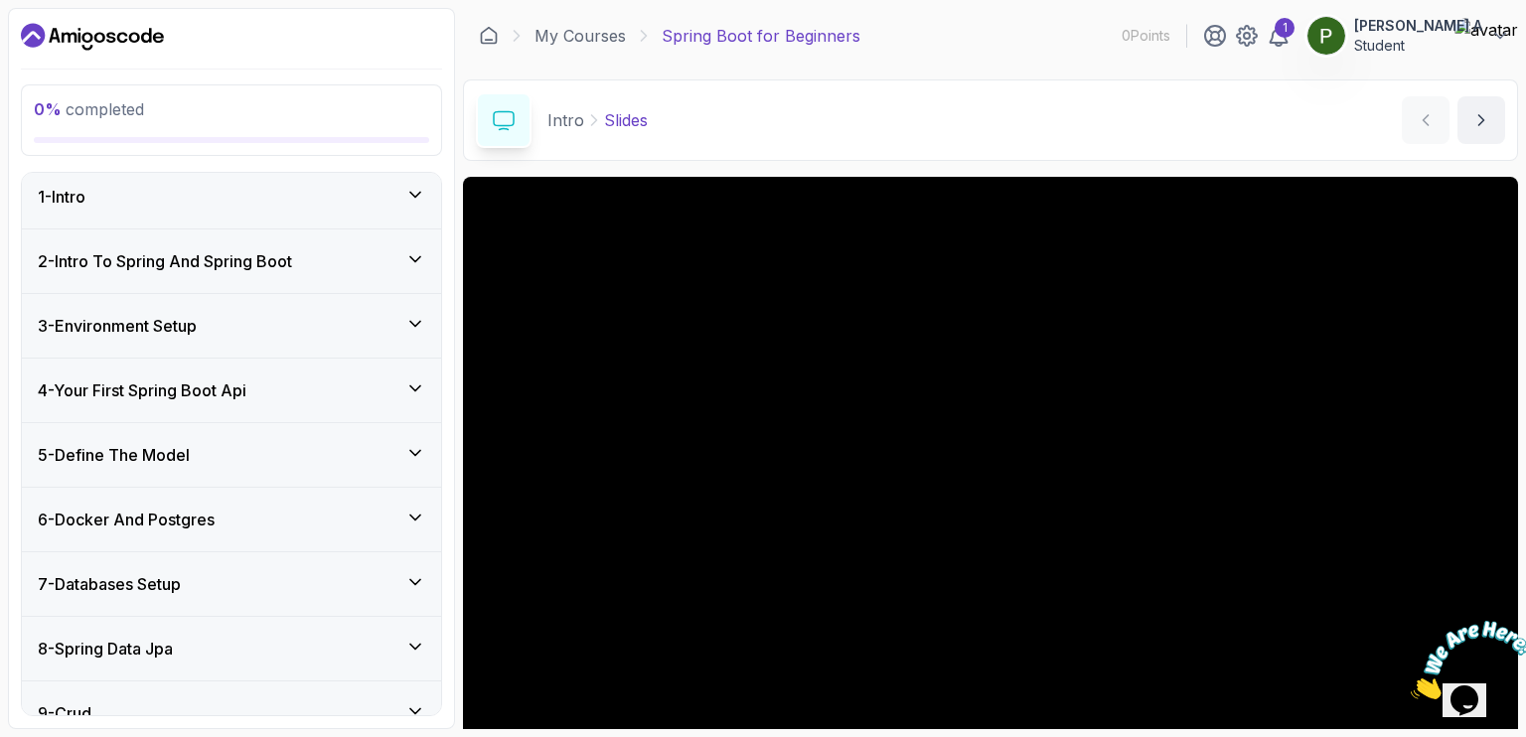
scroll to position [0, 0]
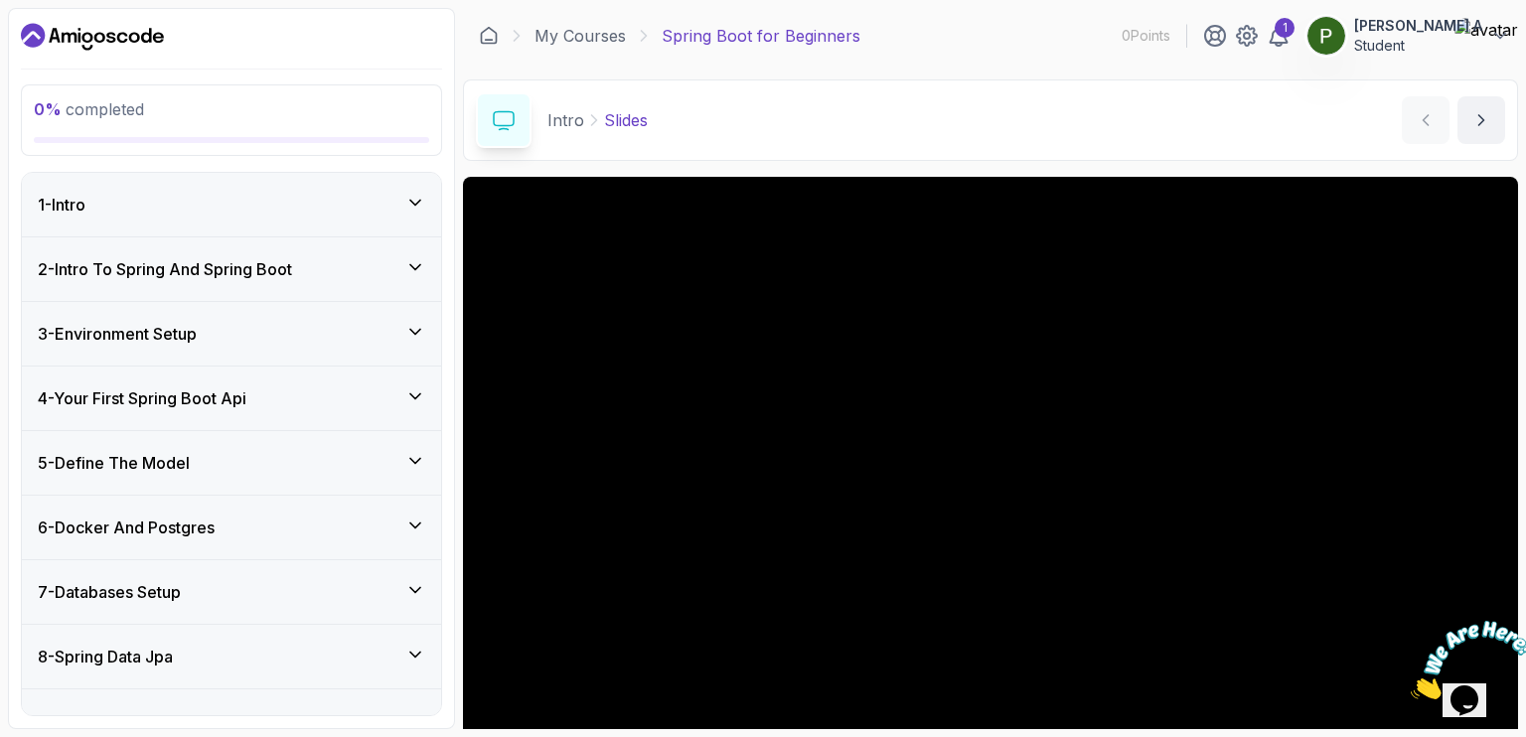
click at [406, 390] on icon at bounding box center [415, 396] width 20 height 20
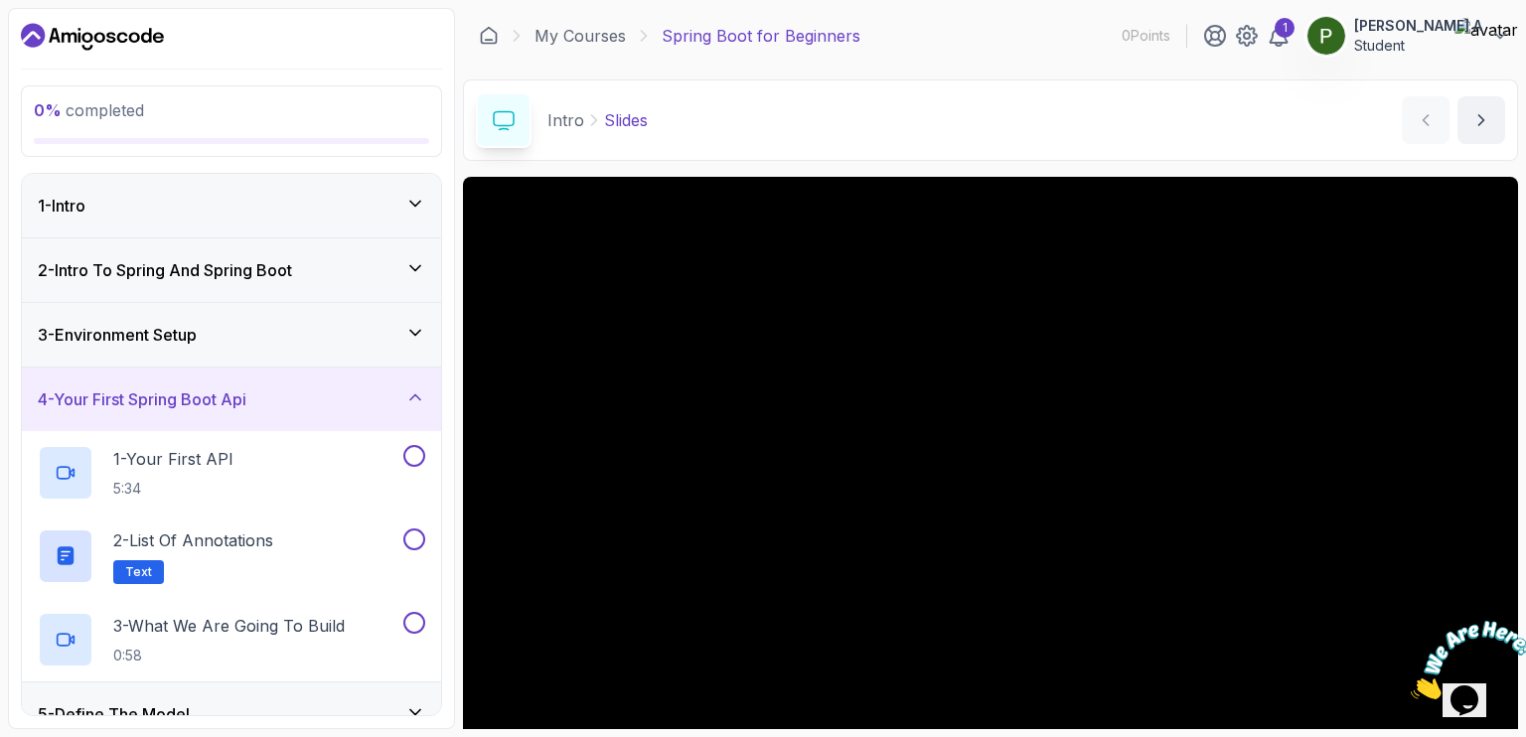
click at [420, 311] on div "3 - Environment Setup" at bounding box center [231, 335] width 419 height 64
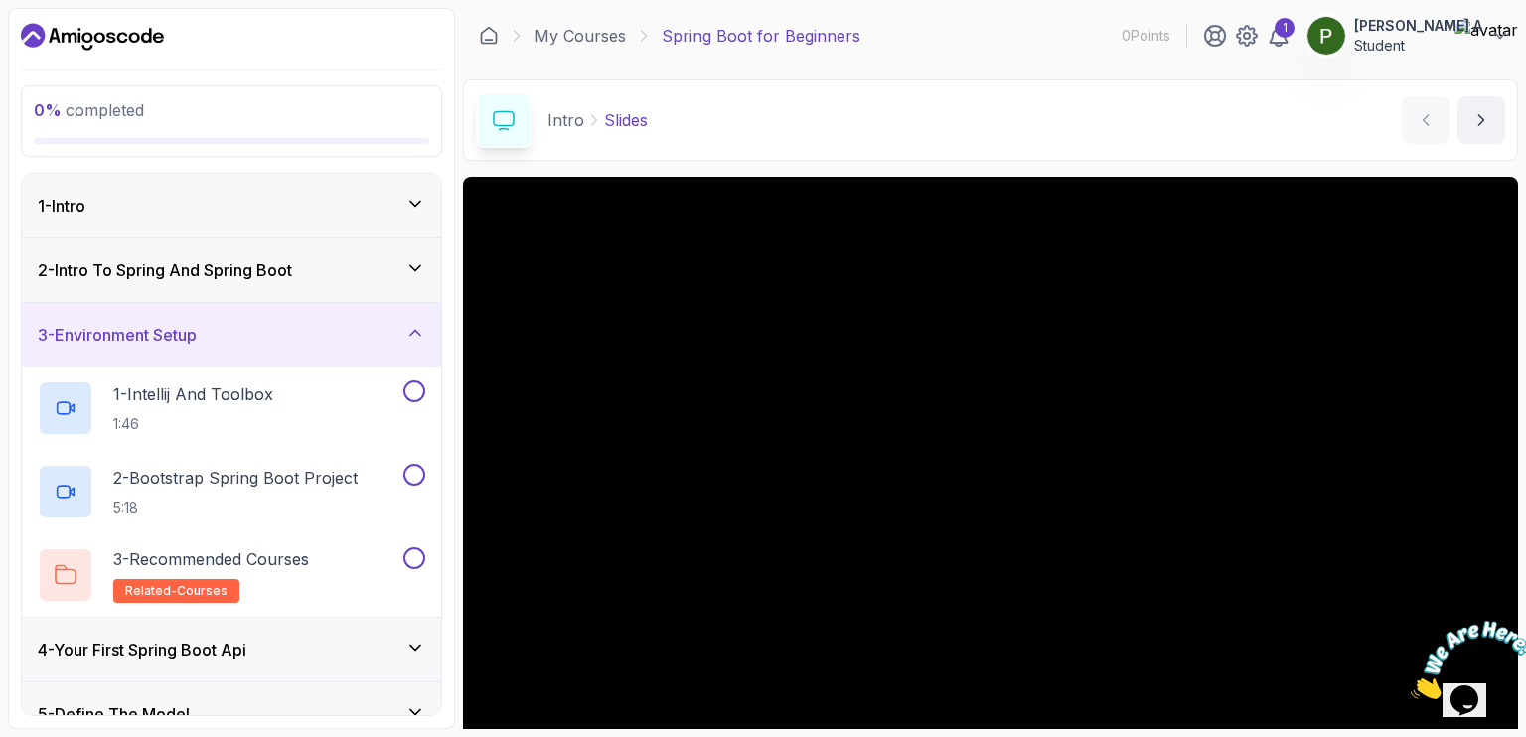
click at [425, 245] on div "2 - Intro To Spring And Spring Boot" at bounding box center [231, 270] width 419 height 64
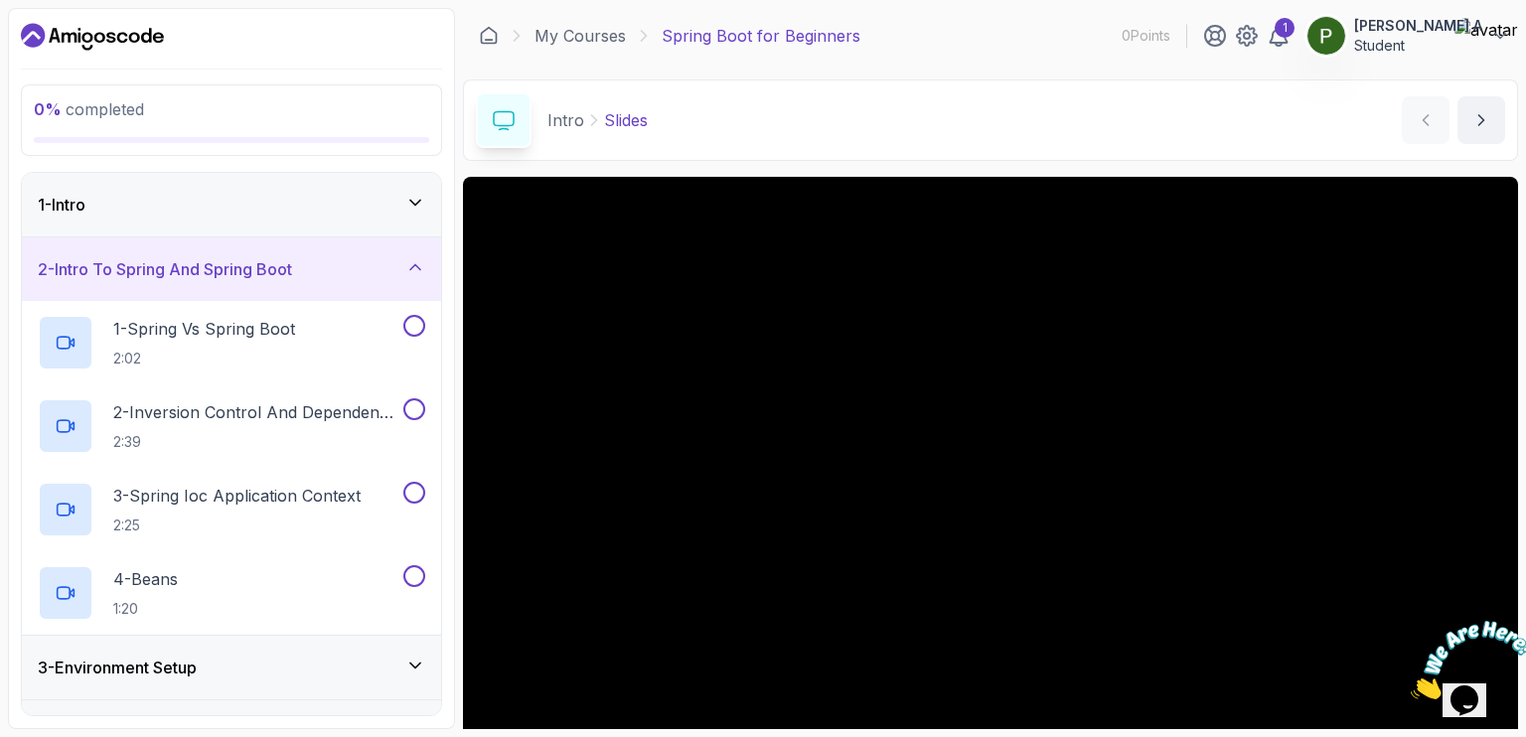
click at [421, 188] on div "1 - Intro" at bounding box center [231, 205] width 419 height 64
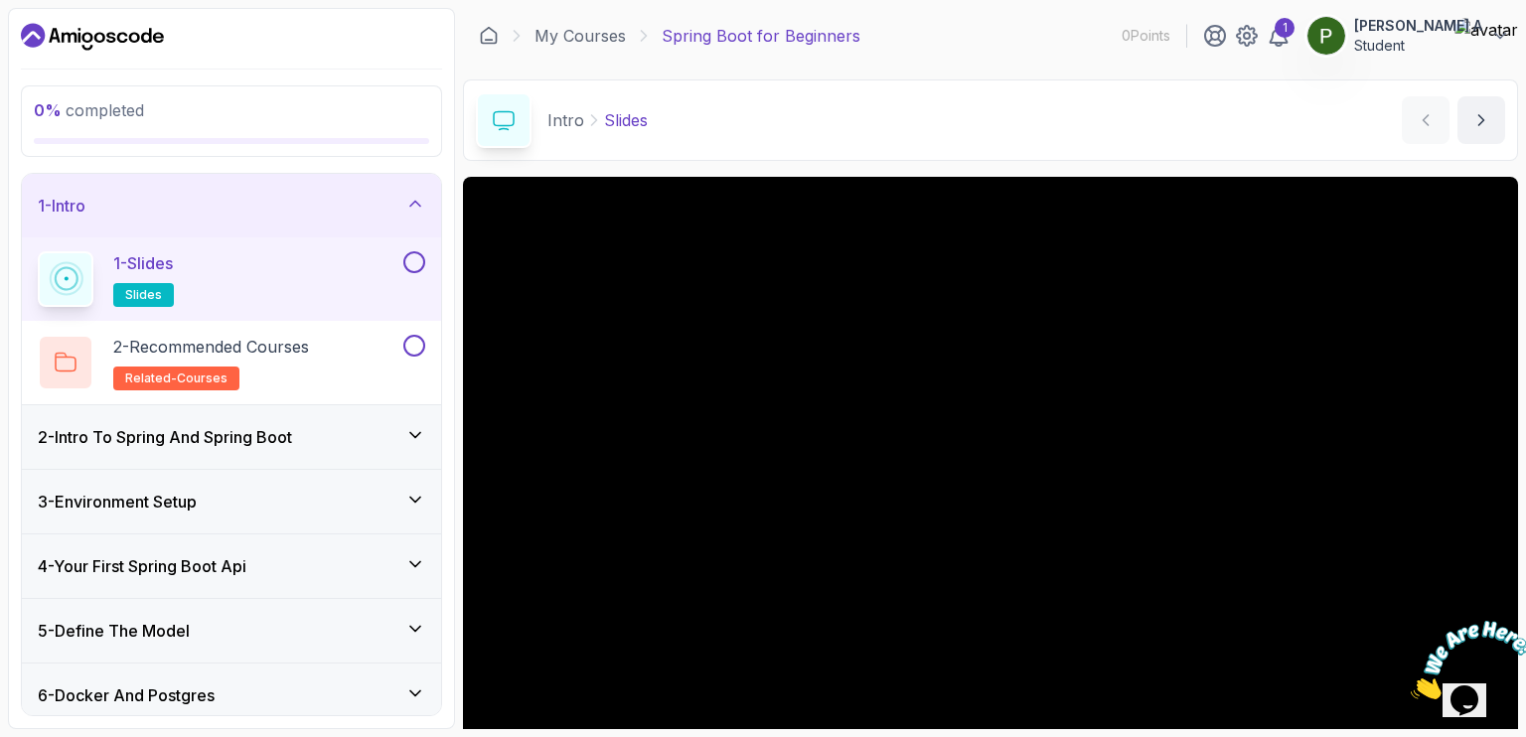
scroll to position [178, 0]
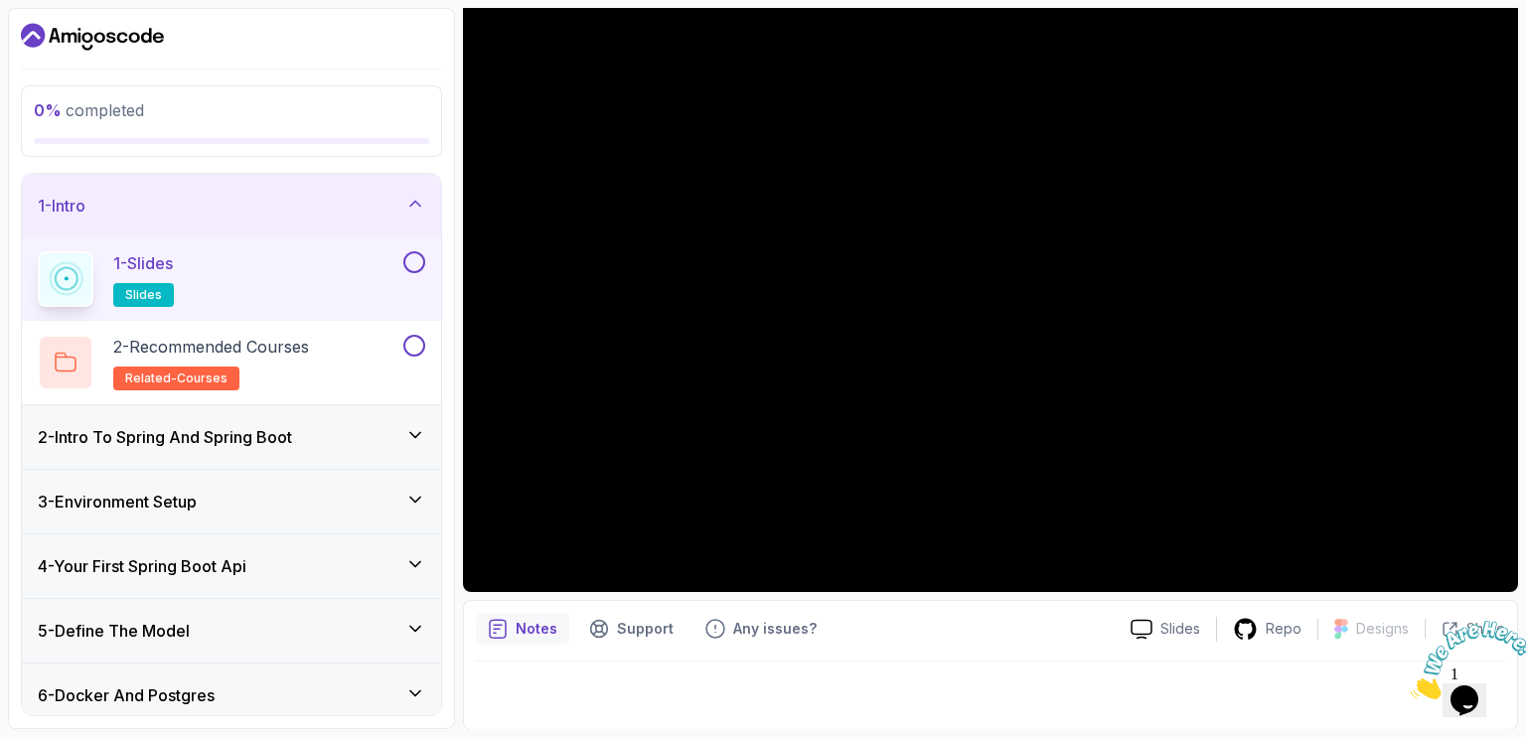
click at [370, 251] on div "1 - Slides slides" at bounding box center [219, 279] width 362 height 56
click at [403, 257] on button at bounding box center [414, 262] width 22 height 22
click at [147, 284] on p "slides" at bounding box center [143, 295] width 61 height 24
click at [320, 373] on div "2 - Recommended Courses related-courses" at bounding box center [219, 363] width 362 height 56
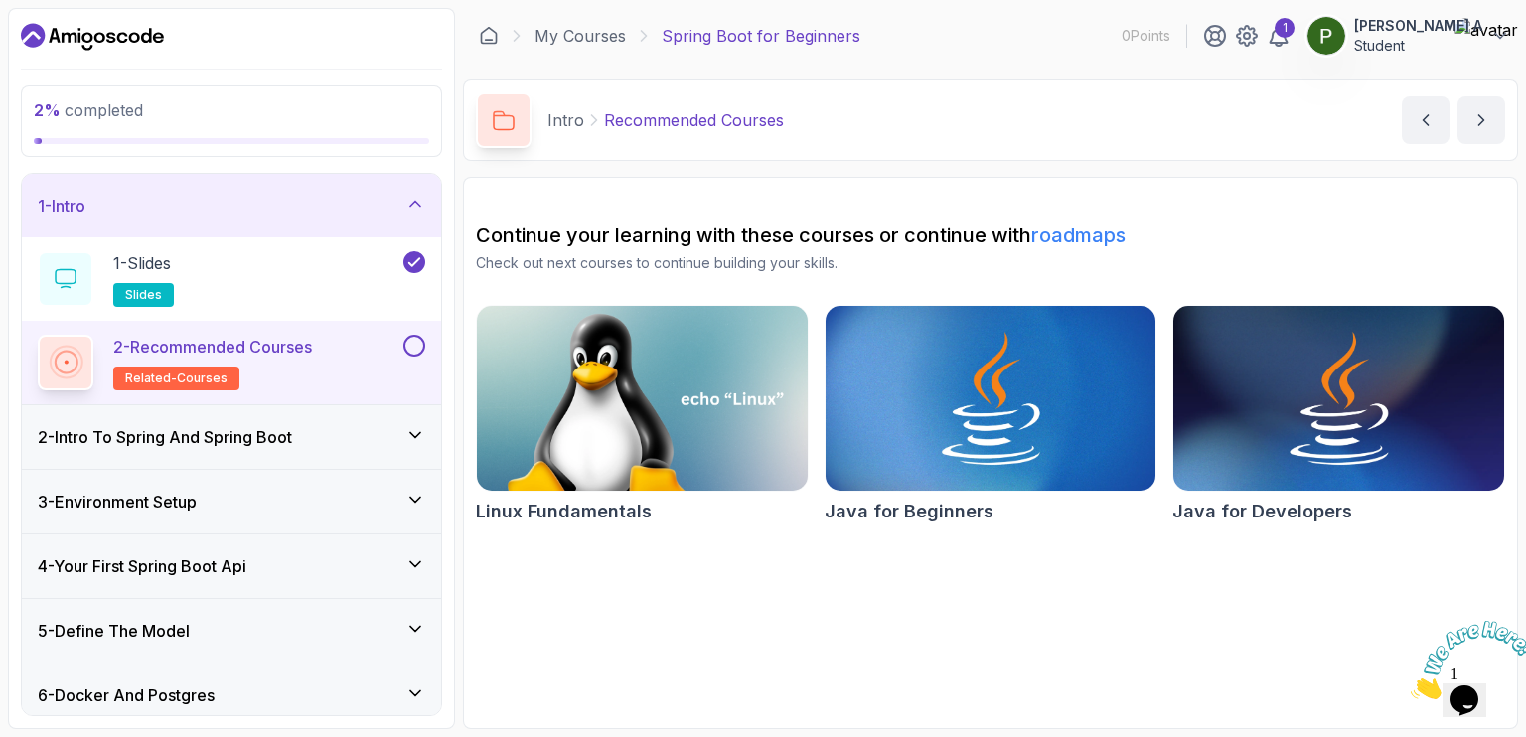
click at [287, 433] on h3 "2 - Intro To Spring And Spring Boot" at bounding box center [165, 437] width 254 height 24
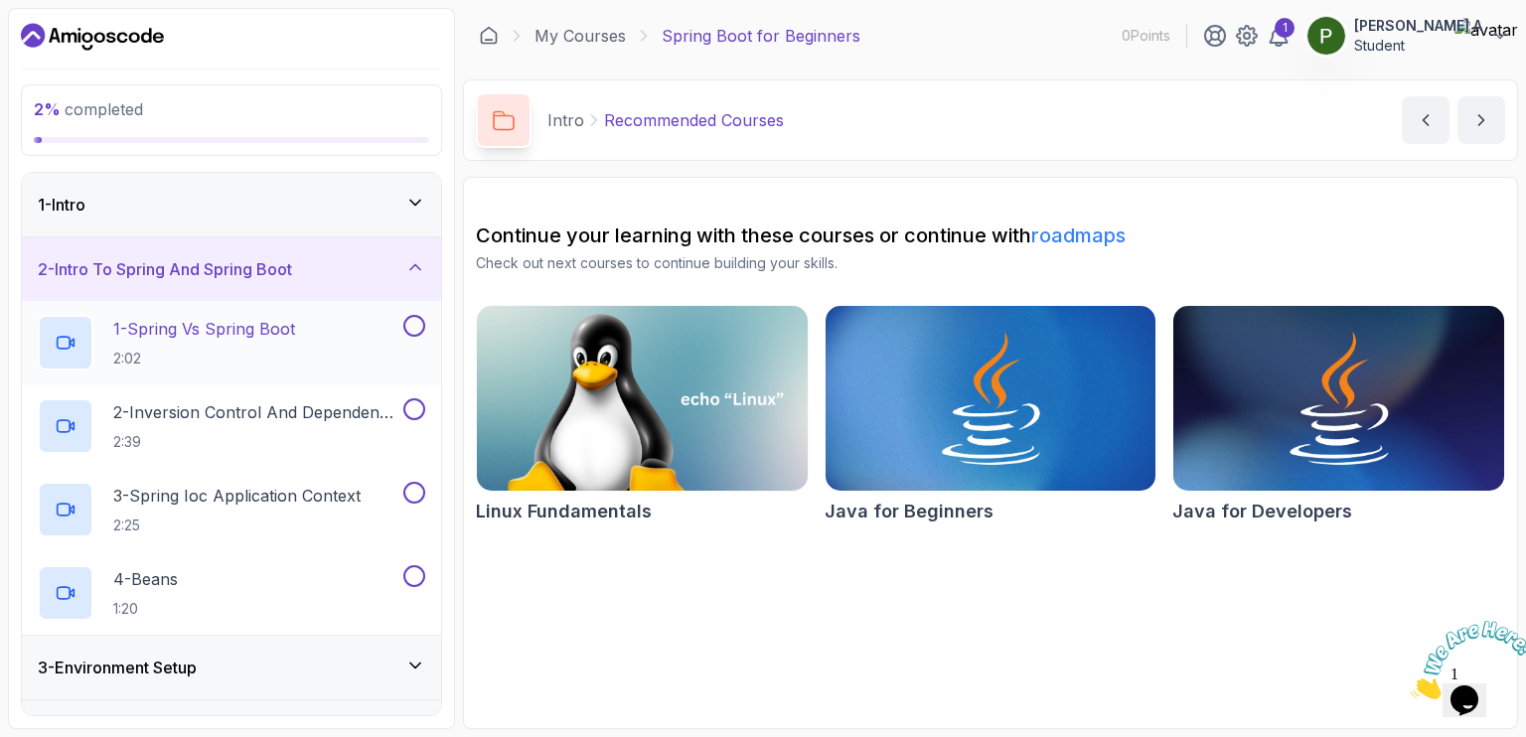
click at [261, 355] on p "2:02" at bounding box center [204, 359] width 182 height 20
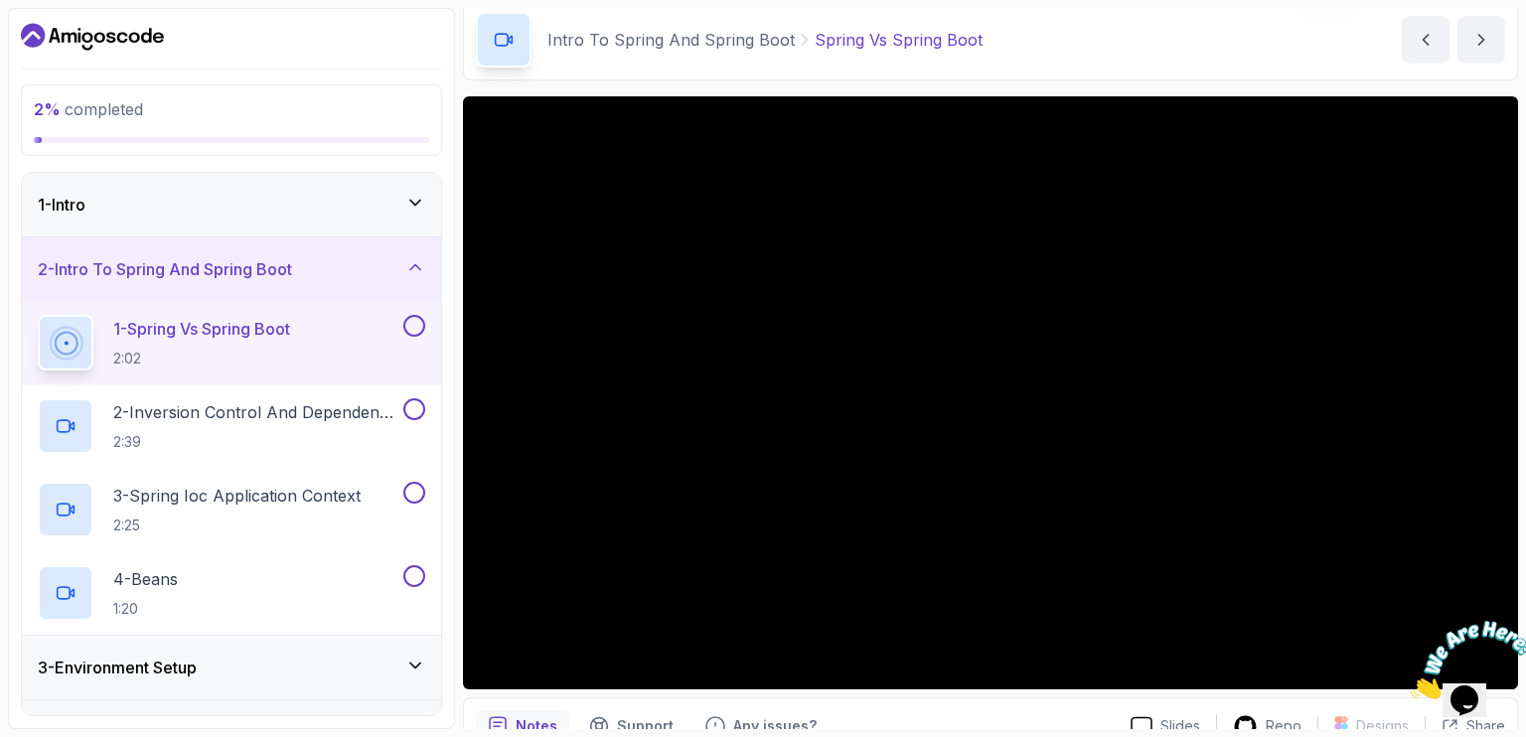
scroll to position [78, 0]
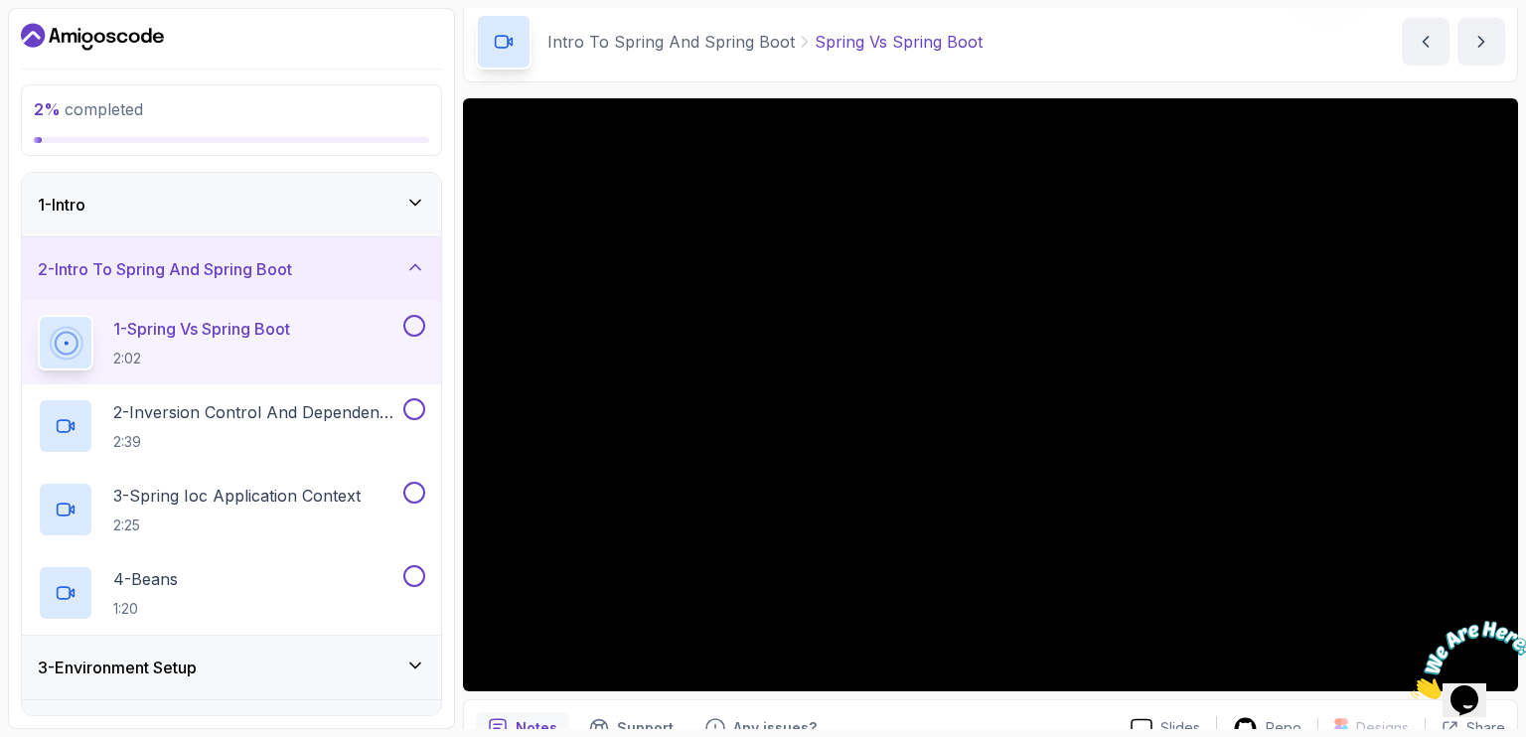
click at [414, 193] on icon at bounding box center [415, 203] width 20 height 20
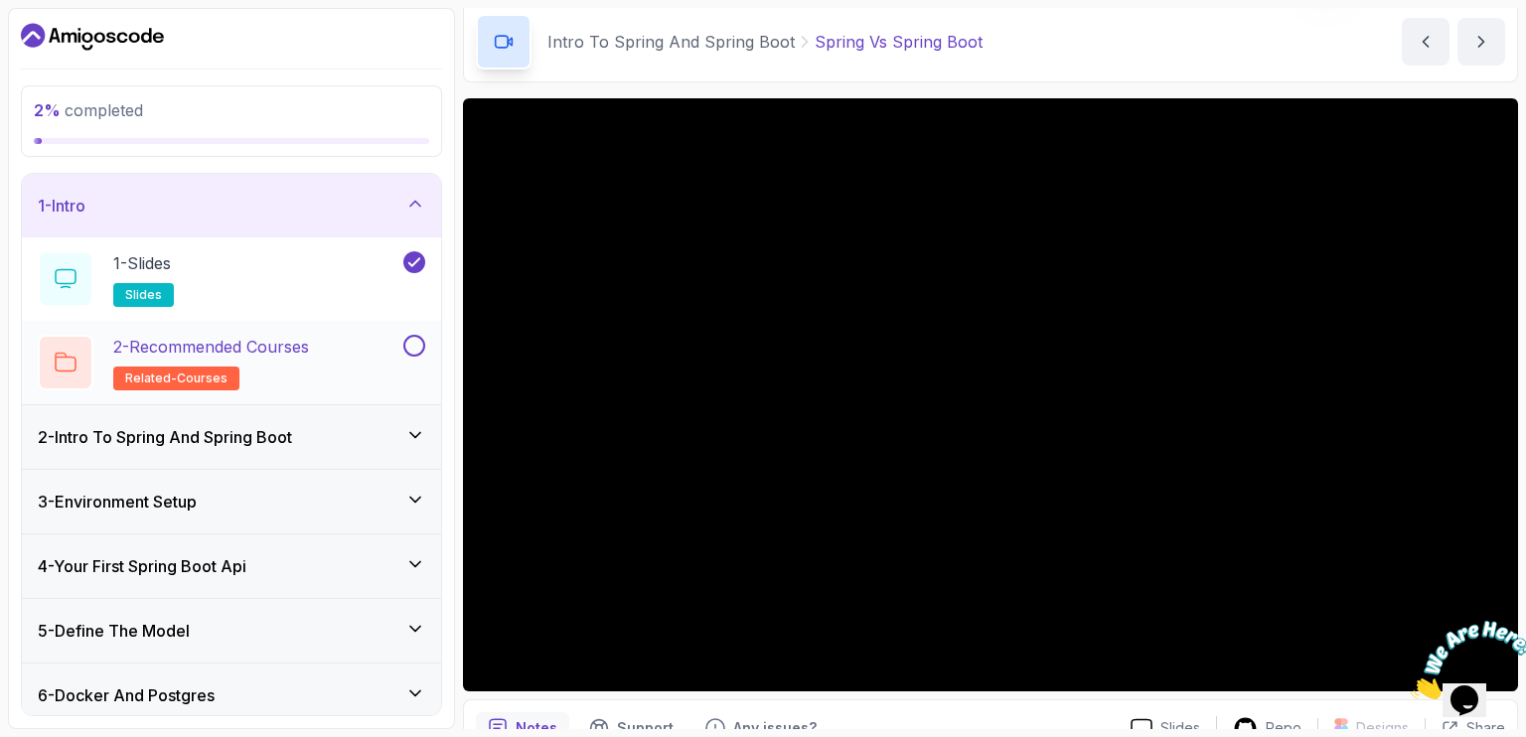
click at [421, 346] on button at bounding box center [414, 346] width 22 height 22
click at [414, 432] on icon at bounding box center [415, 435] width 20 height 20
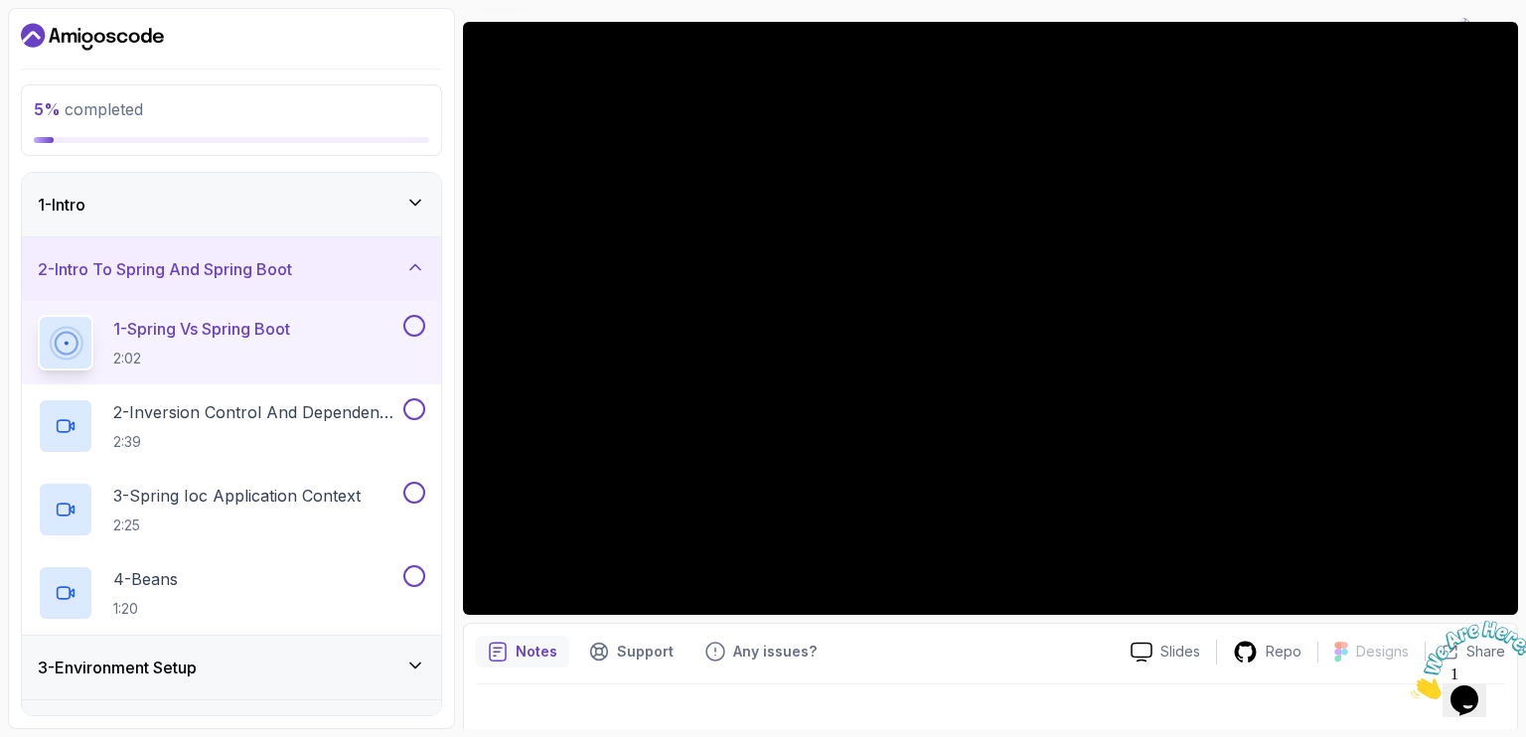
scroll to position [178, 0]
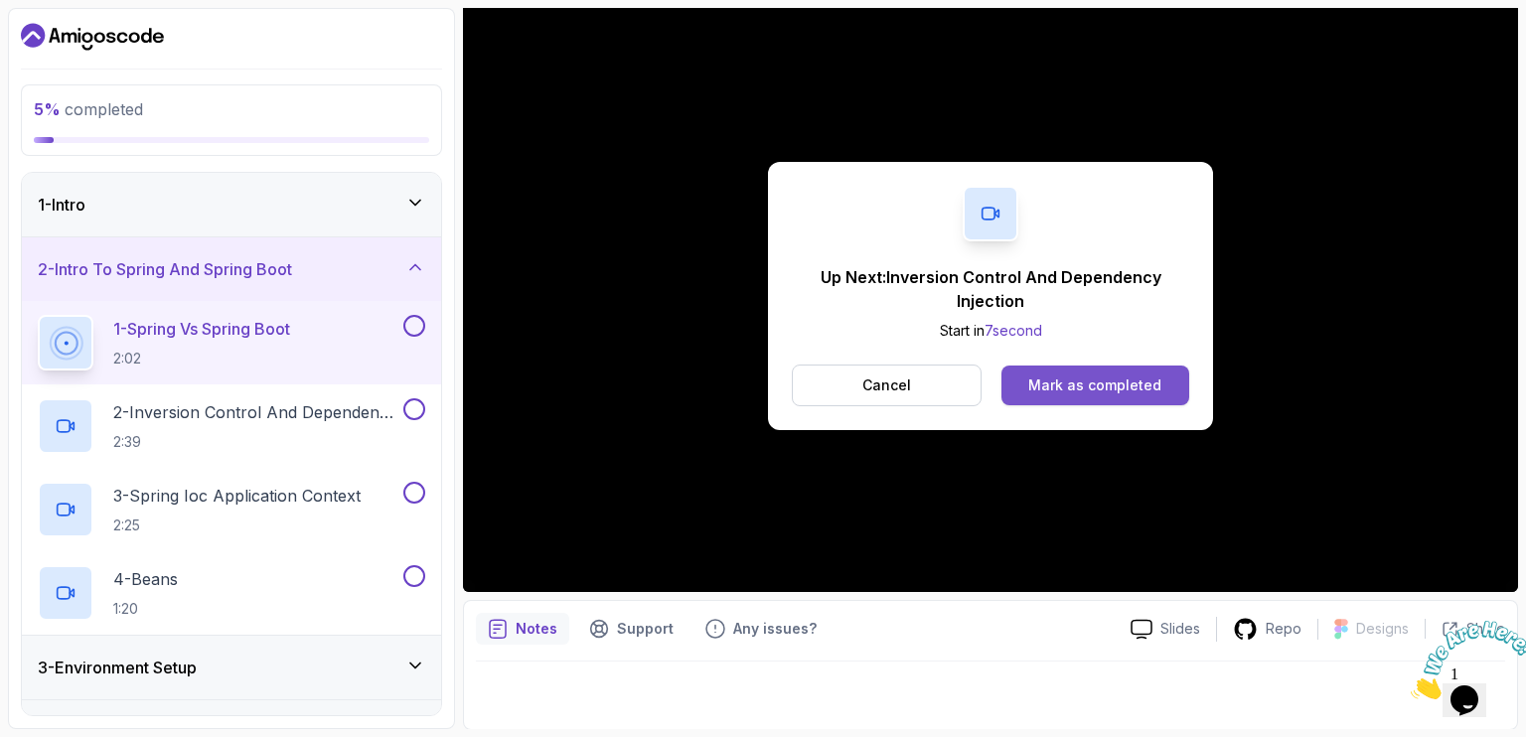
click at [1083, 379] on div "Mark as completed" at bounding box center [1094, 386] width 133 height 20
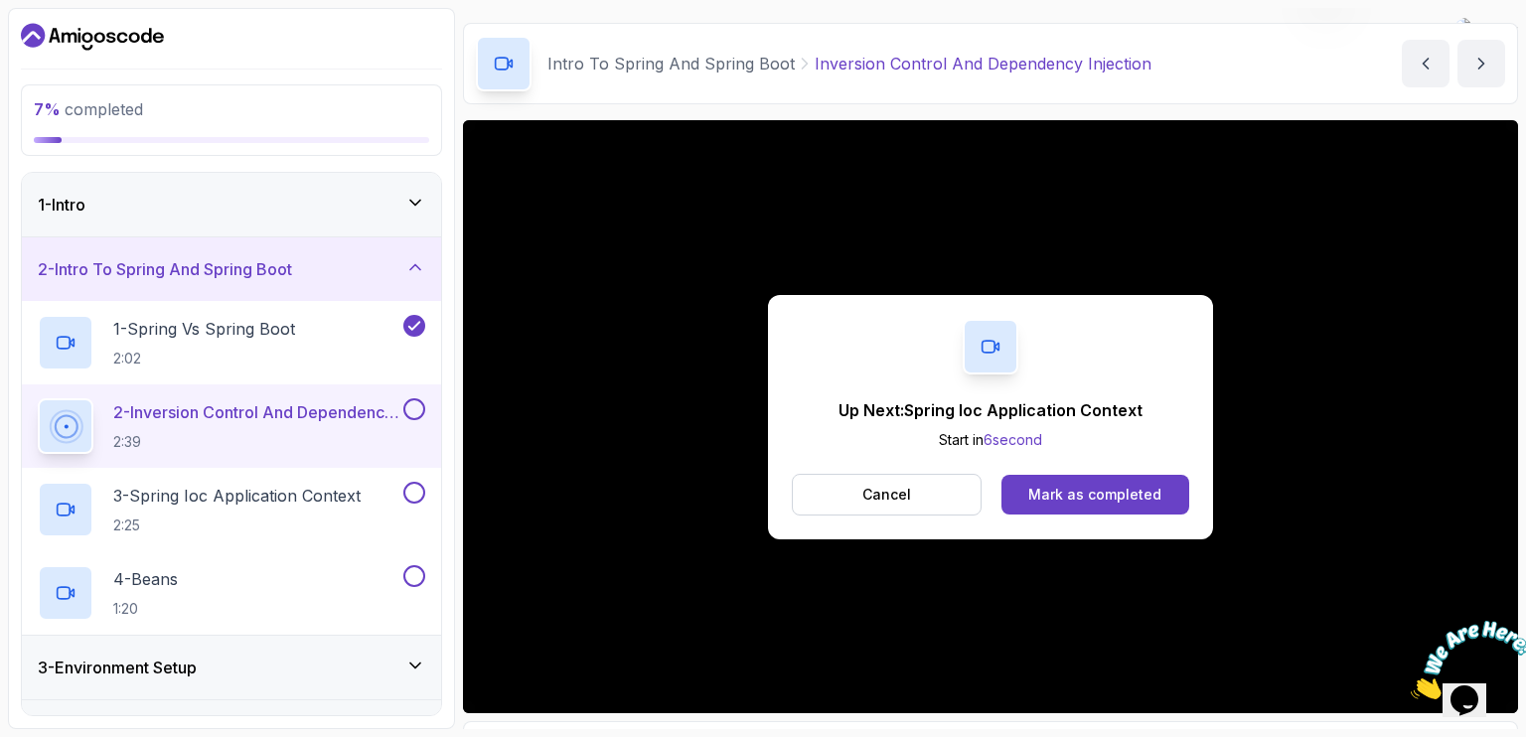
scroll to position [177, 0]
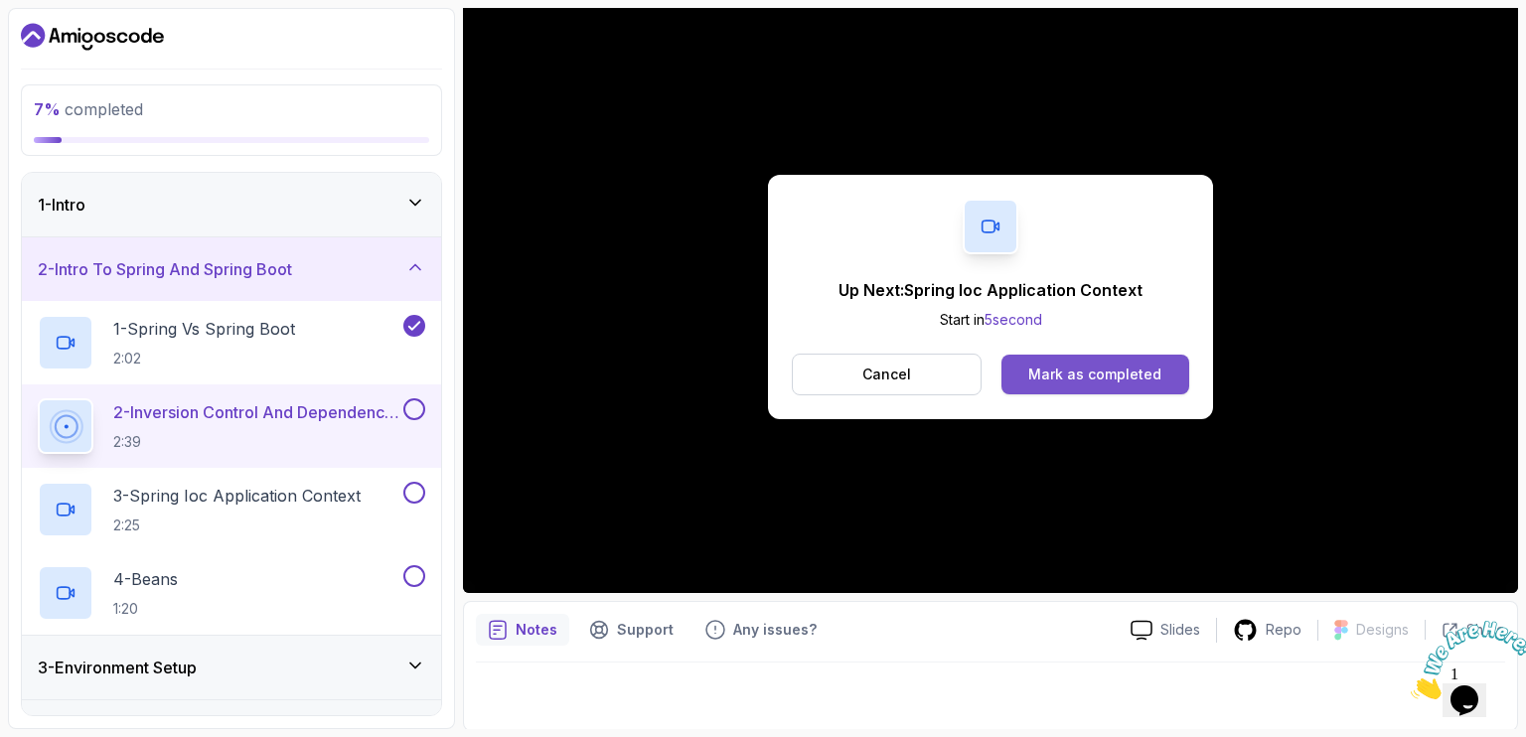
click at [1040, 382] on div "Mark as completed" at bounding box center [1094, 375] width 133 height 20
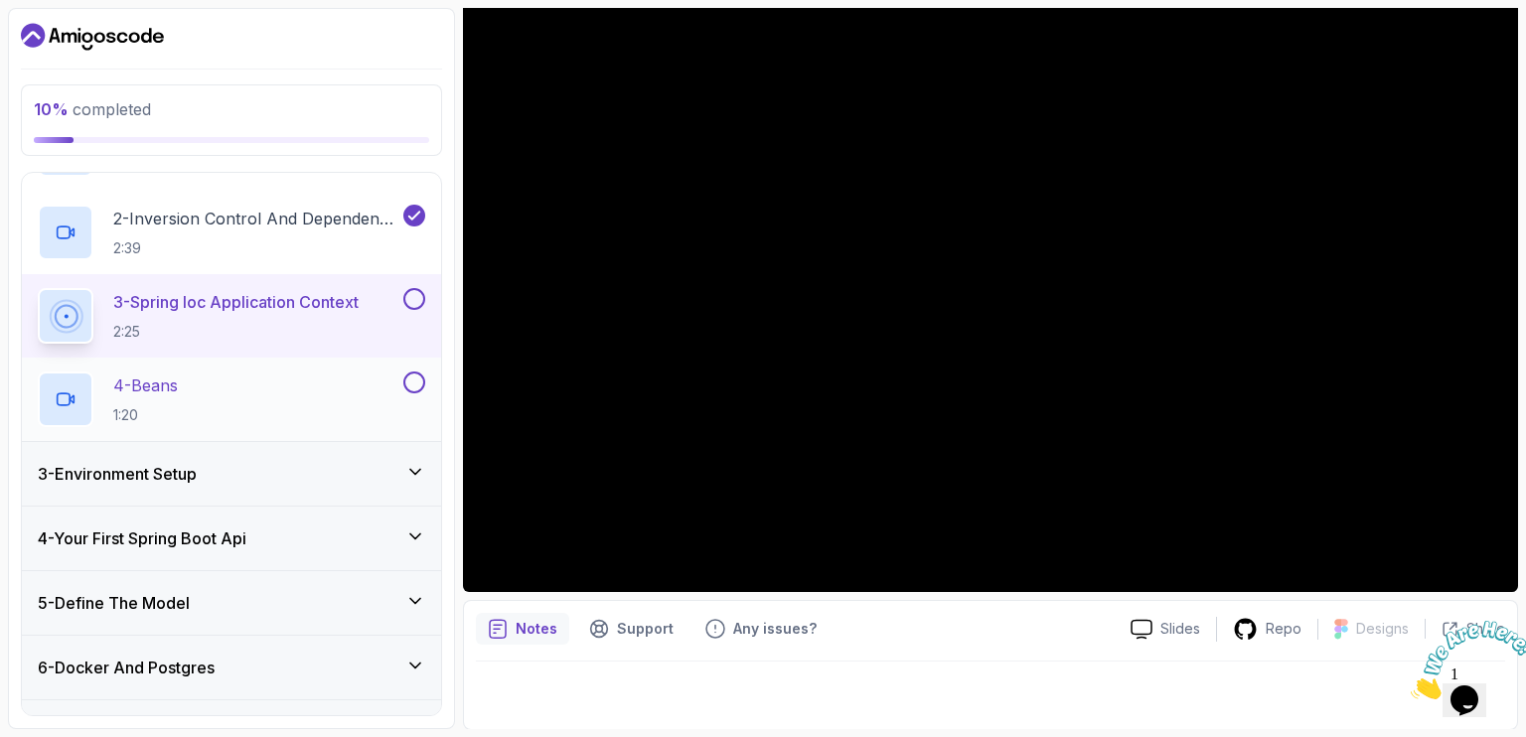
scroll to position [195, 0]
click at [405, 535] on icon at bounding box center [415, 536] width 20 height 20
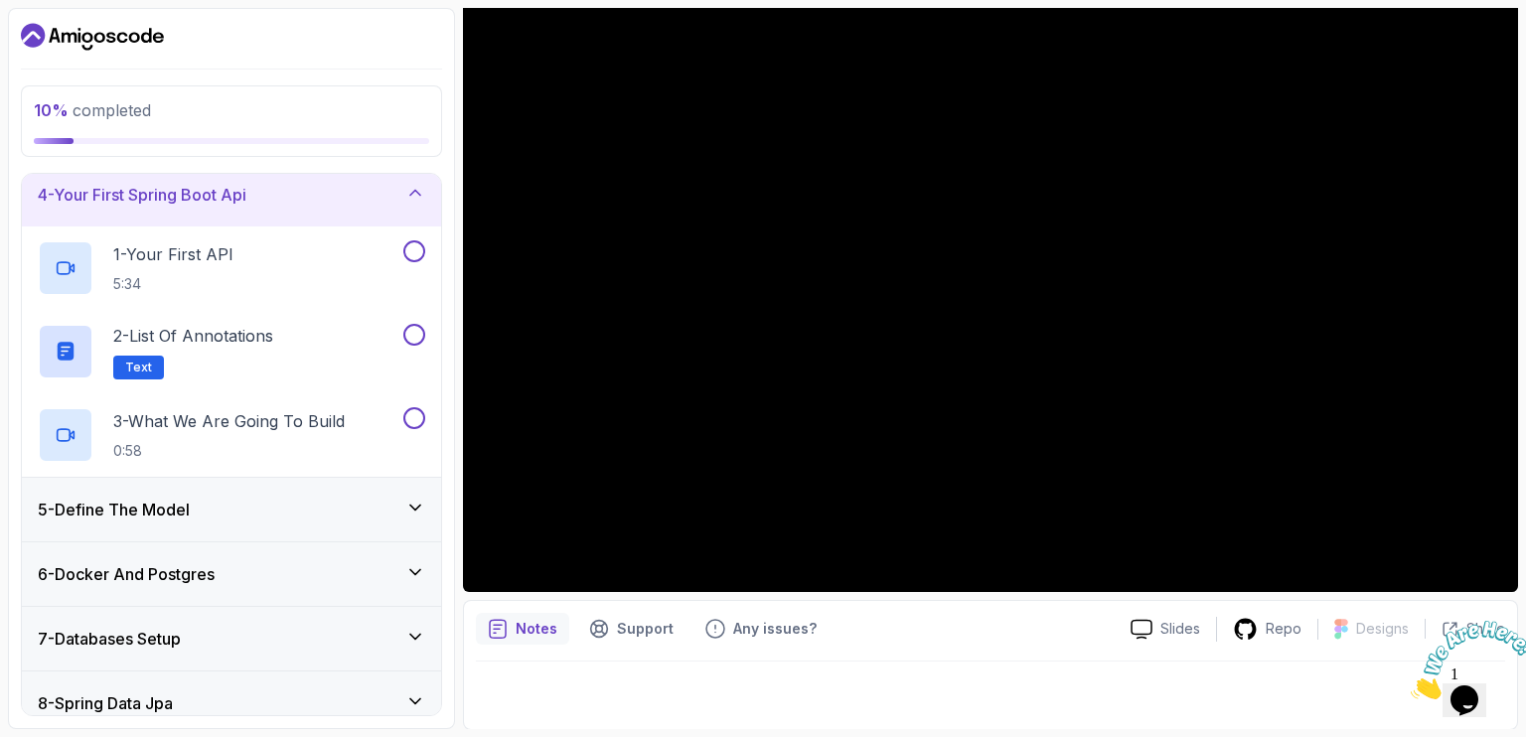
scroll to position [205, 0]
click at [413, 518] on div "5 - Define The Model" at bounding box center [231, 510] width 387 height 24
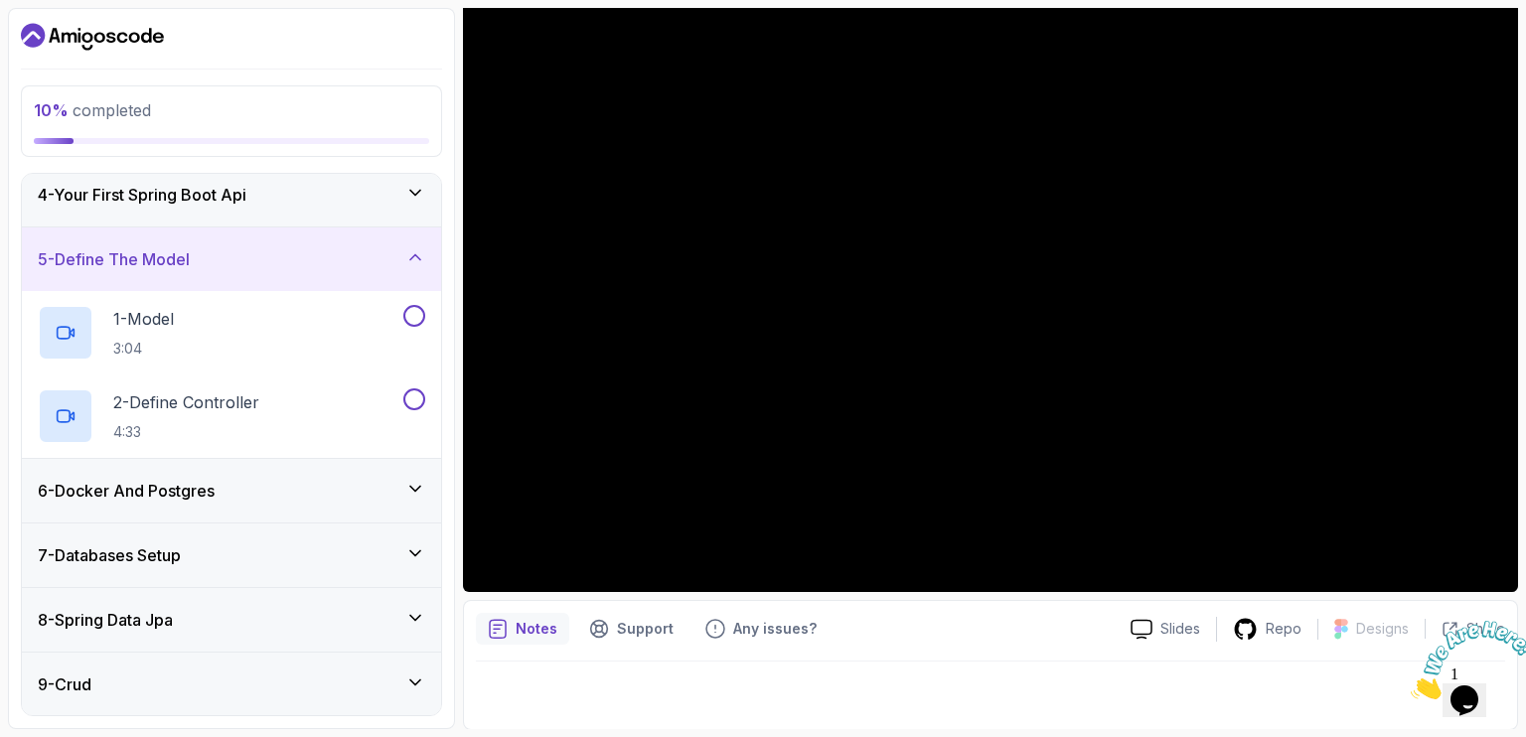
click at [419, 481] on icon at bounding box center [415, 489] width 20 height 20
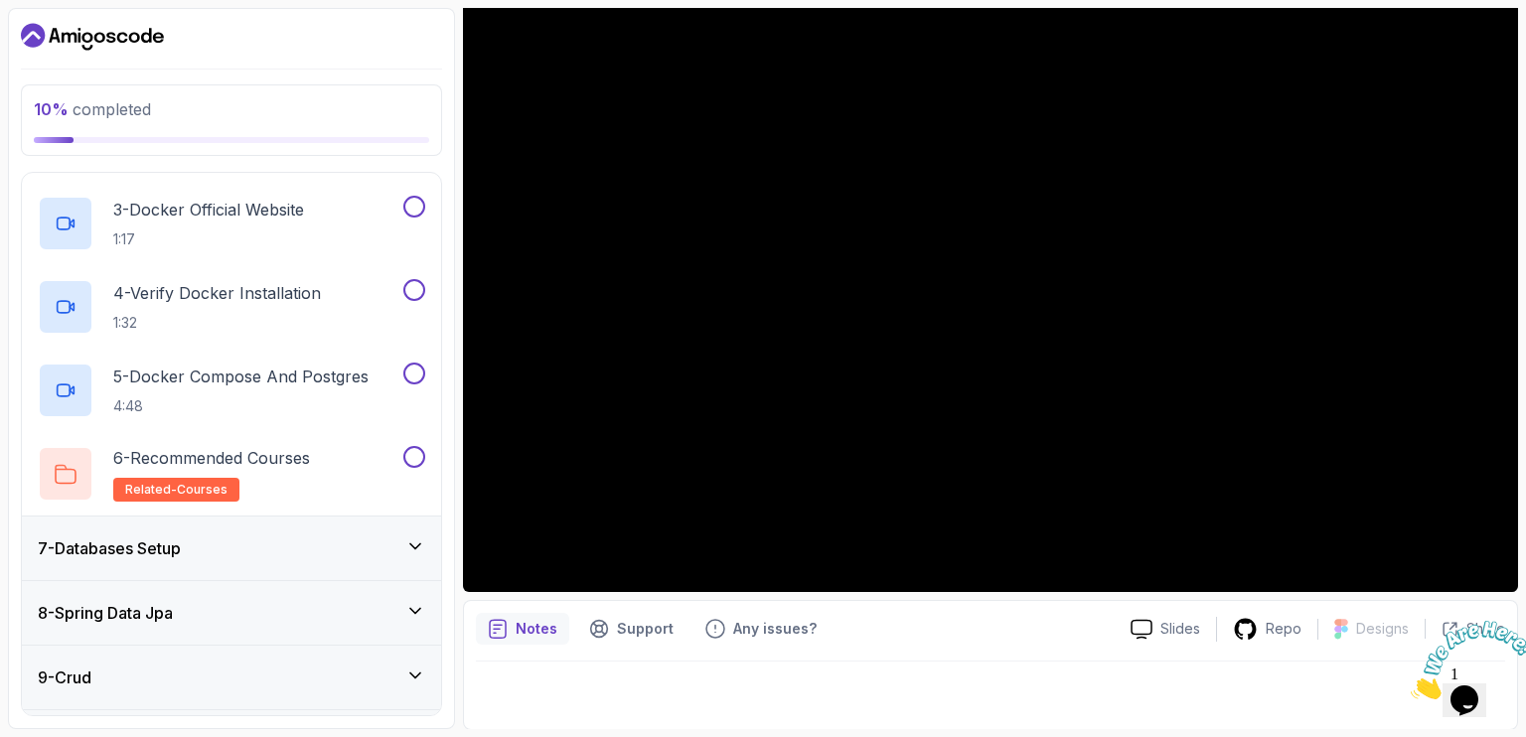
scroll to position [552, 0]
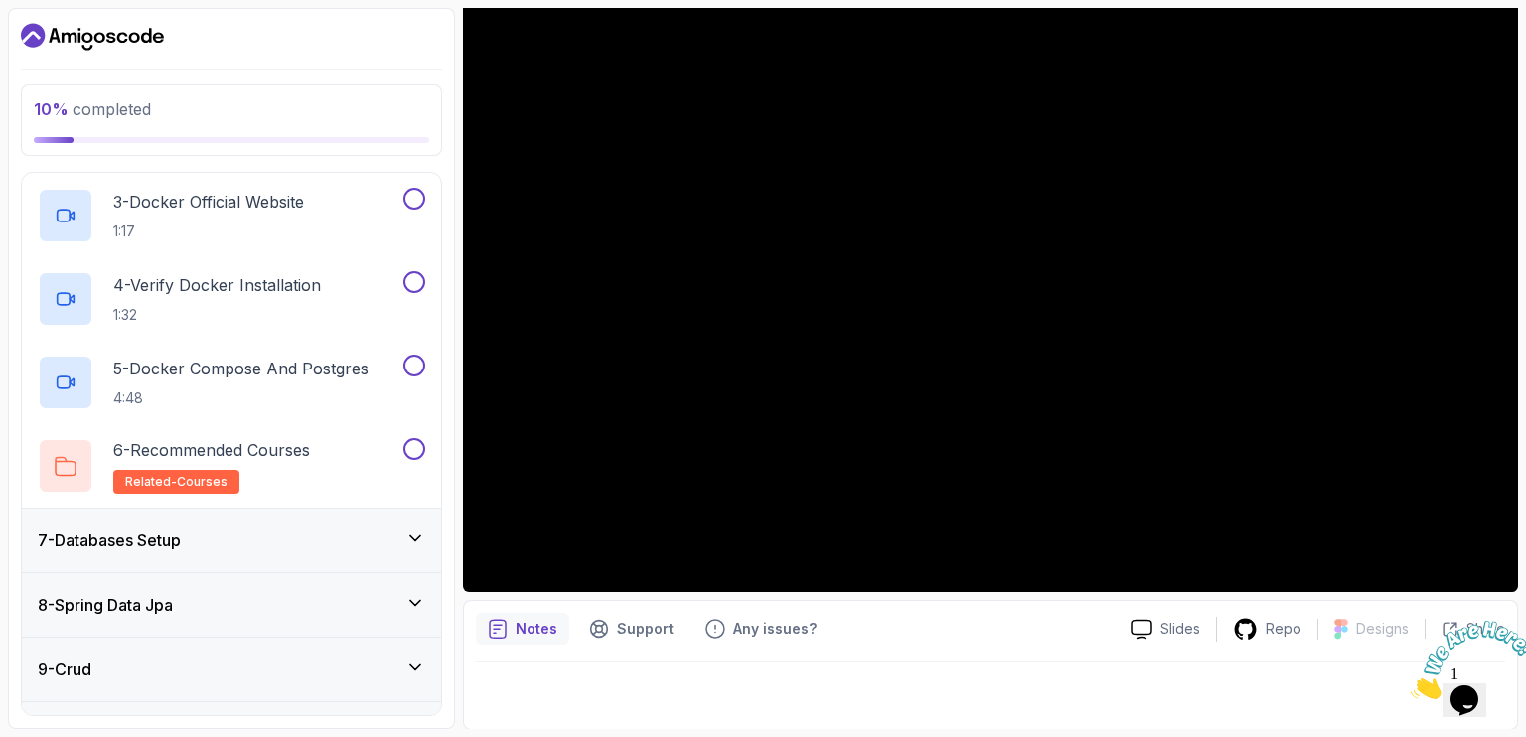
click at [419, 534] on icon at bounding box center [415, 539] width 20 height 20
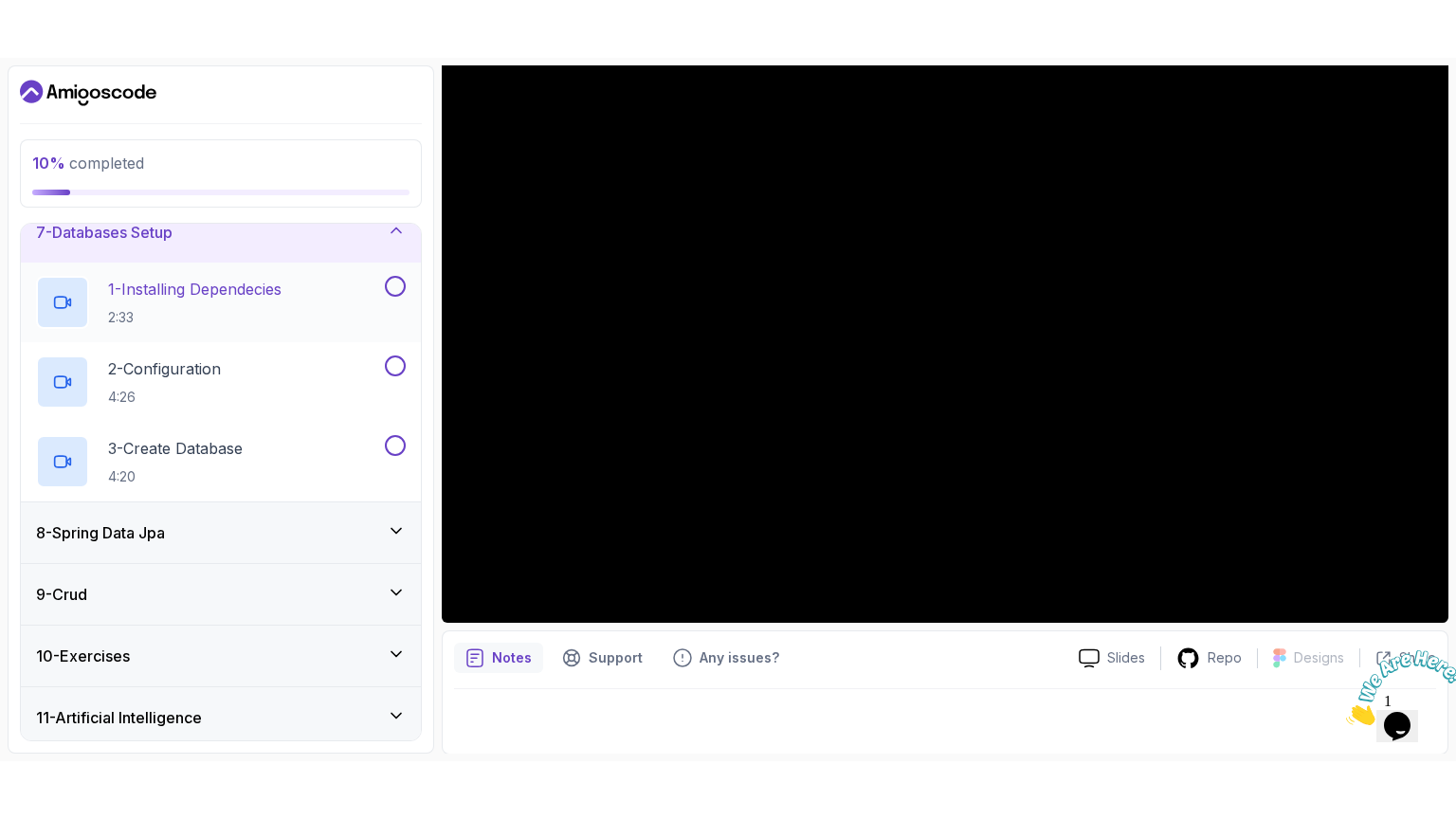
scroll to position [398, 0]
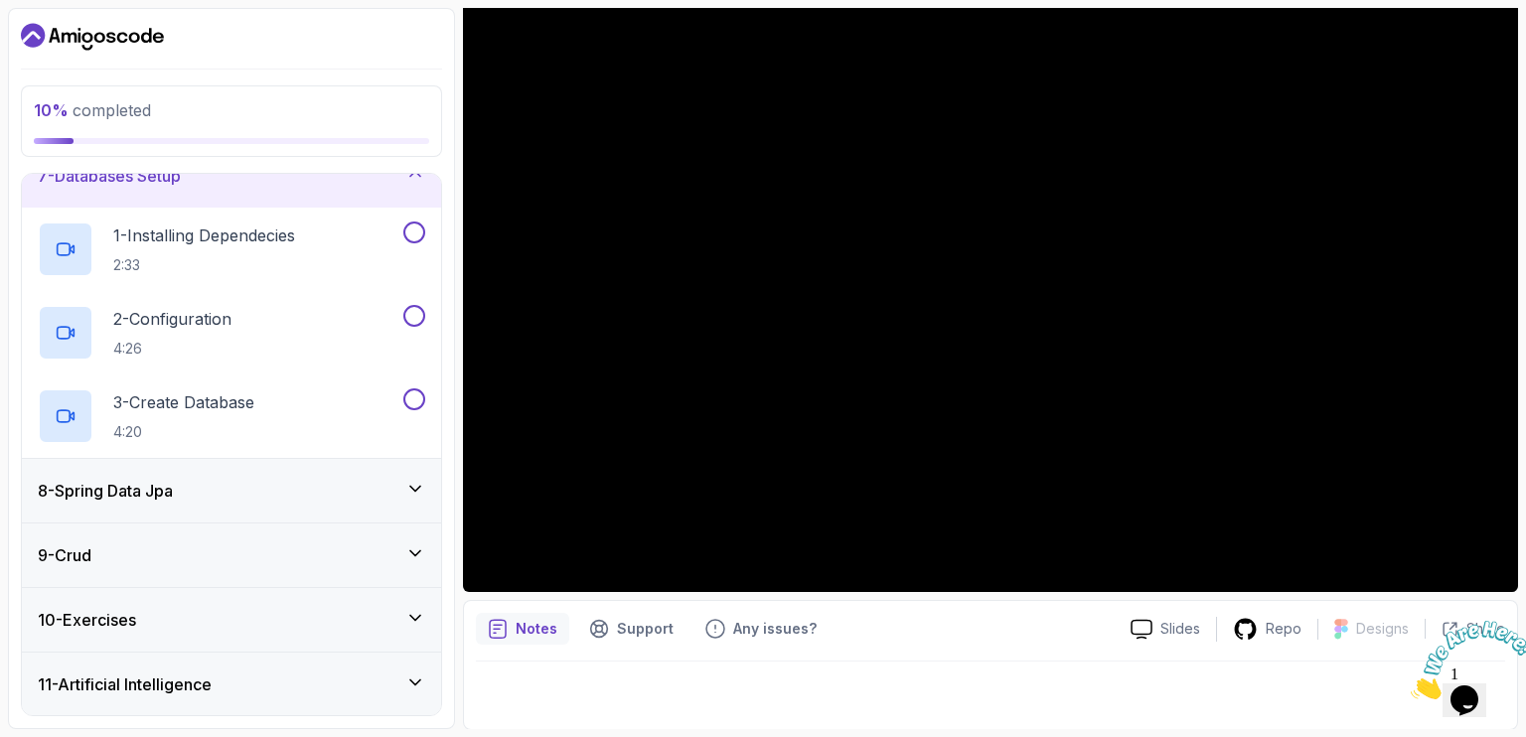
click at [405, 485] on icon at bounding box center [415, 489] width 20 height 20
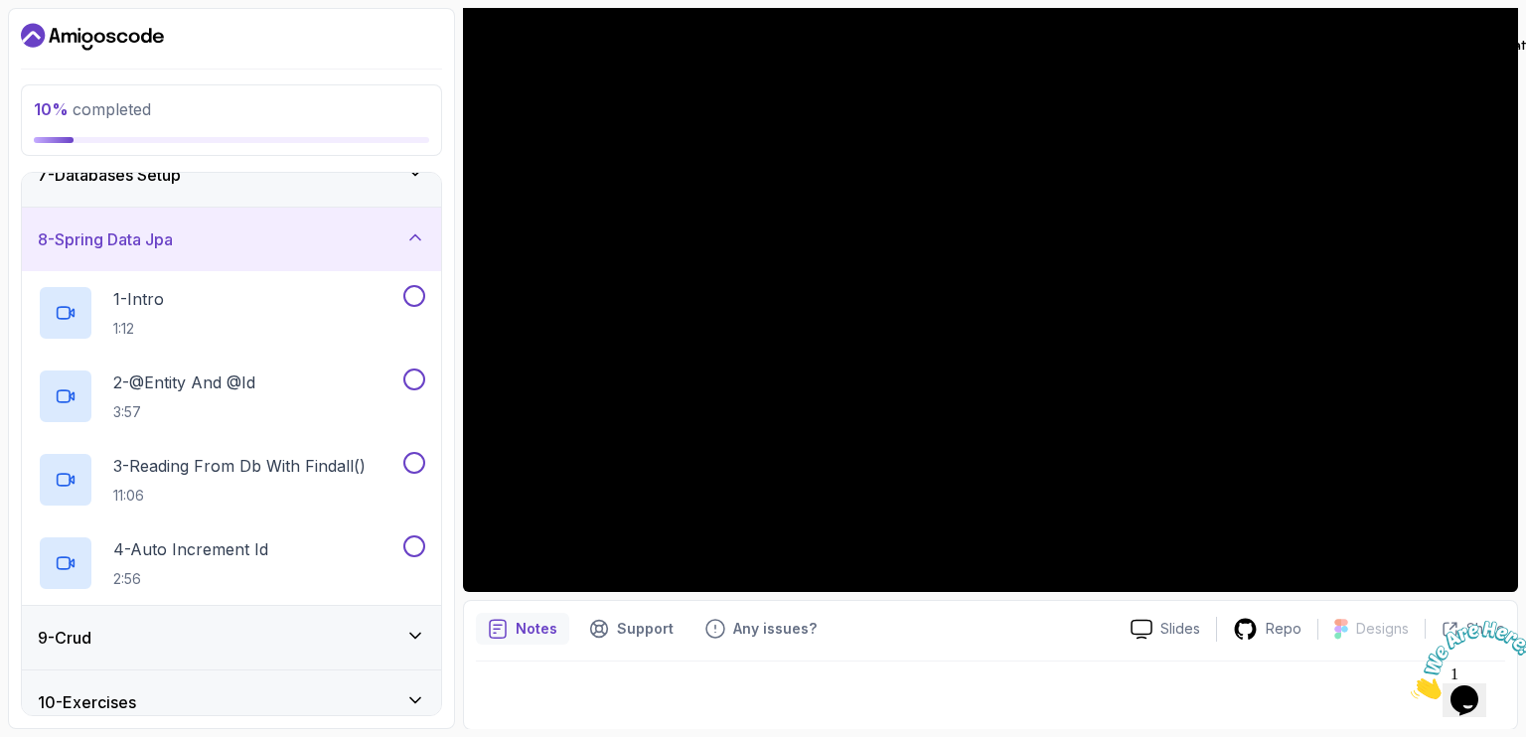
scroll to position [57, 0]
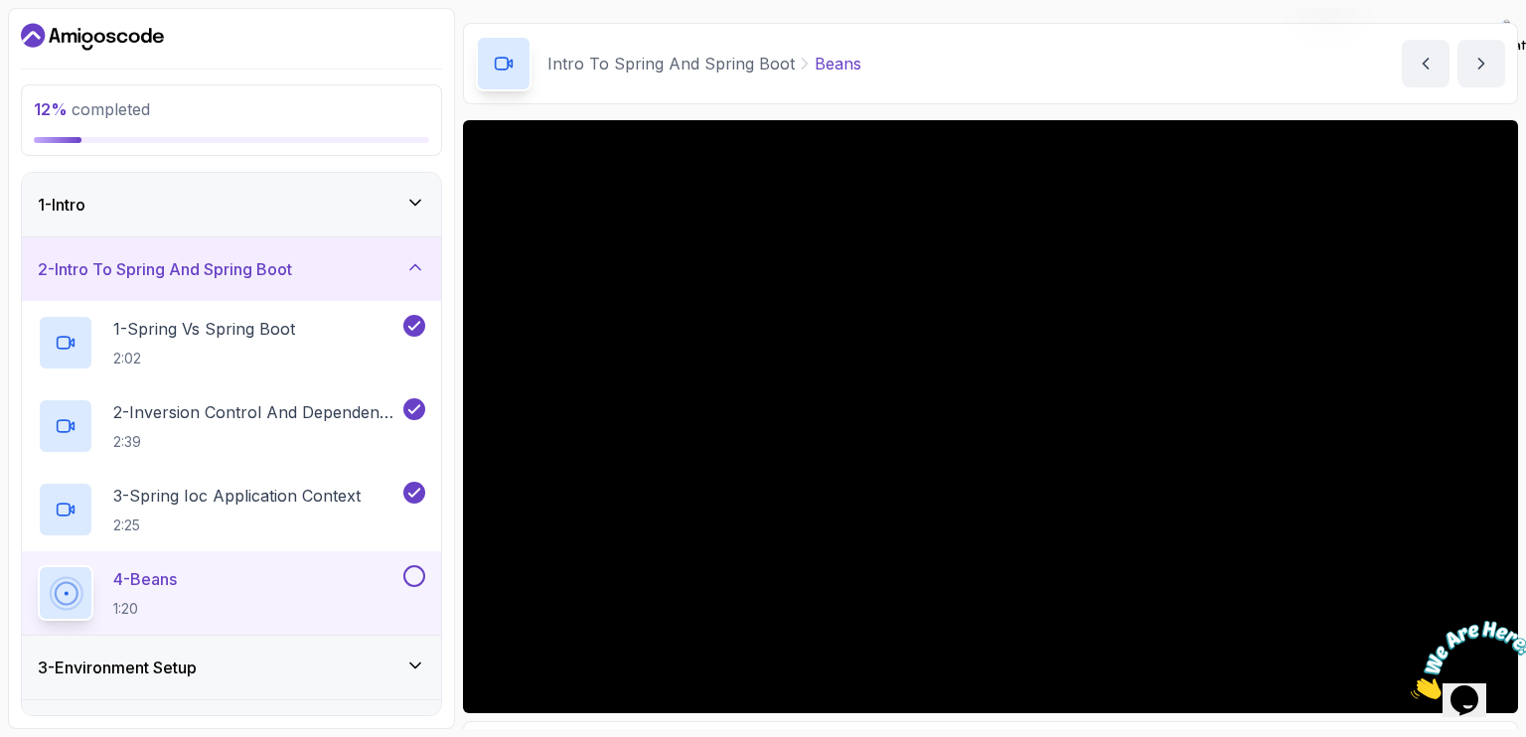
scroll to position [178, 0]
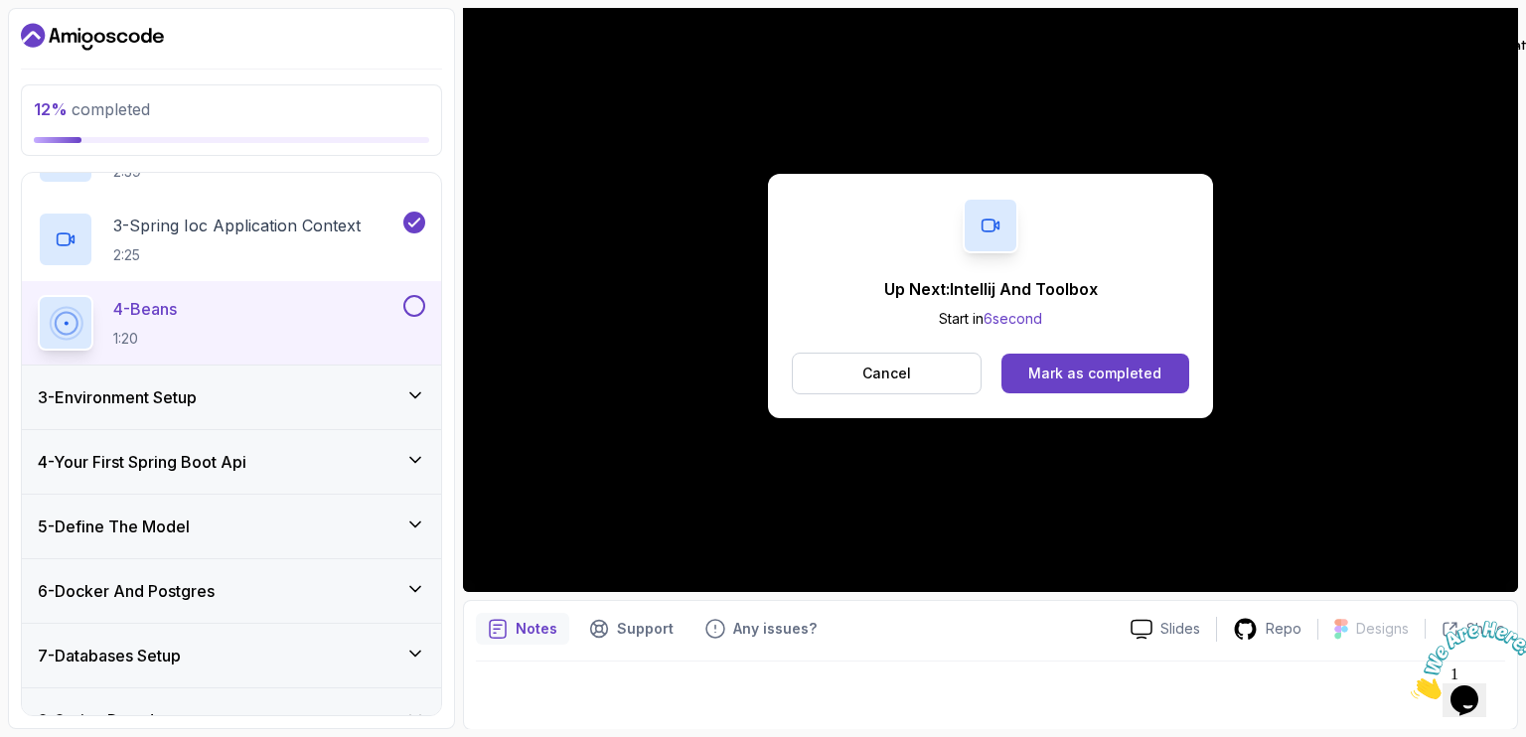
click at [403, 389] on div "3 - Environment Setup" at bounding box center [231, 397] width 387 height 24
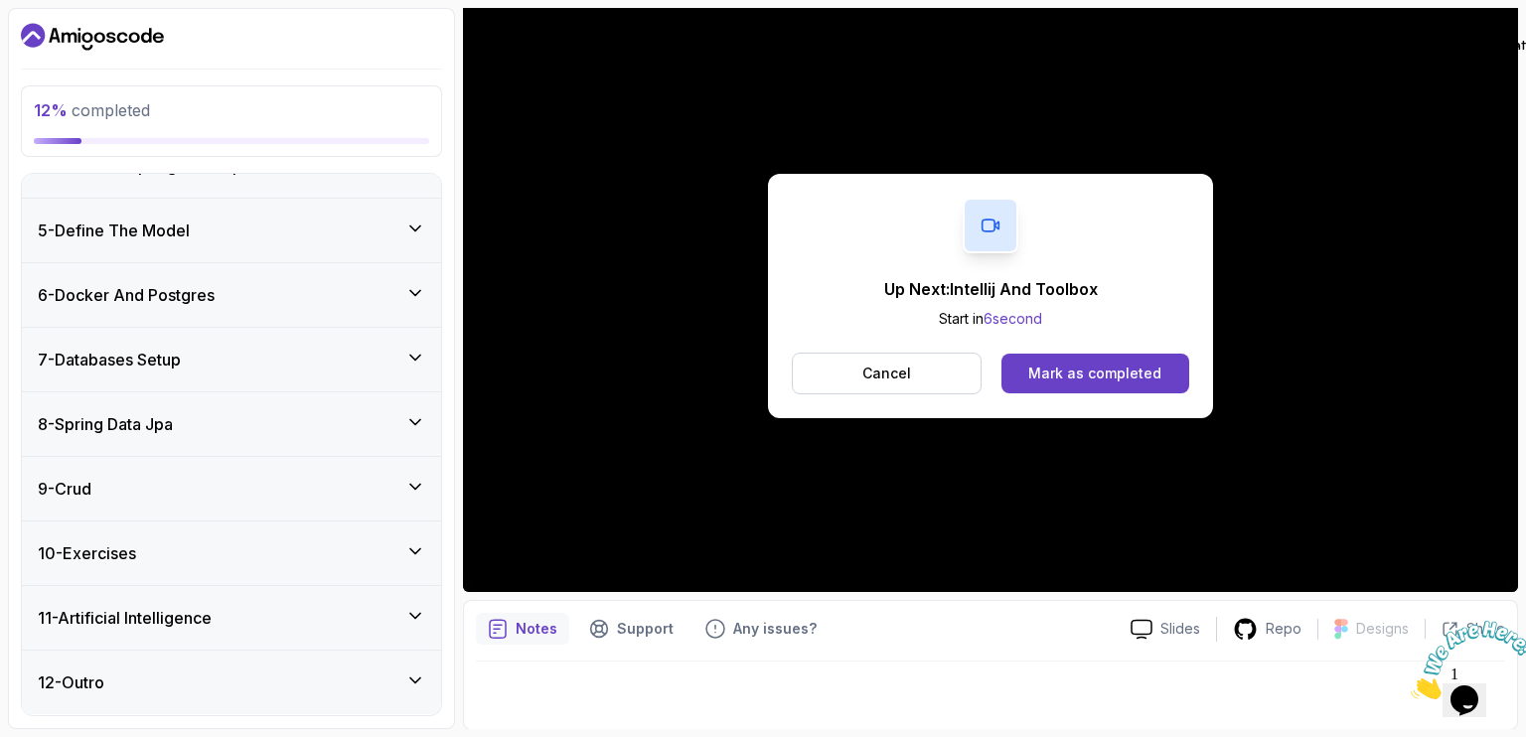
click at [403, 389] on div "7 - Databases Setup" at bounding box center [231, 360] width 419 height 64
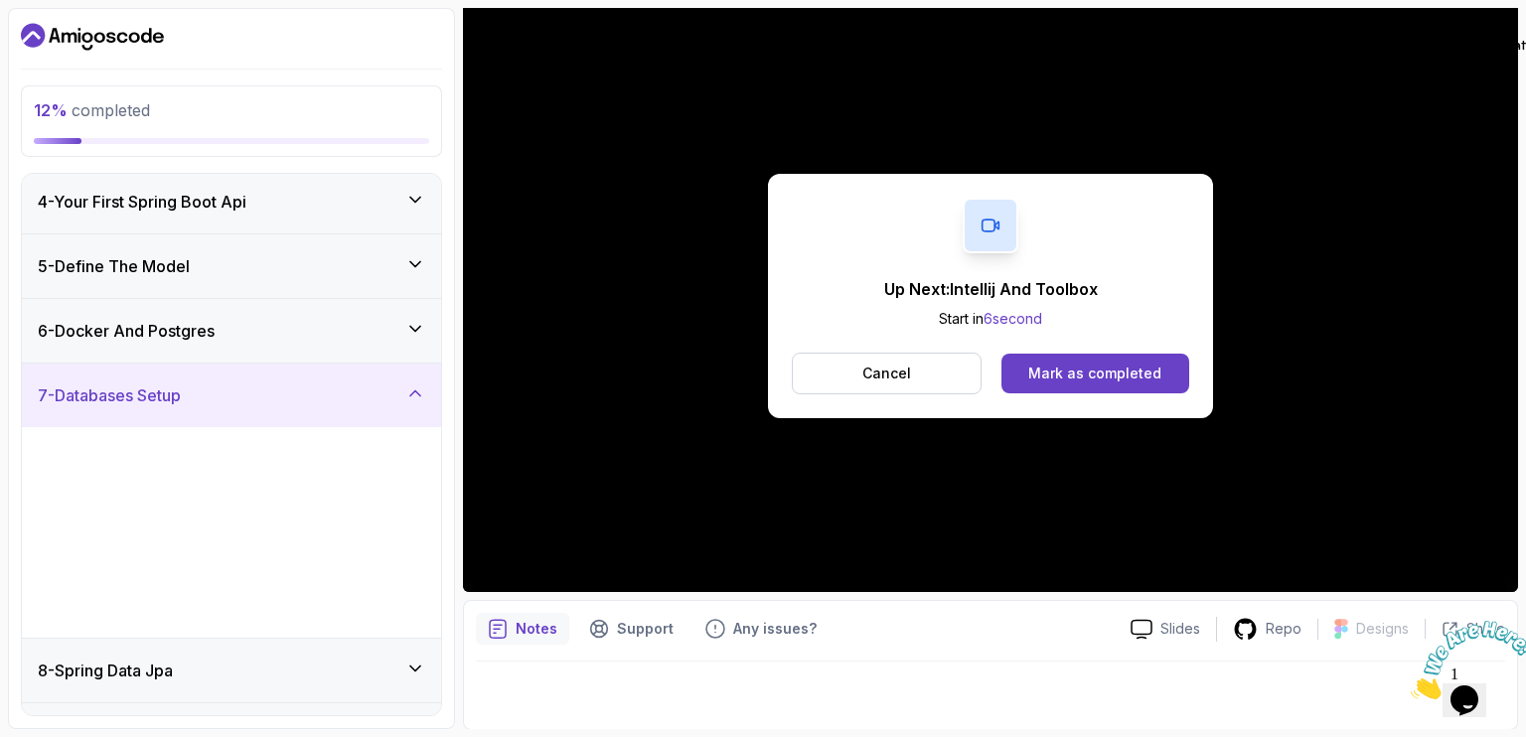
scroll to position [228, 0]
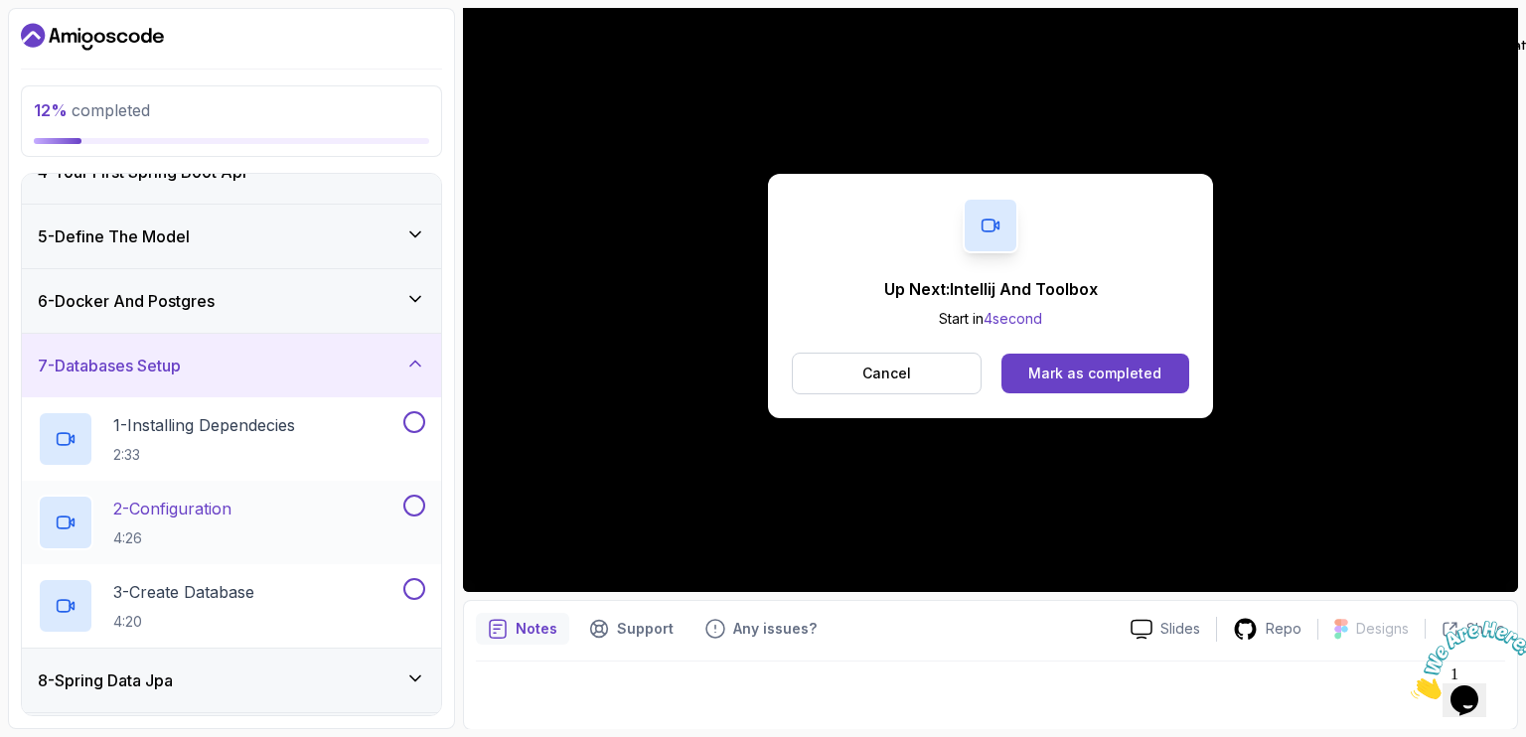
click at [412, 498] on button at bounding box center [414, 506] width 22 height 22
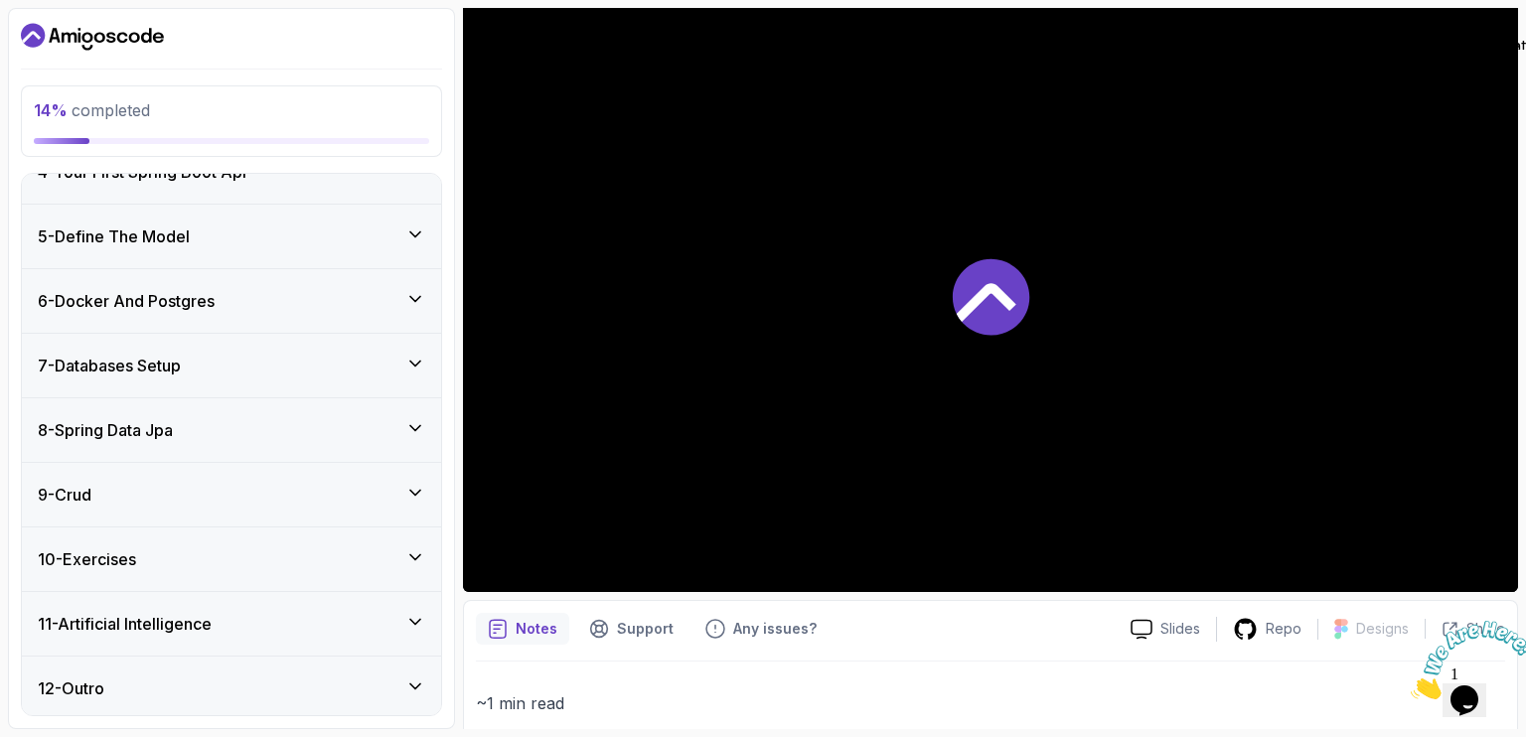
scroll to position [478, 0]
click at [417, 354] on icon at bounding box center [415, 364] width 20 height 20
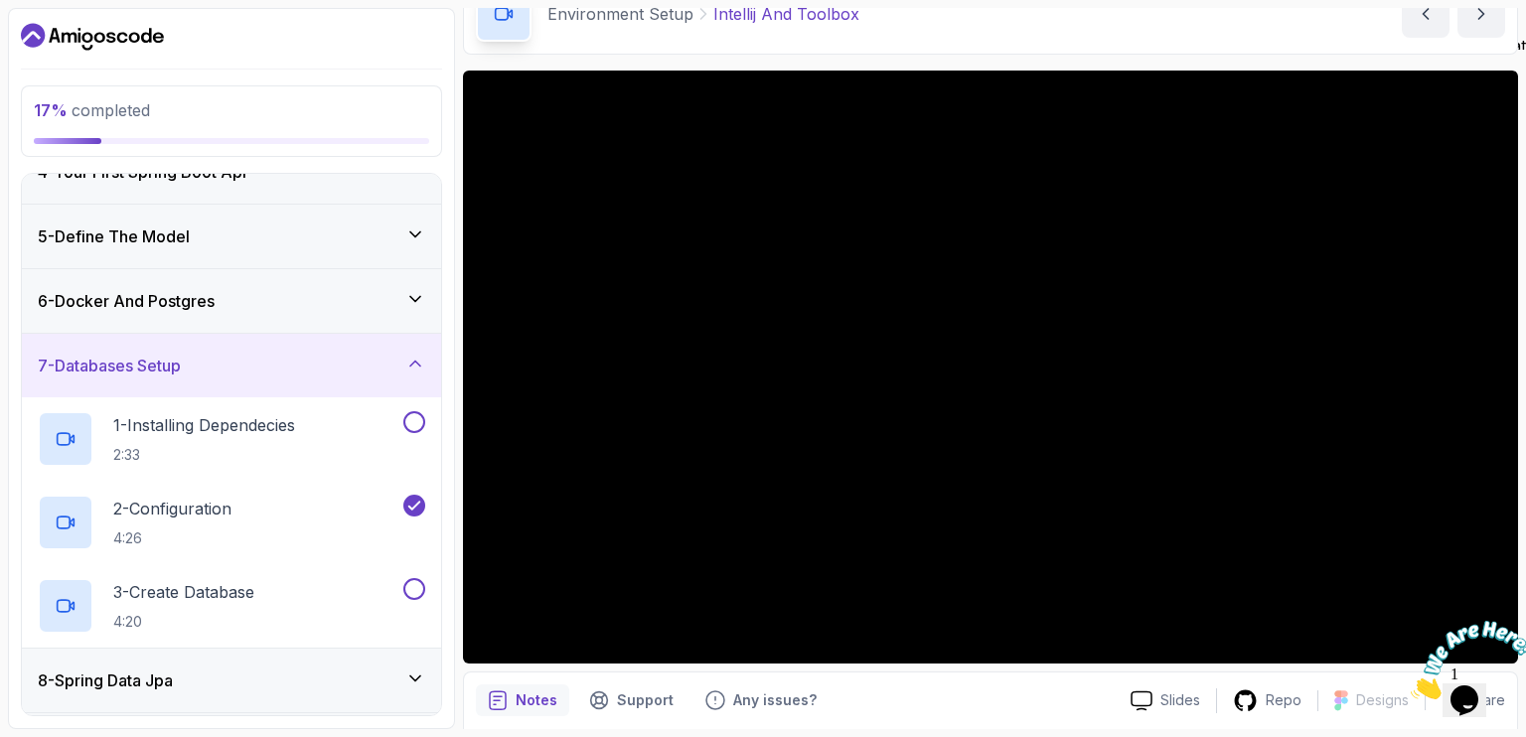
scroll to position [107, 0]
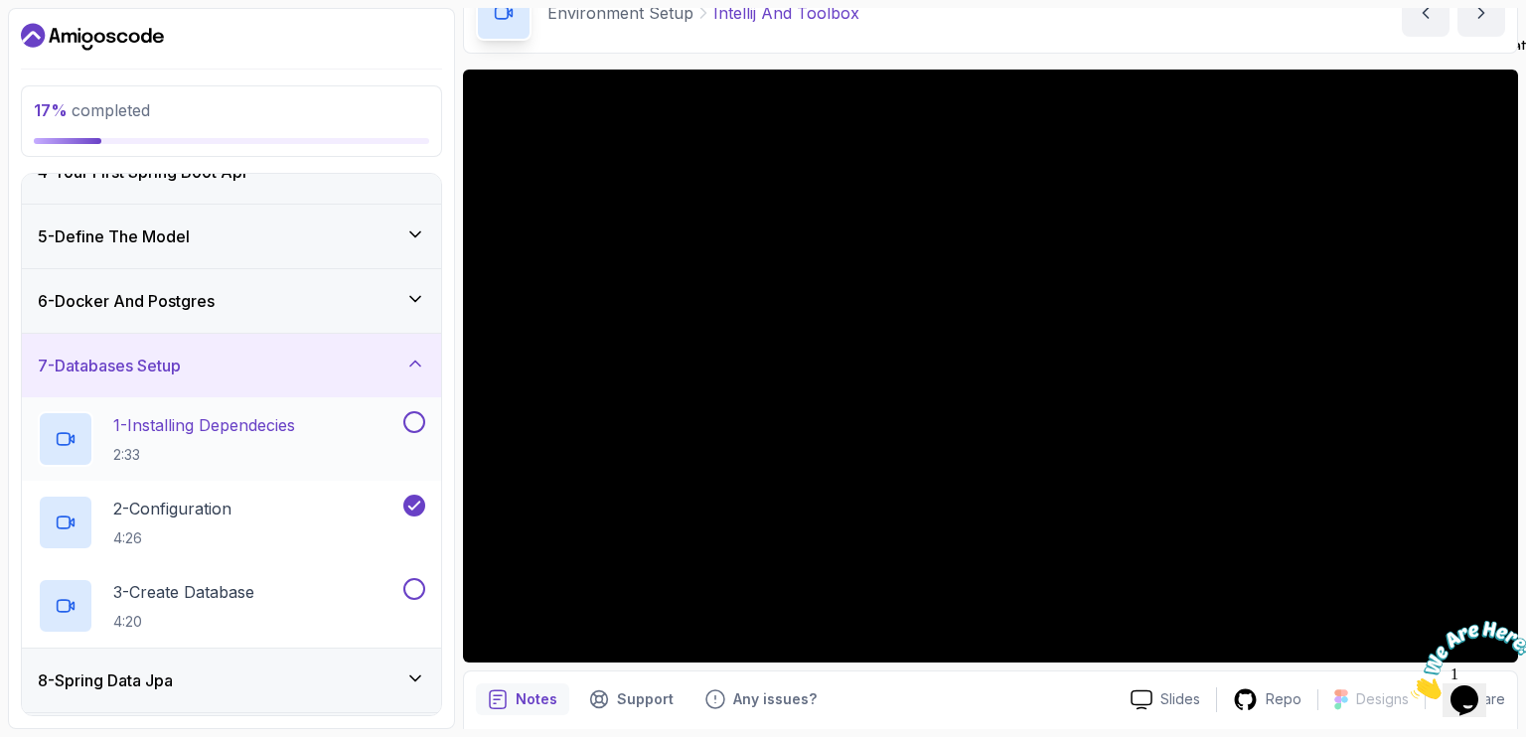
click at [254, 419] on p "1 - Installing Dependecies" at bounding box center [204, 425] width 182 height 24
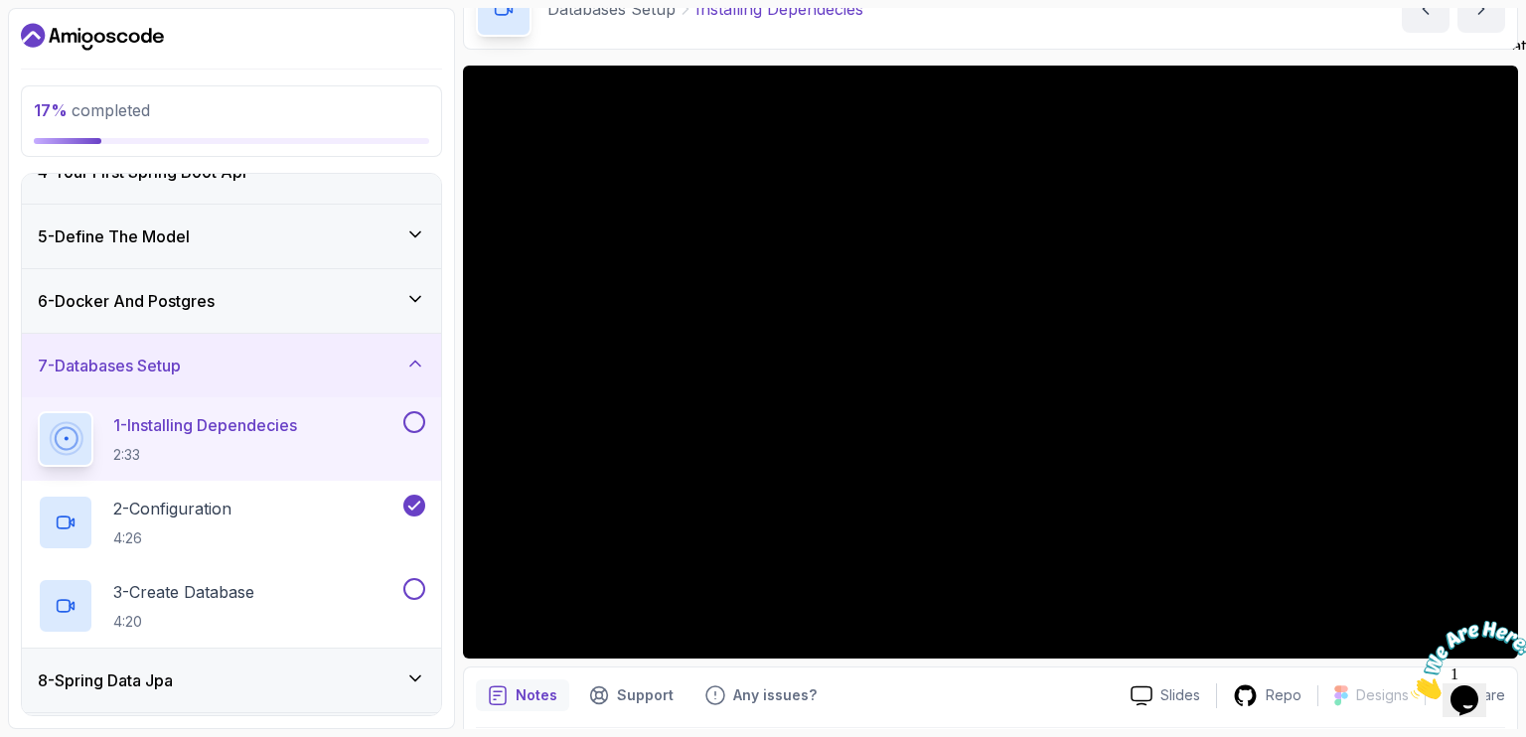
scroll to position [111, 0]
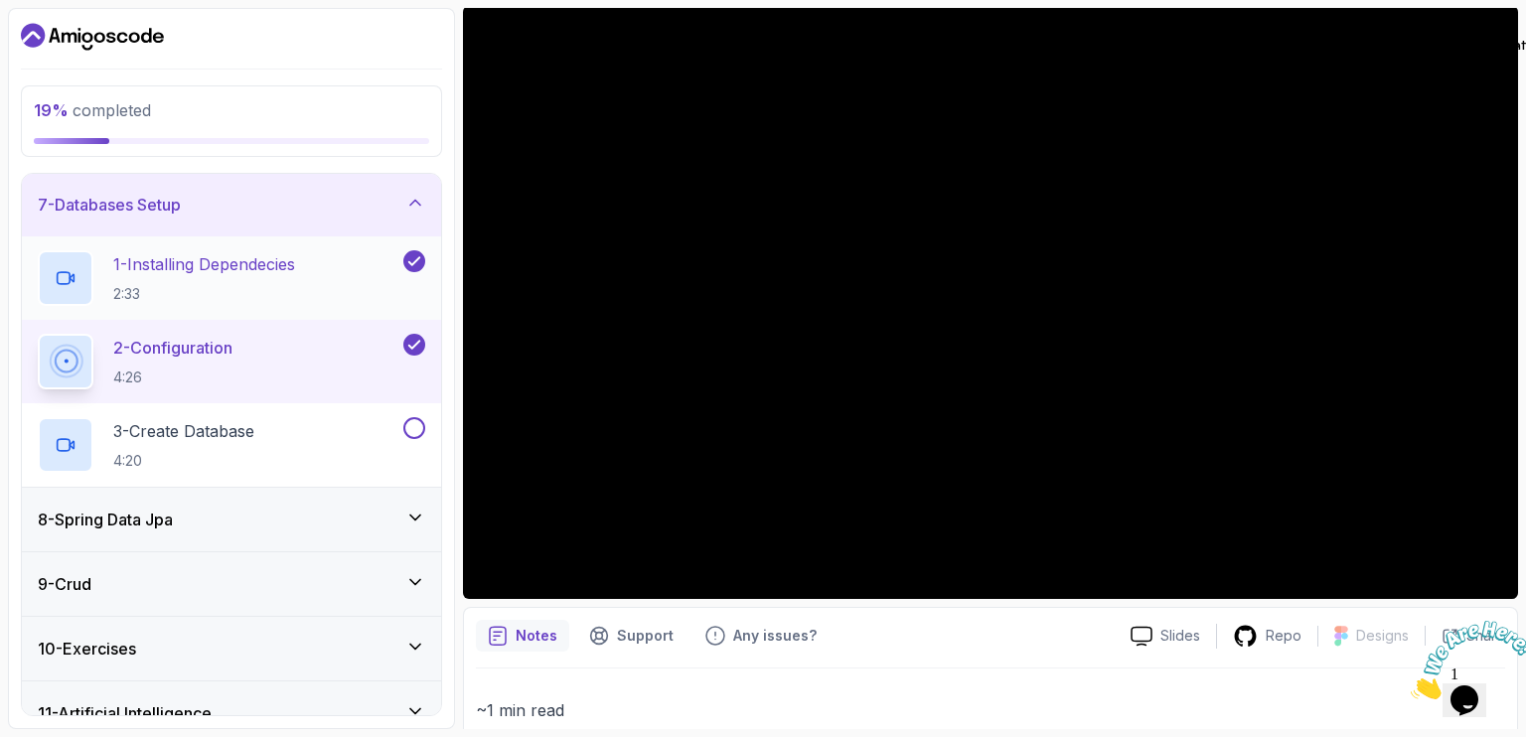
scroll to position [478, 0]
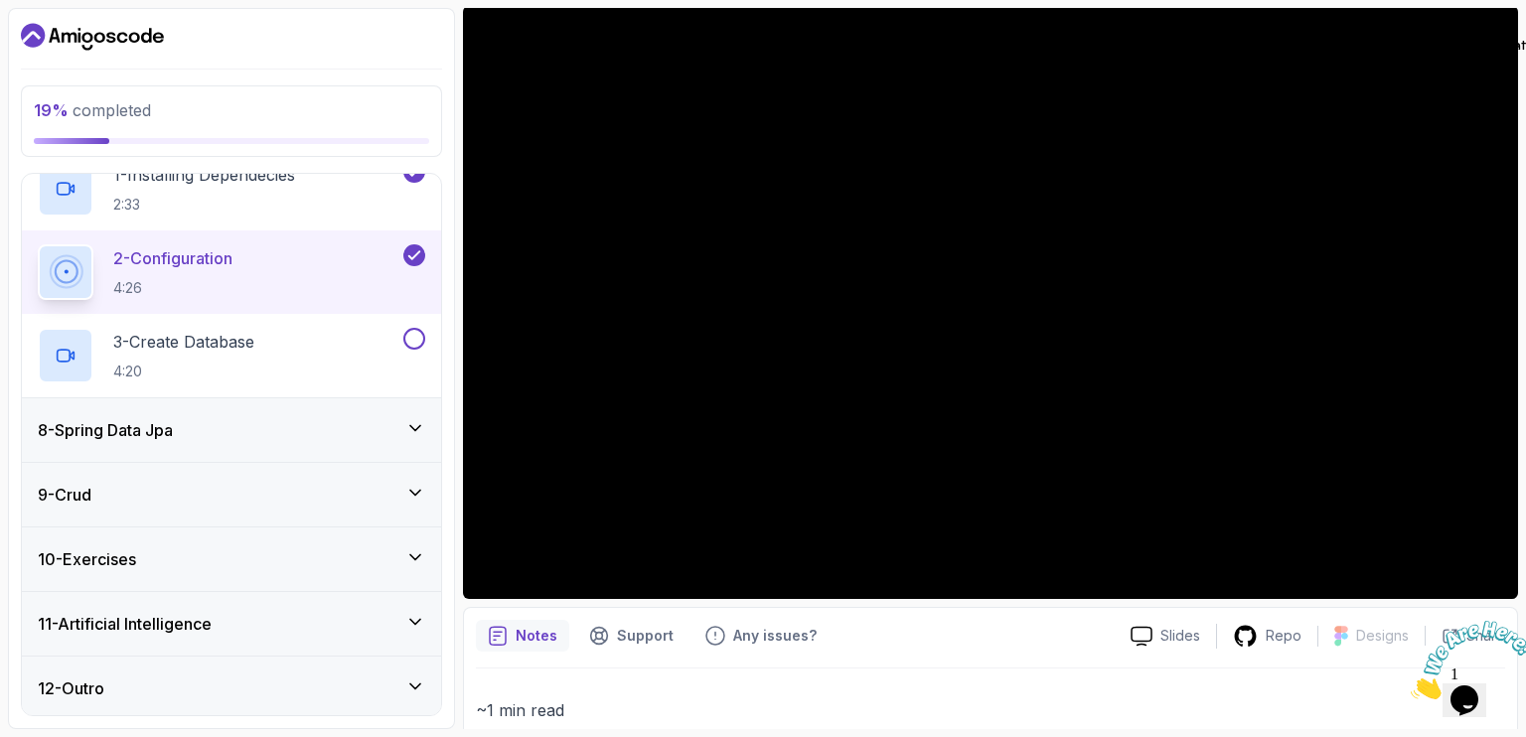
click at [387, 486] on div "9 - Crud" at bounding box center [231, 495] width 387 height 24
